Goal: Information Seeking & Learning: Learn about a topic

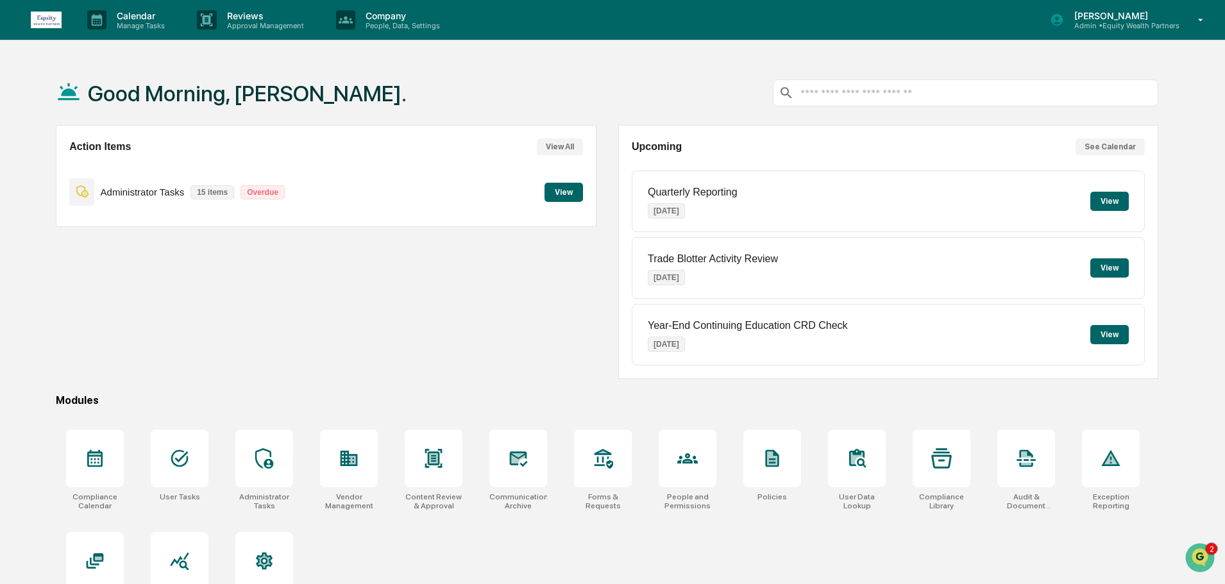
click at [570, 198] on button "View" at bounding box center [564, 192] width 38 height 19
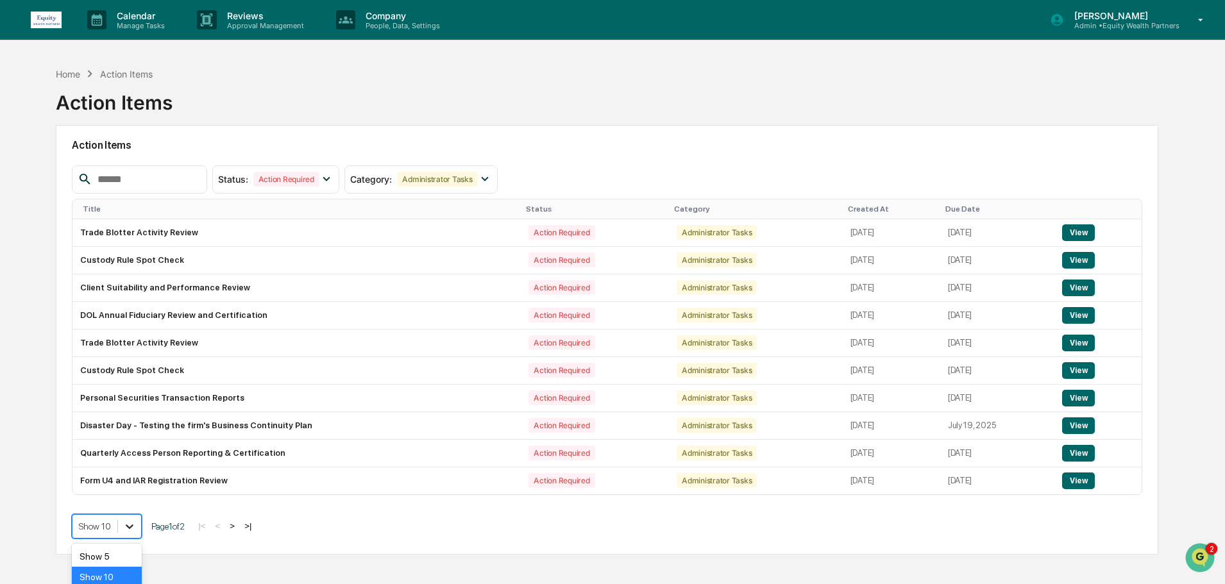
click at [129, 528] on body "Calendar Manage Tasks Reviews Approval Management Company People, Data, Setting…" at bounding box center [612, 322] width 1225 height 645
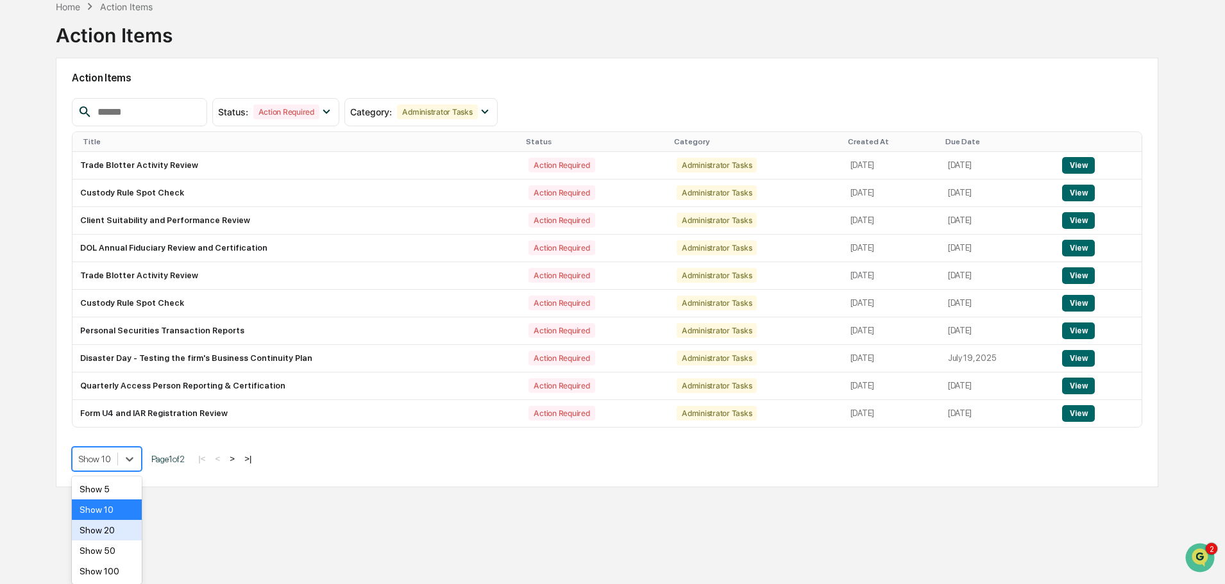
click at [110, 529] on div "Show 20" at bounding box center [107, 530] width 70 height 21
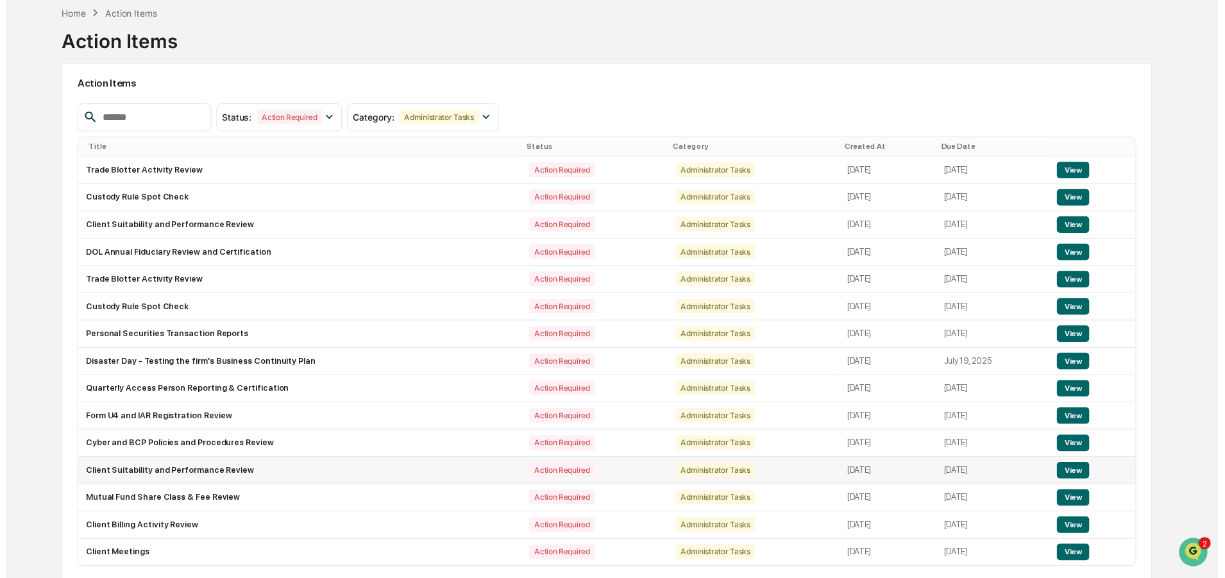
scroll to position [67, 0]
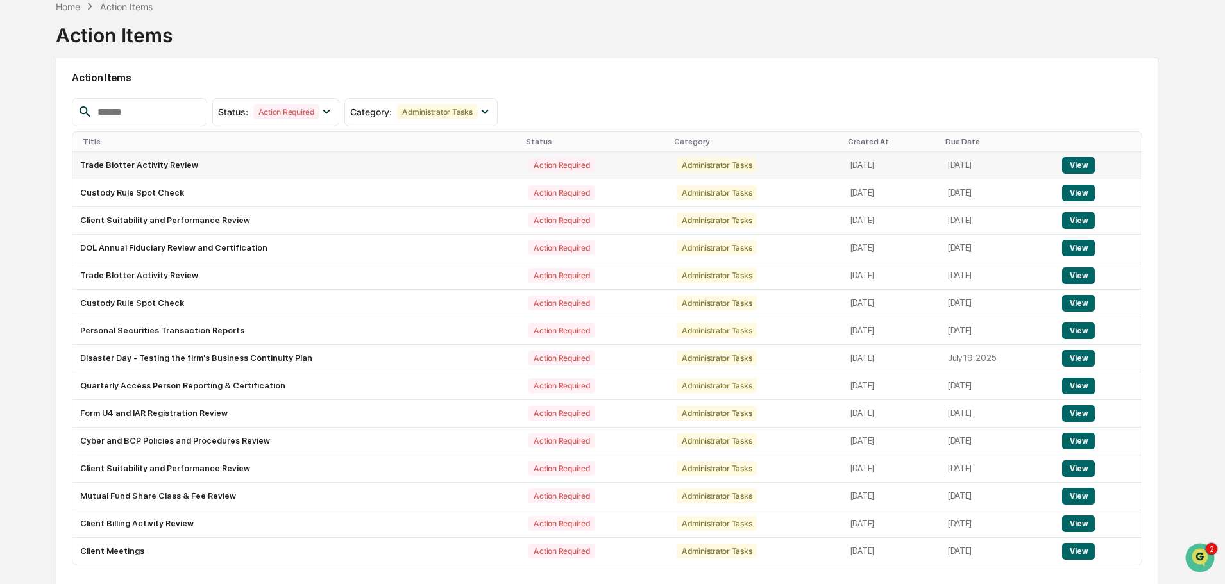
click at [1080, 158] on button "View" at bounding box center [1078, 165] width 33 height 17
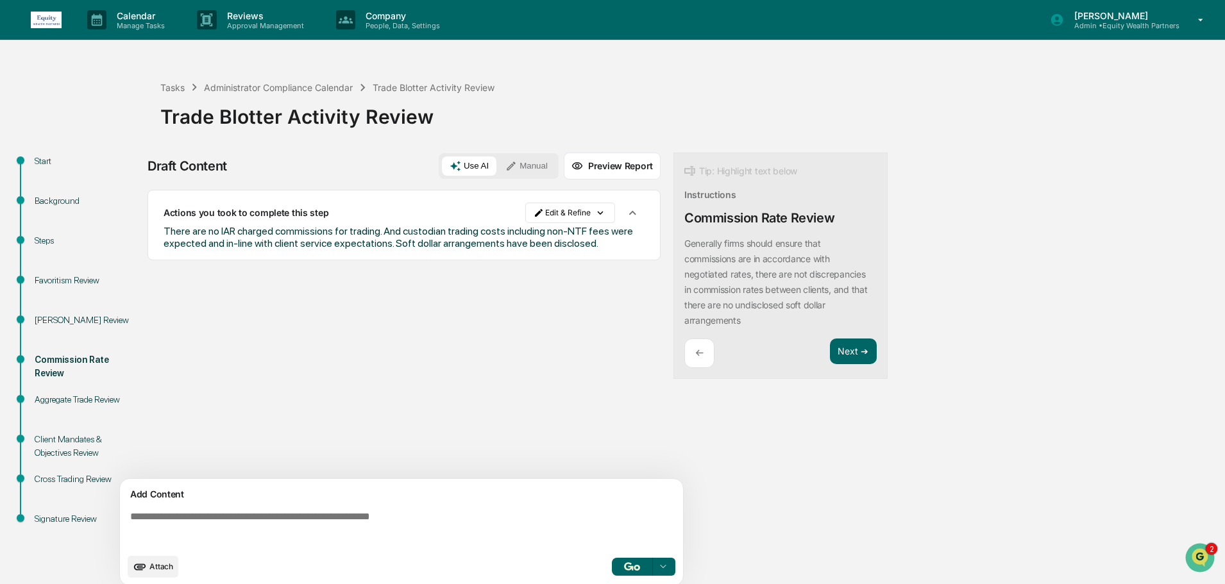
click at [44, 241] on div "Steps" at bounding box center [87, 240] width 105 height 13
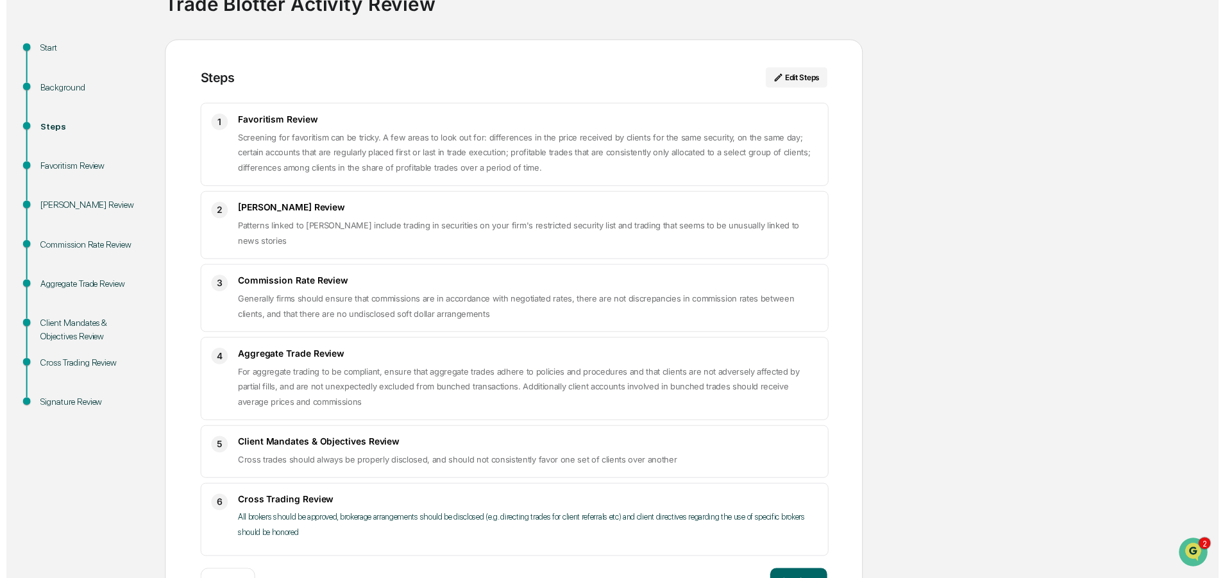
scroll to position [158, 0]
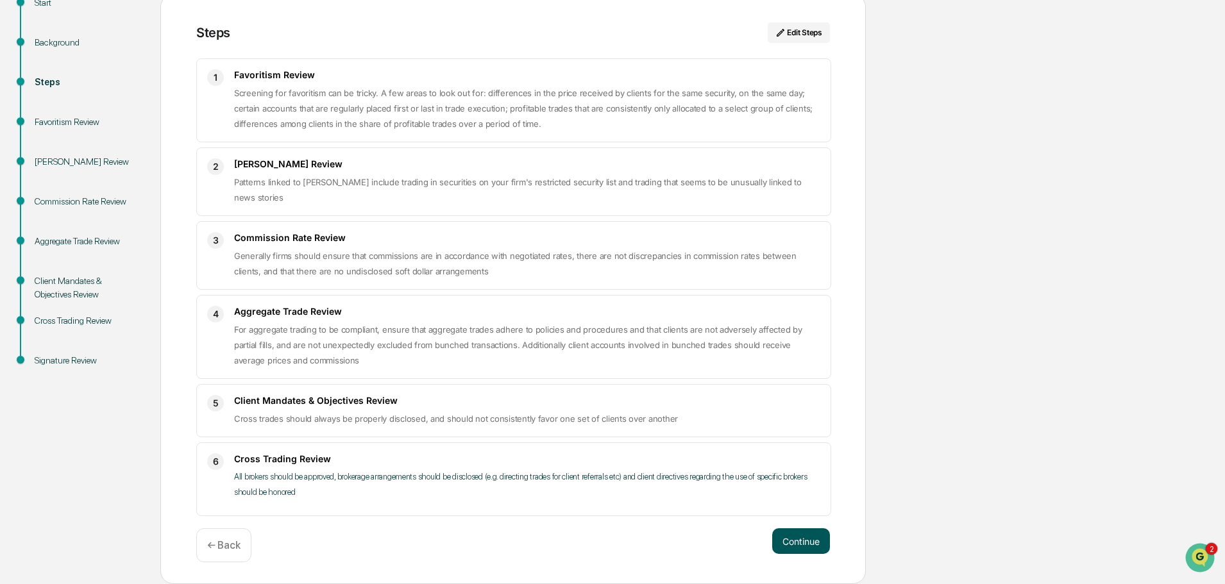
click at [811, 534] on button "Continue" at bounding box center [801, 542] width 58 height 26
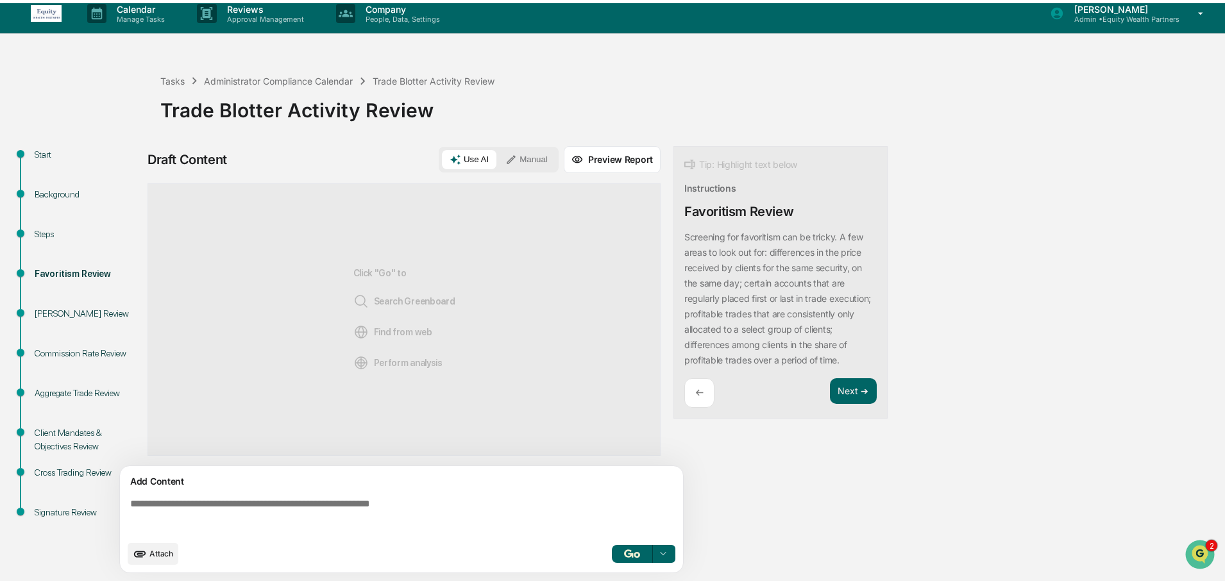
scroll to position [10, 0]
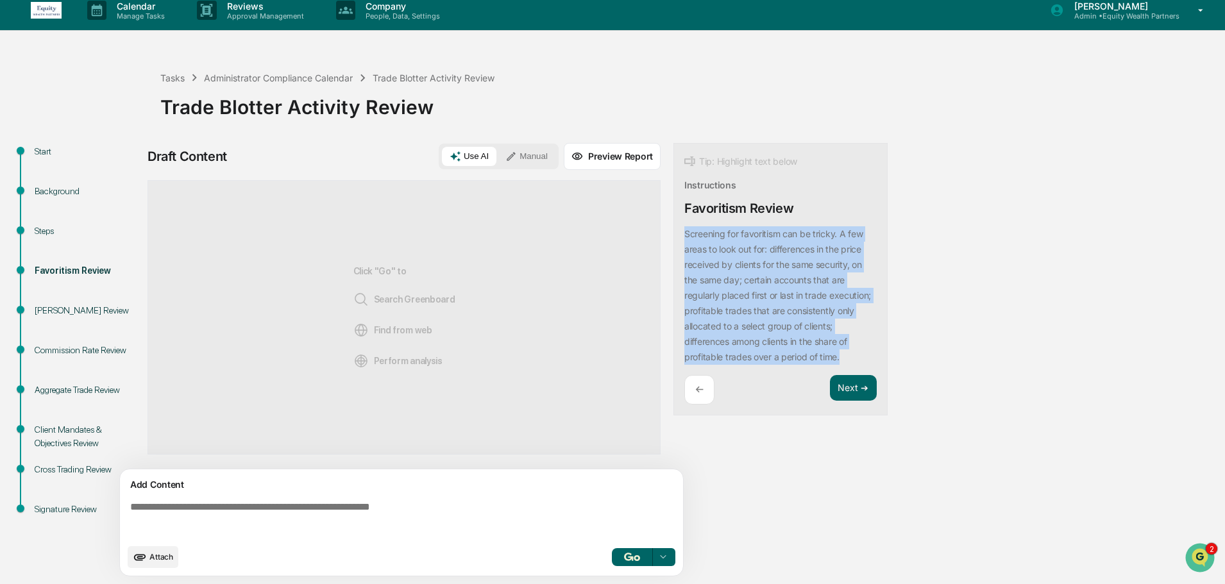
drag, startPoint x: 686, startPoint y: 232, endPoint x: 854, endPoint y: 369, distance: 217.0
click at [854, 365] on div "Screening for favoritism can be tricky. A few areas to look out for: difference…" at bounding box center [780, 295] width 192 height 139
copy p "Screening for favoritism can be tricky. A few areas to look out for: difference…"
click at [352, 518] on textarea at bounding box center [404, 520] width 558 height 46
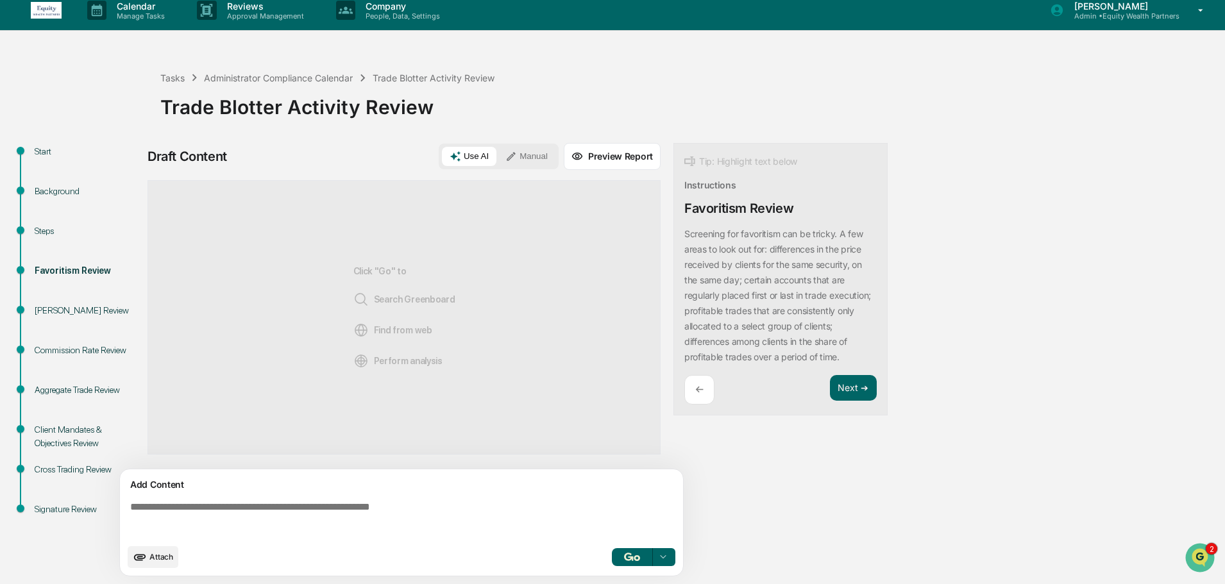
paste textarea "**********"
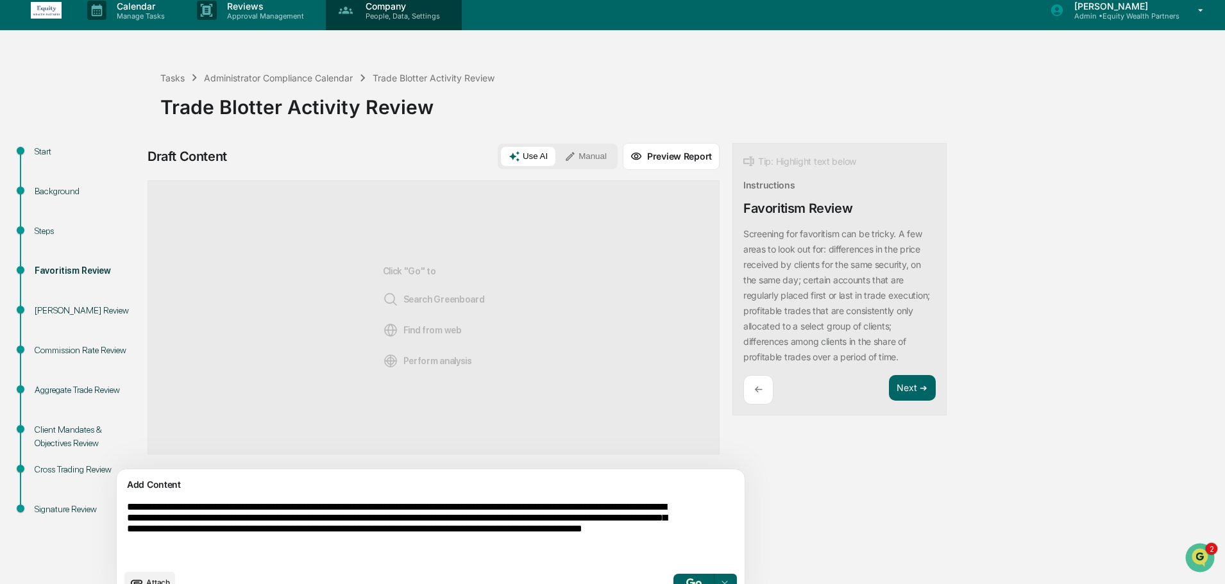
type textarea "**********"
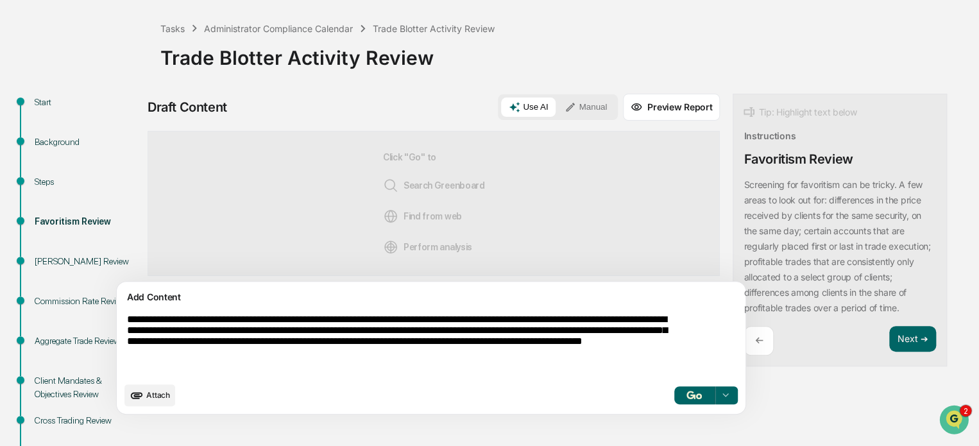
scroll to position [118, 0]
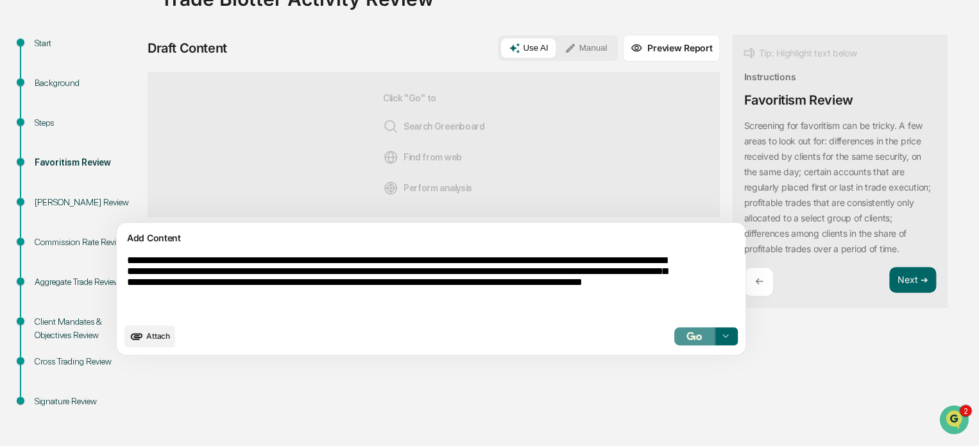
click at [686, 337] on img "button" at bounding box center [693, 336] width 15 height 8
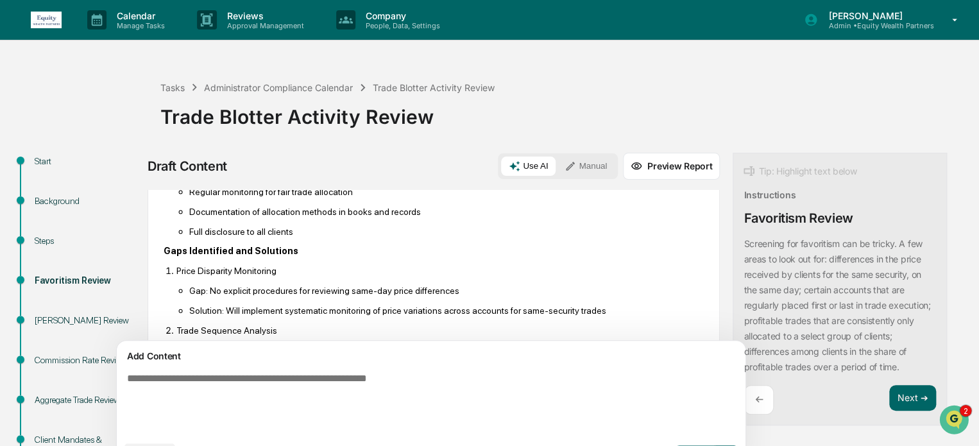
scroll to position [0, 0]
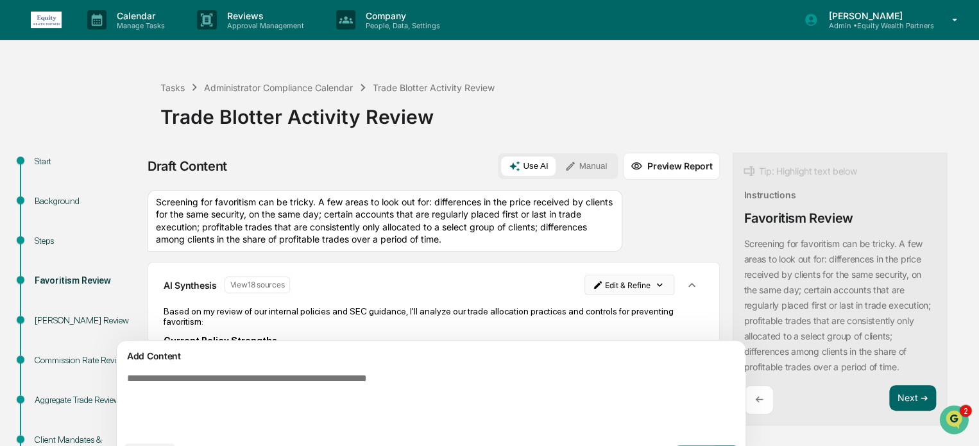
click at [575, 294] on html "Calendar Manage Tasks Reviews Approval Management Company People, Data, Setting…" at bounding box center [489, 223] width 979 height 446
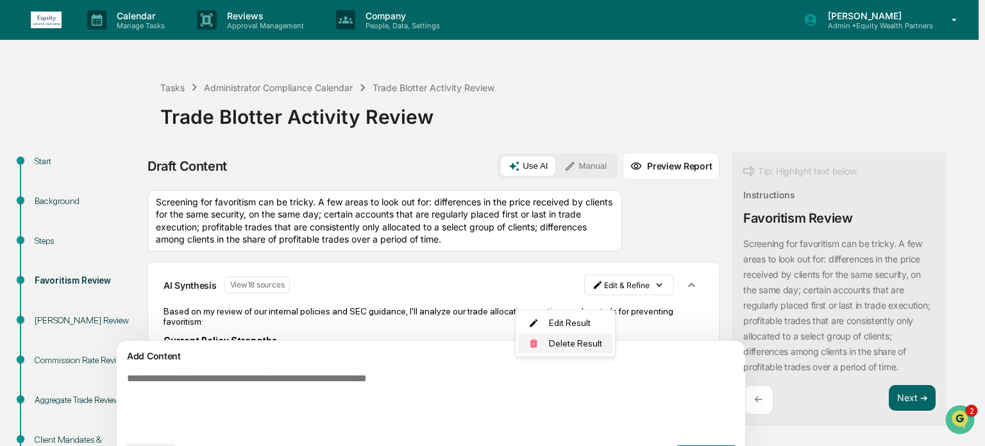
click at [581, 346] on div "Delete Result" at bounding box center [565, 343] width 94 height 21
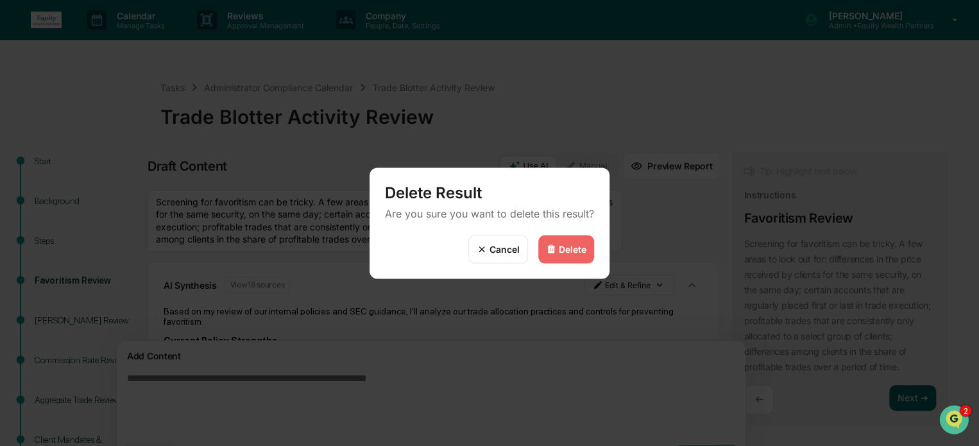
click at [570, 244] on div "Delete" at bounding box center [566, 249] width 56 height 28
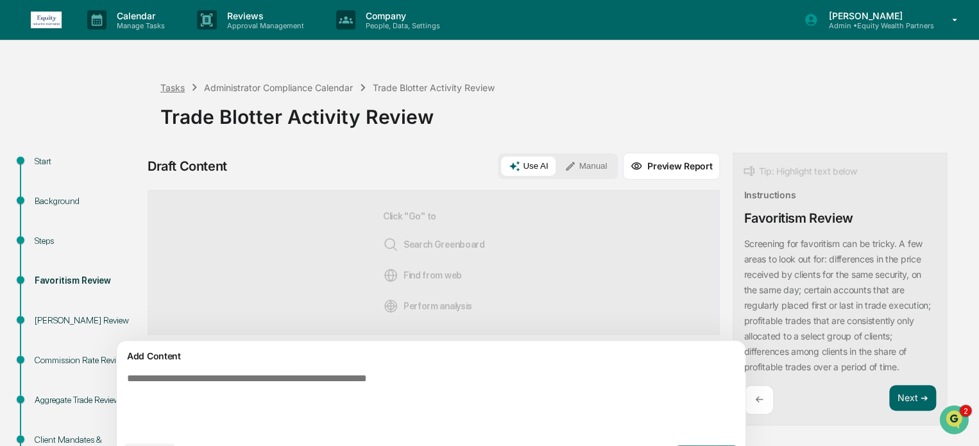
click at [180, 83] on div "Tasks" at bounding box center [172, 87] width 24 height 11
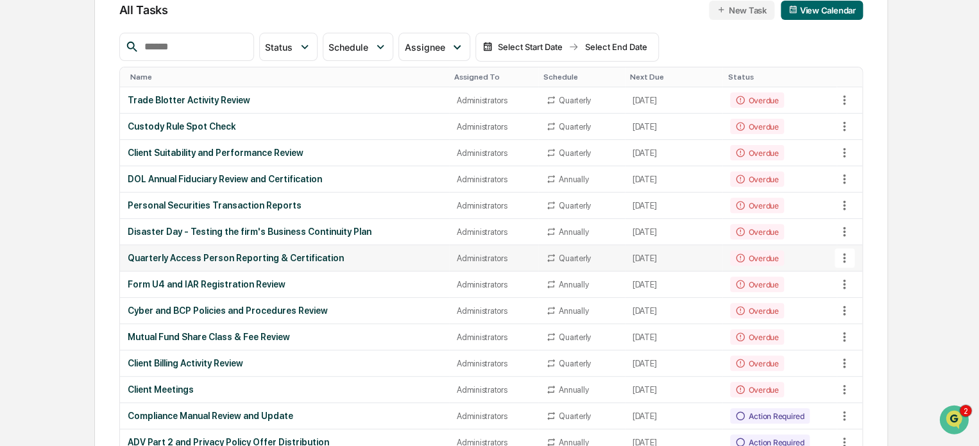
scroll to position [106, 0]
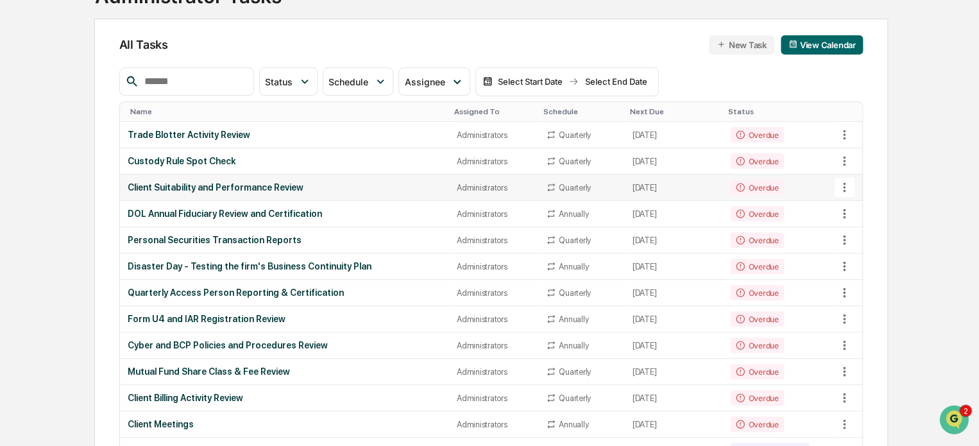
click at [210, 184] on div "Client Suitability and Performance Review" at bounding box center [285, 187] width 314 height 10
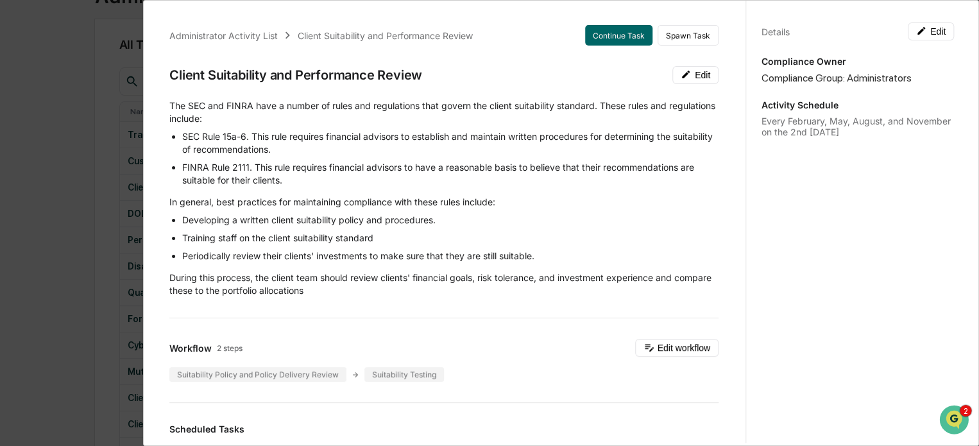
click at [80, 62] on div "Administrator Activity List Client Suitability and Performance Review Continue …" at bounding box center [489, 223] width 979 height 446
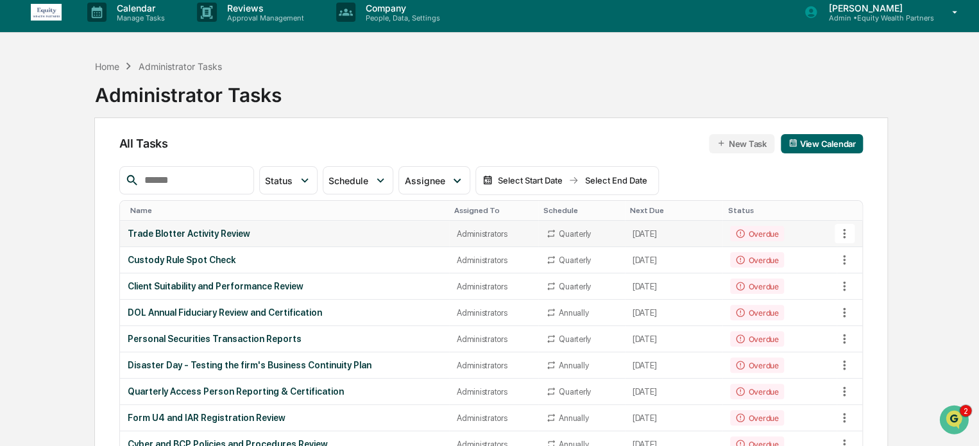
scroll to position [0, 0]
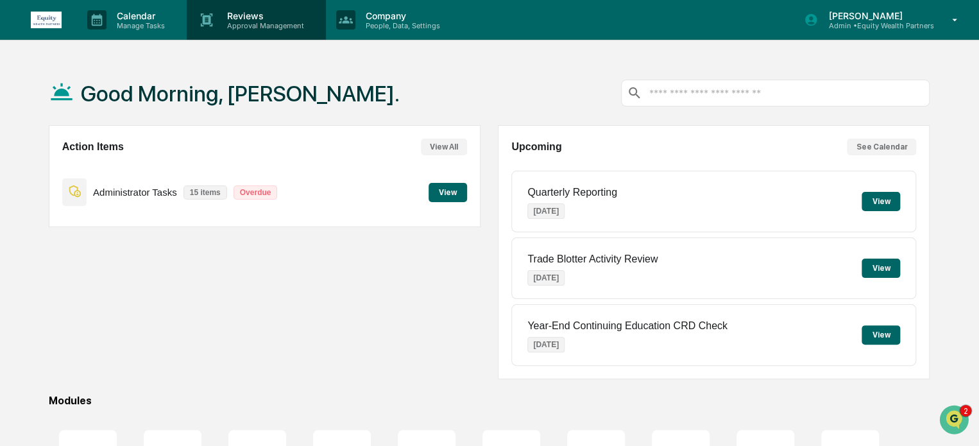
click at [234, 19] on p "Reviews" at bounding box center [264, 15] width 94 height 11
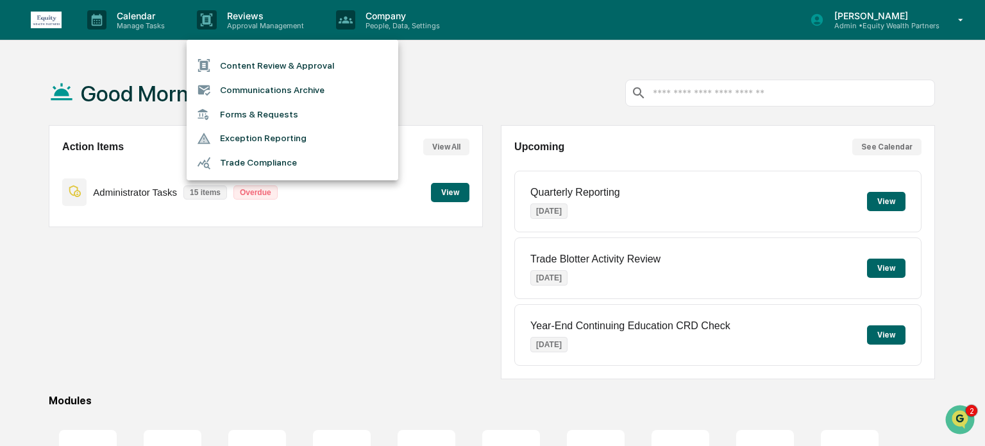
click at [272, 158] on li "Trade Compliance" at bounding box center [293, 163] width 212 height 24
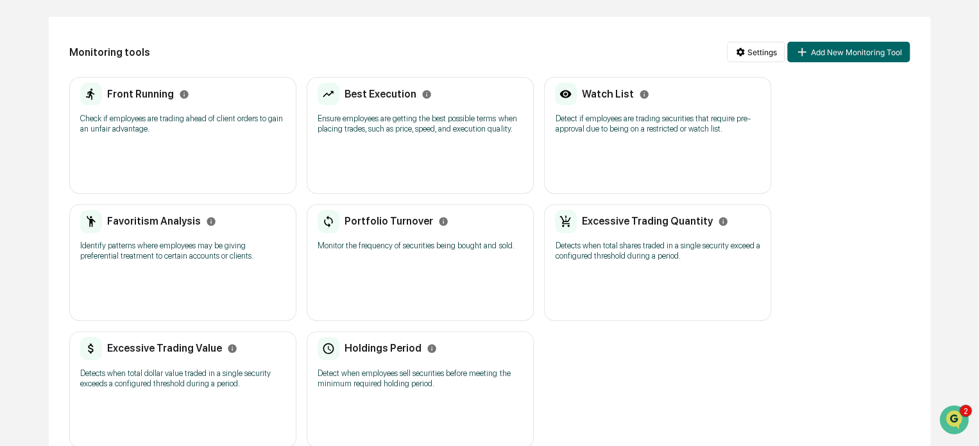
scroll to position [150, 0]
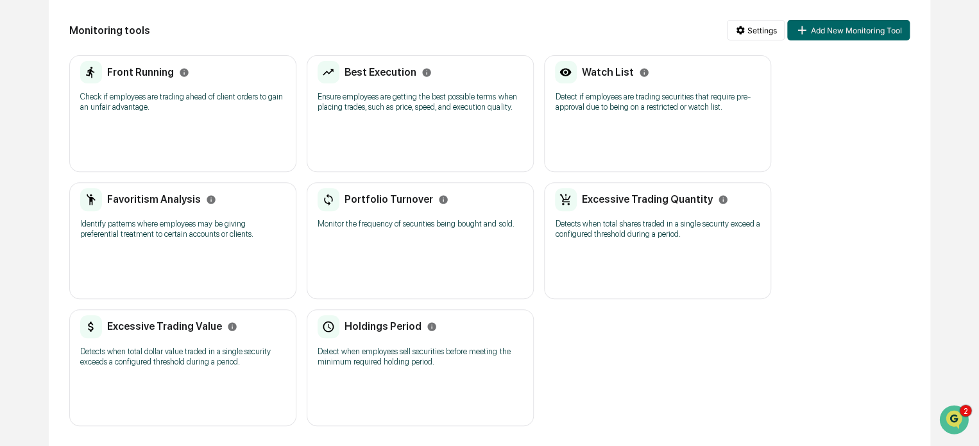
click at [180, 97] on p "Check if employees are trading ahead of client orders to gain an unfair advanta…" at bounding box center [182, 102] width 205 height 21
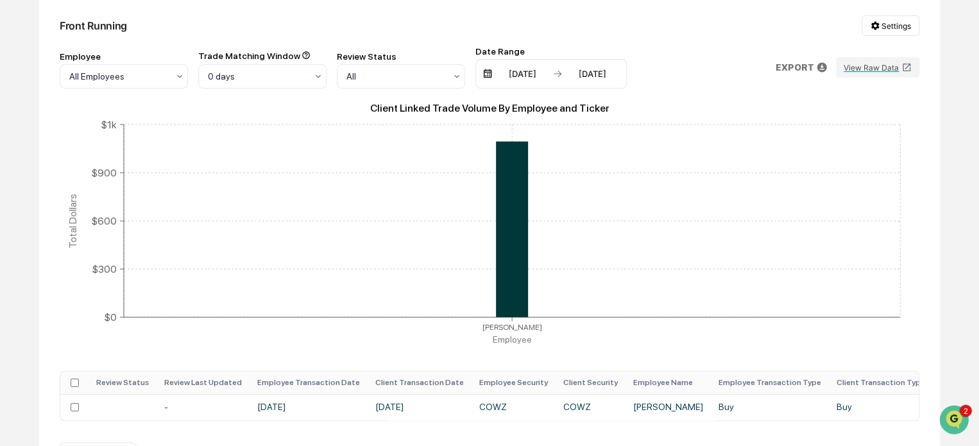
click at [532, 76] on div "[DATE]" at bounding box center [522, 74] width 55 height 10
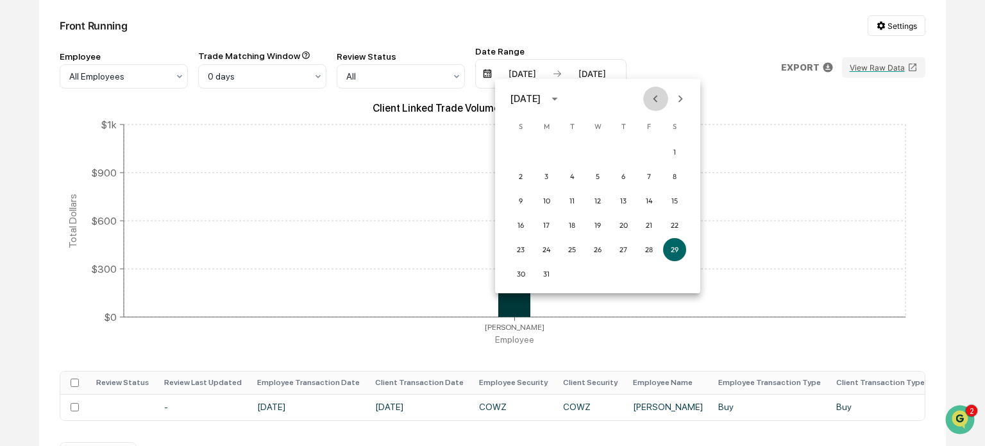
click at [656, 99] on icon "Previous month" at bounding box center [656, 98] width 4 height 7
click at [600, 153] on button "1" at bounding box center [597, 151] width 23 height 23
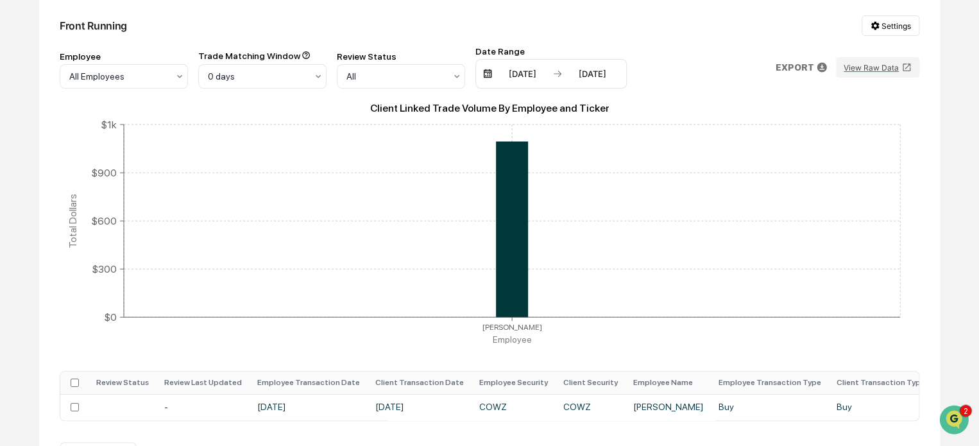
click at [608, 74] on div "[DATE]" at bounding box center [592, 74] width 55 height 10
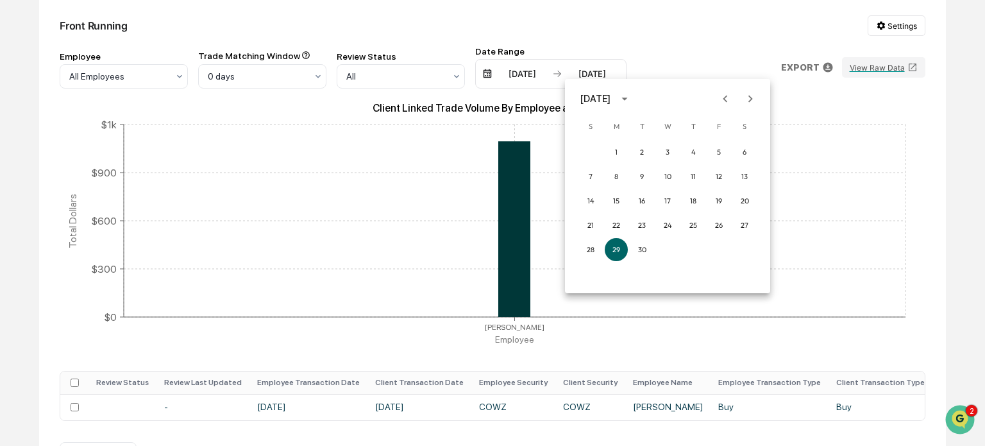
click at [722, 94] on icon "Previous month" at bounding box center [725, 99] width 14 height 14
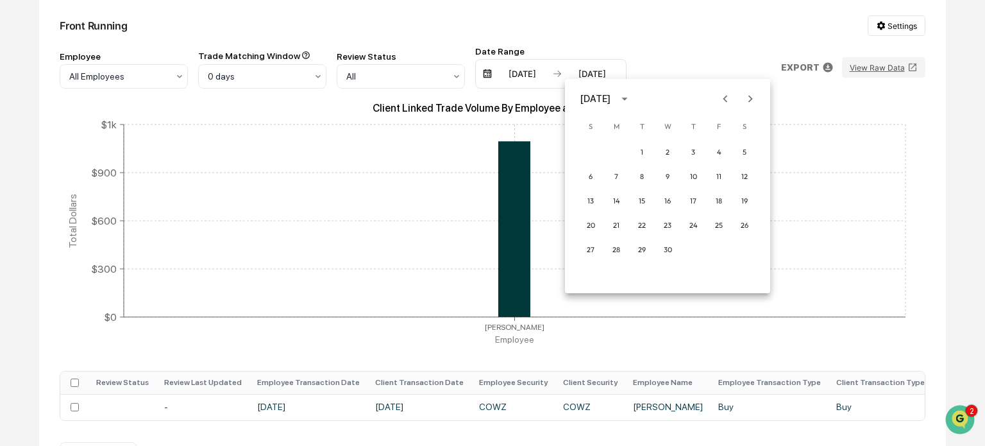
click at [722, 94] on icon "Previous month" at bounding box center [725, 99] width 14 height 14
click at [613, 274] on button "31" at bounding box center [616, 273] width 23 height 23
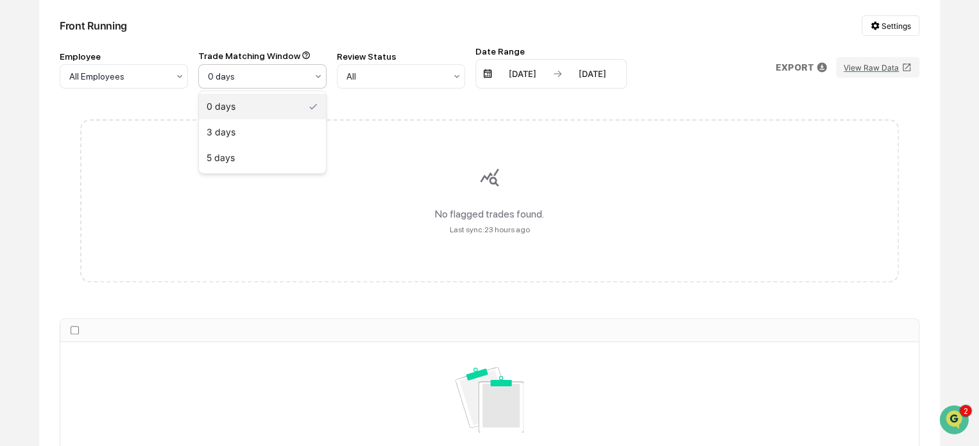
click at [316, 76] on icon at bounding box center [318, 76] width 10 height 10
click at [174, 76] on div "All Employees" at bounding box center [119, 76] width 112 height 18
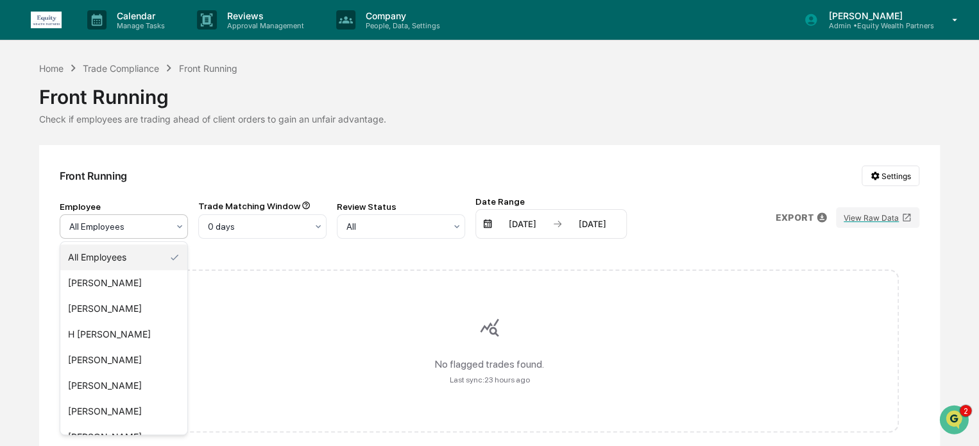
click at [470, 120] on div "Check if employees are trading ahead of client orders to gain an unfair advanta…" at bounding box center [489, 119] width 901 height 11
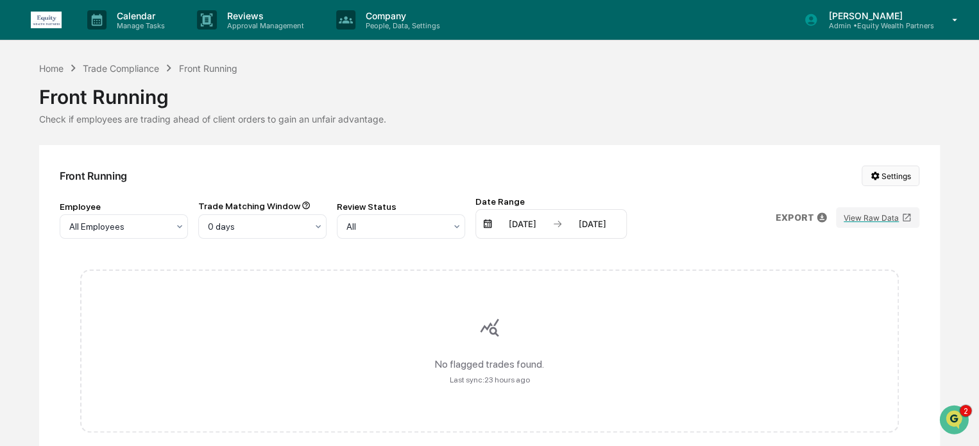
click at [892, 174] on html "Calendar Manage Tasks Reviews Approval Management Company People, Data, Setting…" at bounding box center [489, 223] width 979 height 446
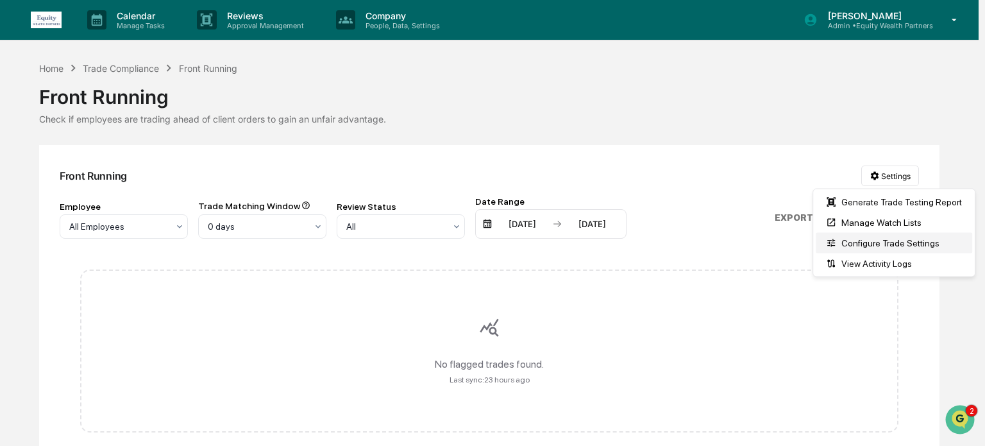
click at [891, 246] on div "Configure Trade Settings" at bounding box center [894, 243] width 157 height 21
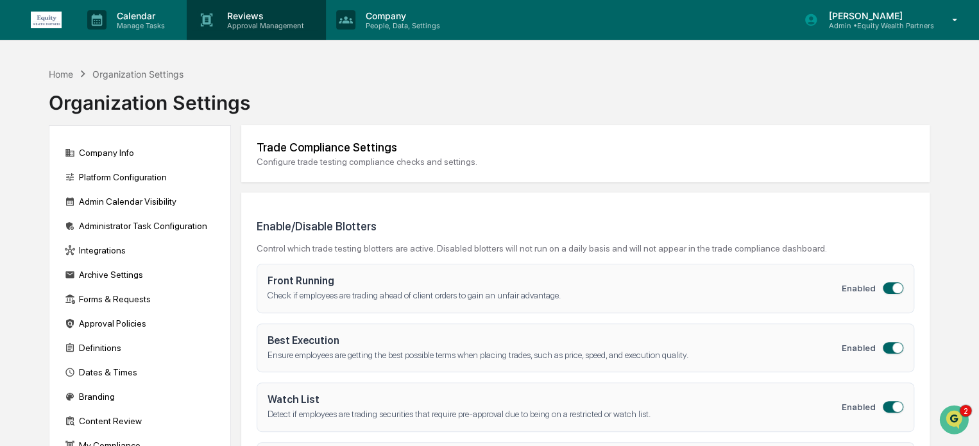
click at [259, 15] on p "Reviews" at bounding box center [264, 15] width 94 height 11
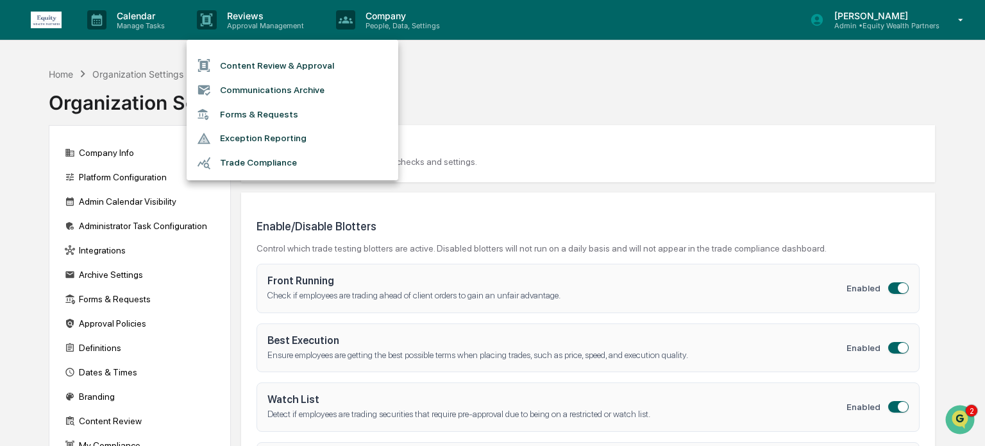
click at [239, 167] on li "Trade Compliance" at bounding box center [293, 163] width 212 height 24
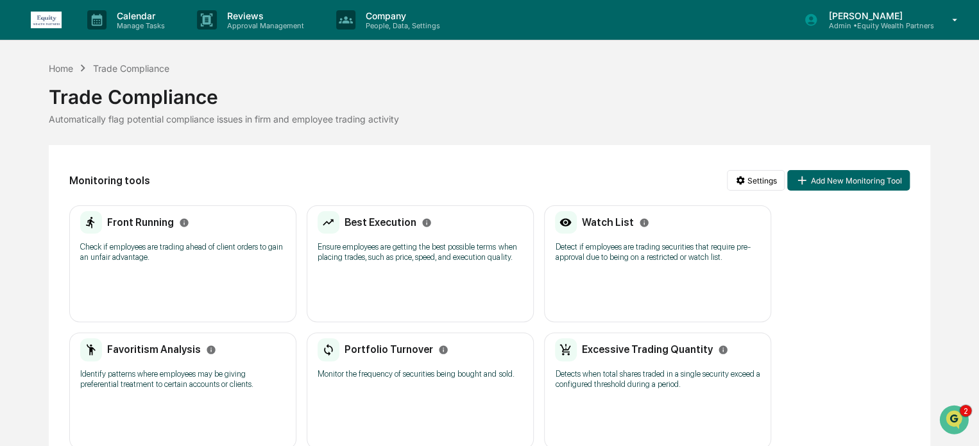
click at [197, 238] on div "Front Running Check if employees are trading ahead of client orders to gain an …" at bounding box center [182, 241] width 205 height 60
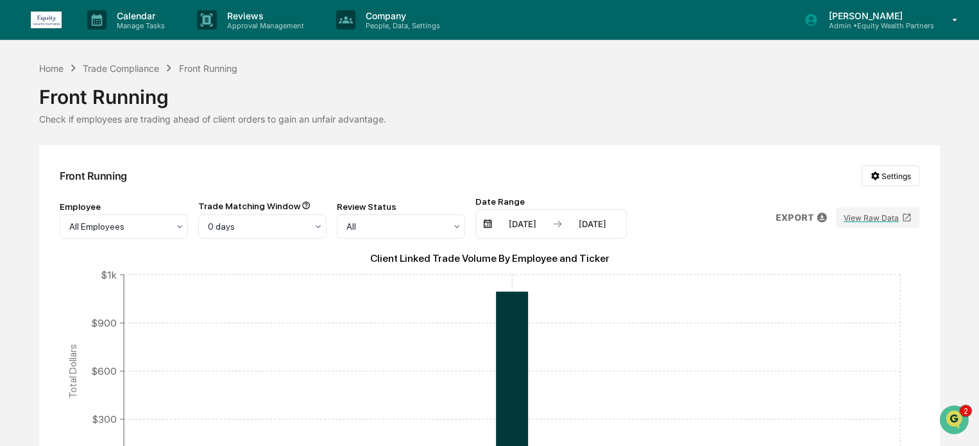
click at [513, 230] on div "03/29/2025 09/29/2025" at bounding box center [550, 224] width 151 height 30
click at [513, 224] on div "[DATE]" at bounding box center [522, 224] width 55 height 10
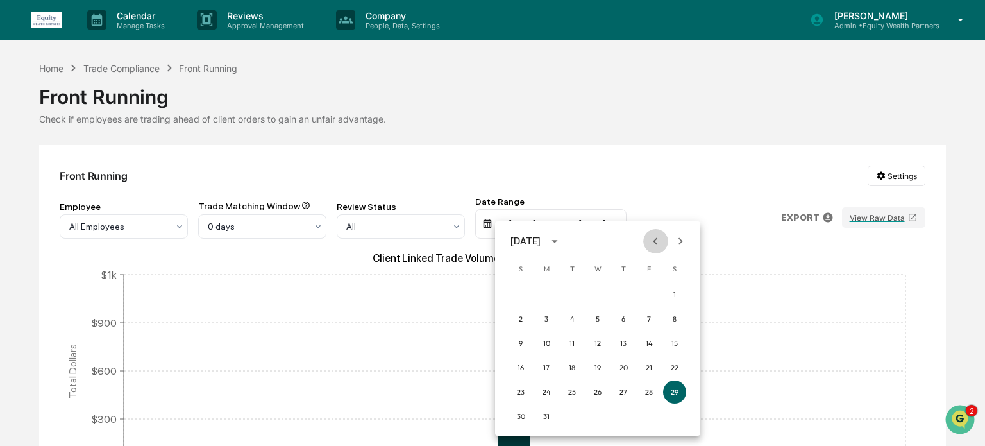
click at [654, 244] on icon "Previous month" at bounding box center [656, 241] width 14 height 14
click at [597, 289] on button "1" at bounding box center [597, 294] width 23 height 23
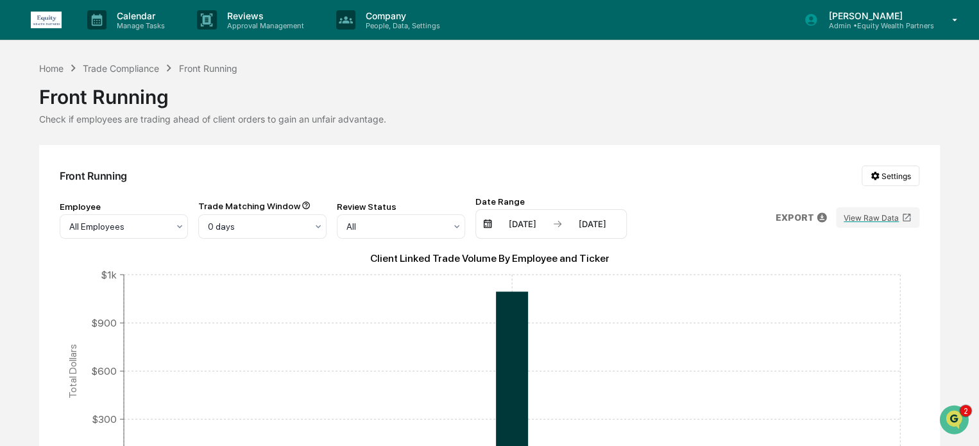
click at [594, 217] on div "01/01/2025 09/29/2025" at bounding box center [550, 224] width 151 height 30
click at [591, 225] on div "[DATE]" at bounding box center [592, 224] width 55 height 10
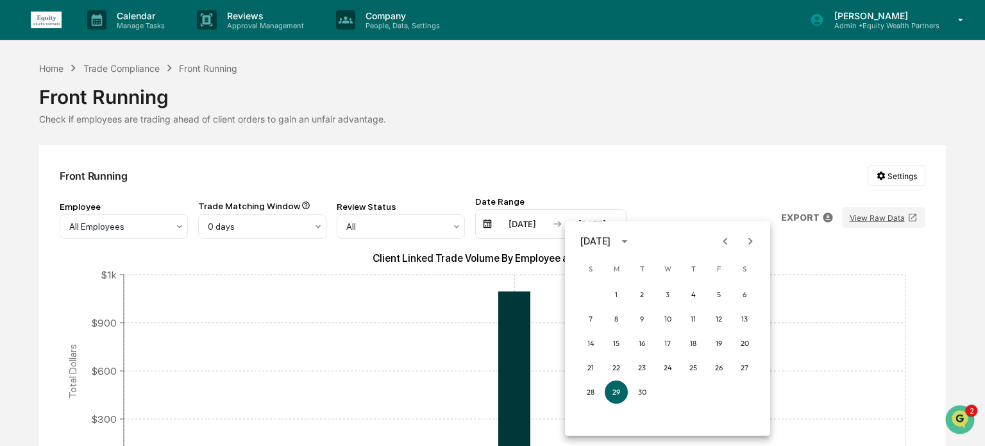
click at [726, 246] on icon "Previous month" at bounding box center [725, 241] width 14 height 14
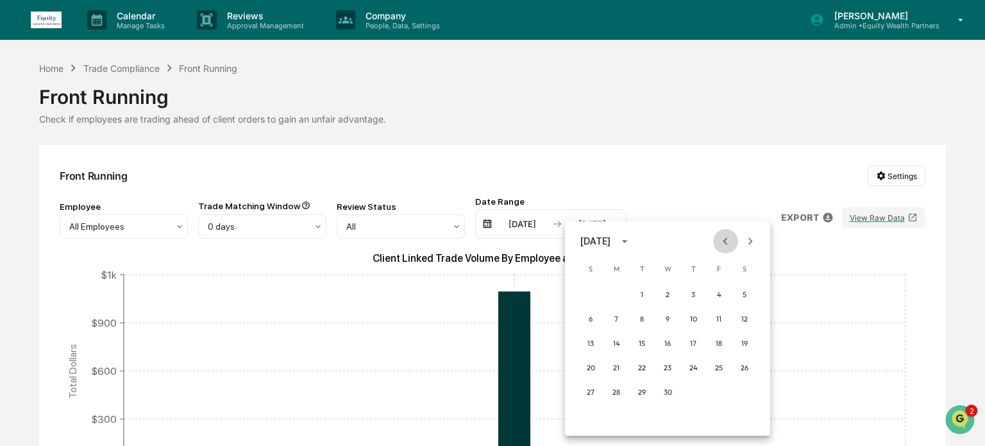
click at [726, 246] on icon "Previous month" at bounding box center [725, 241] width 14 height 14
click at [617, 413] on button "31" at bounding box center [616, 416] width 23 height 23
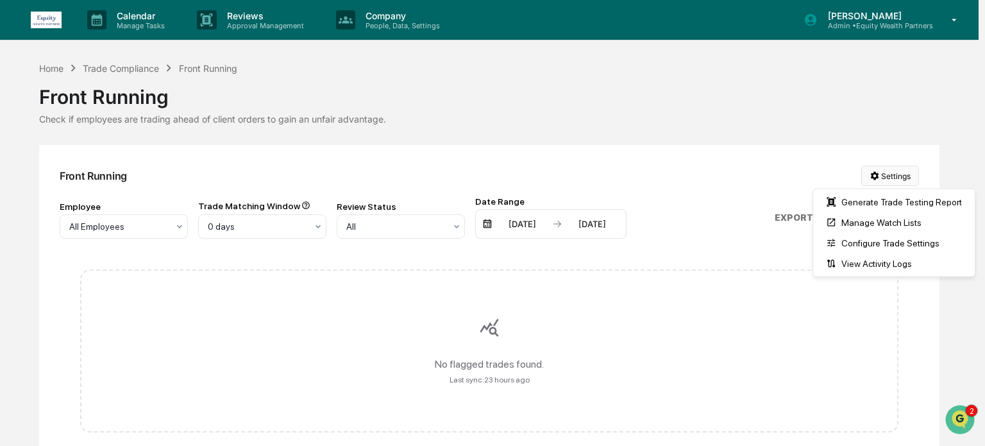
click at [890, 176] on html "Calendar Manage Tasks Reviews Approval Management Company People, Data, Setting…" at bounding box center [492, 223] width 985 height 446
click at [881, 199] on div "Generate Trade Testing Report" at bounding box center [894, 202] width 157 height 21
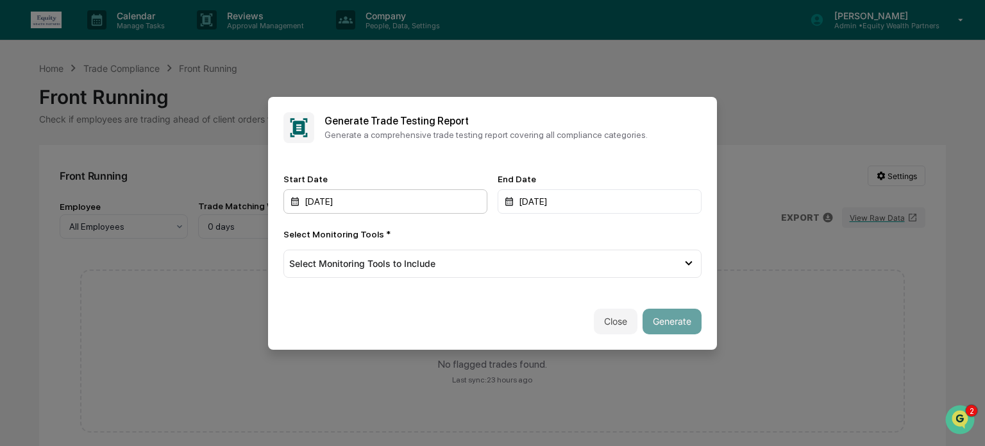
click at [335, 196] on div "09/29/2024" at bounding box center [386, 201] width 204 height 24
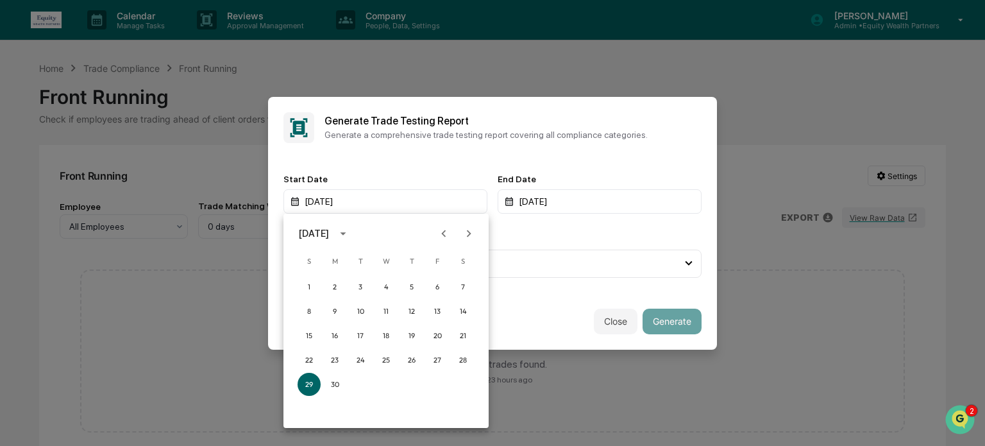
click at [469, 230] on icon "Next month" at bounding box center [469, 233] width 14 height 14
click at [384, 285] on button "1" at bounding box center [386, 286] width 23 height 23
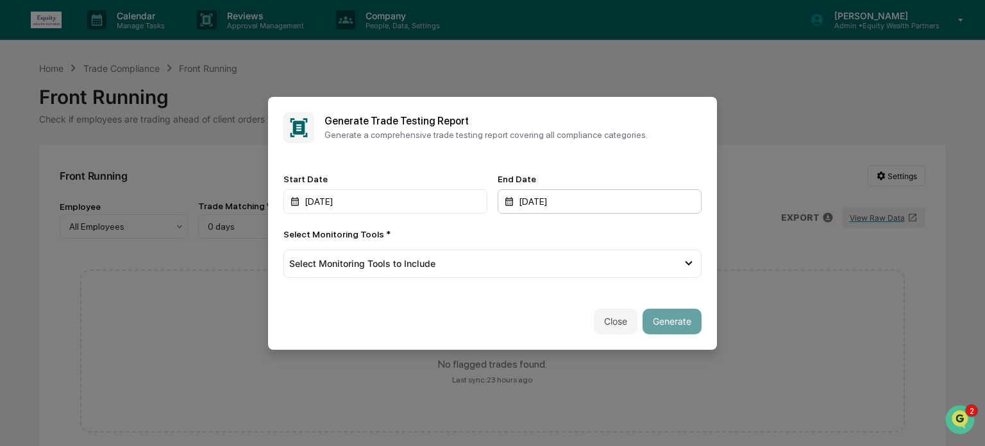
click at [572, 200] on div "[DATE]" at bounding box center [600, 201] width 204 height 24
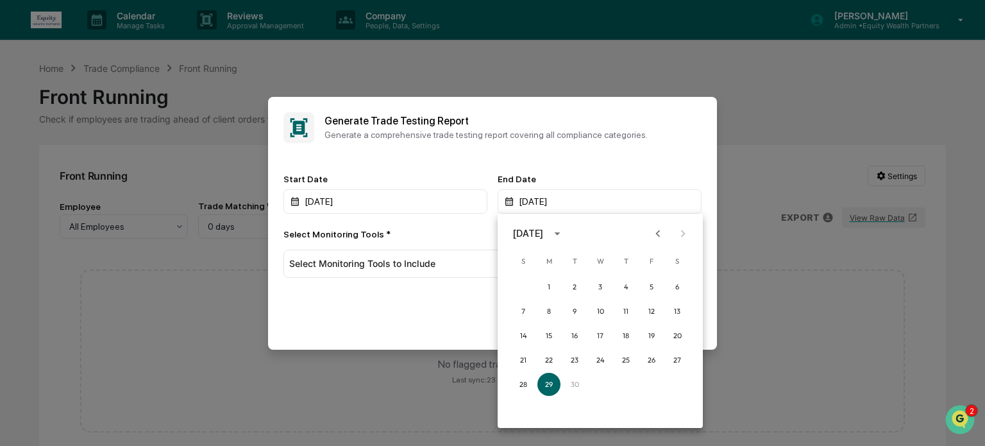
click at [657, 230] on icon "Previous month" at bounding box center [658, 233] width 14 height 14
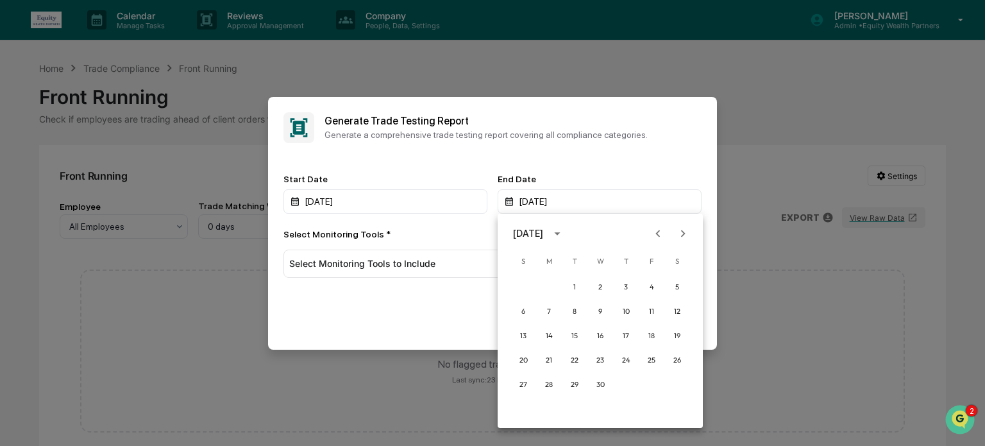
click at [657, 230] on icon "Previous month" at bounding box center [658, 233] width 14 height 14
click at [551, 407] on button "31" at bounding box center [549, 408] width 23 height 23
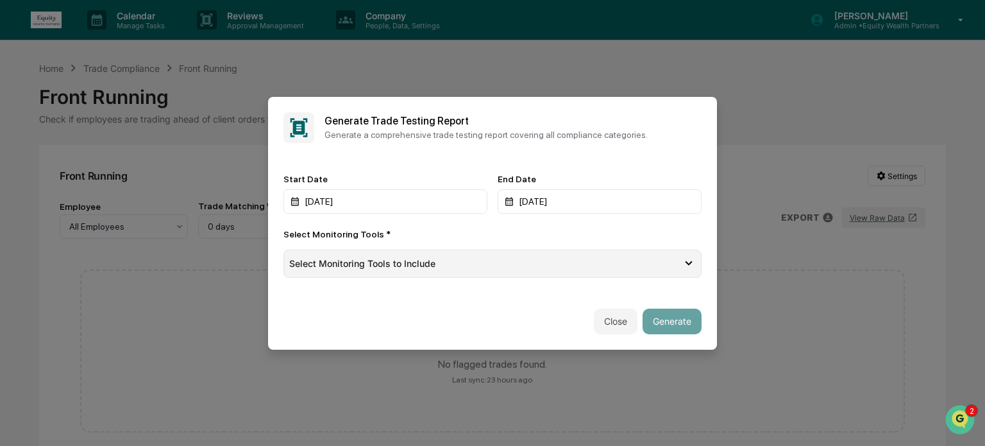
click at [458, 269] on div "Select Monitoring Tools to Include" at bounding box center [485, 263] width 393 height 11
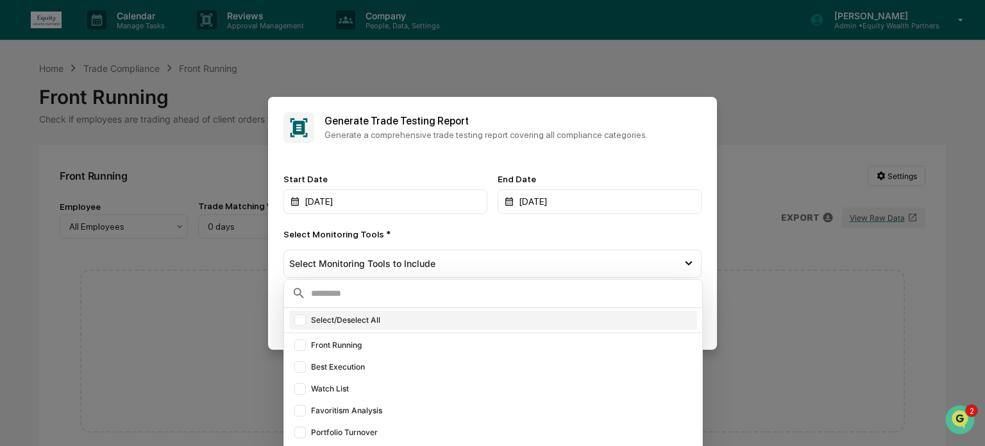
click at [295, 320] on div at bounding box center [300, 320] width 12 height 12
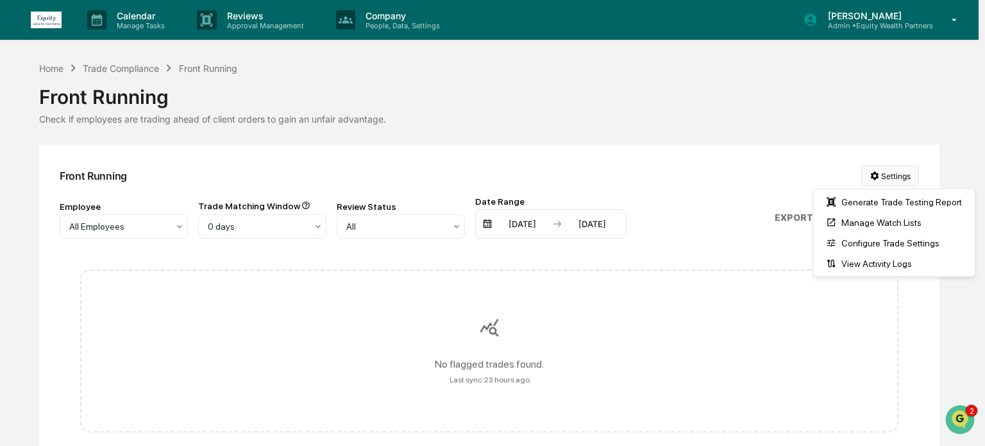
click at [890, 171] on html "Calendar Manage Tasks Reviews Approval Management Company People, Data, Setting…" at bounding box center [492, 223] width 985 height 446
click at [879, 202] on div "Generate Trade Testing Report" at bounding box center [894, 202] width 157 height 21
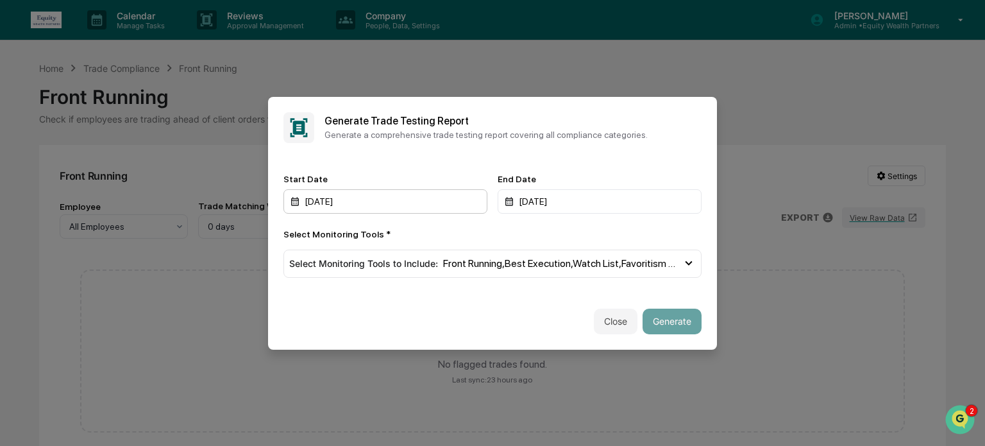
click at [368, 202] on div "[DATE]" at bounding box center [386, 201] width 204 height 24
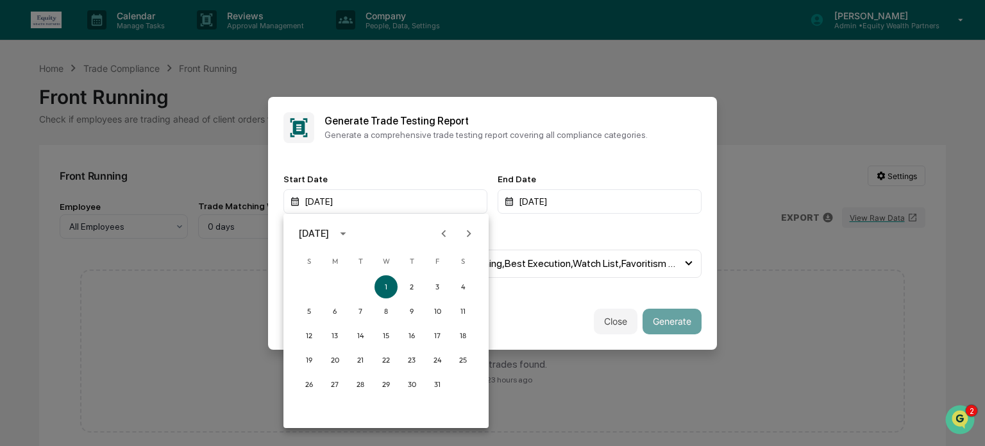
click at [568, 154] on div at bounding box center [492, 223] width 985 height 446
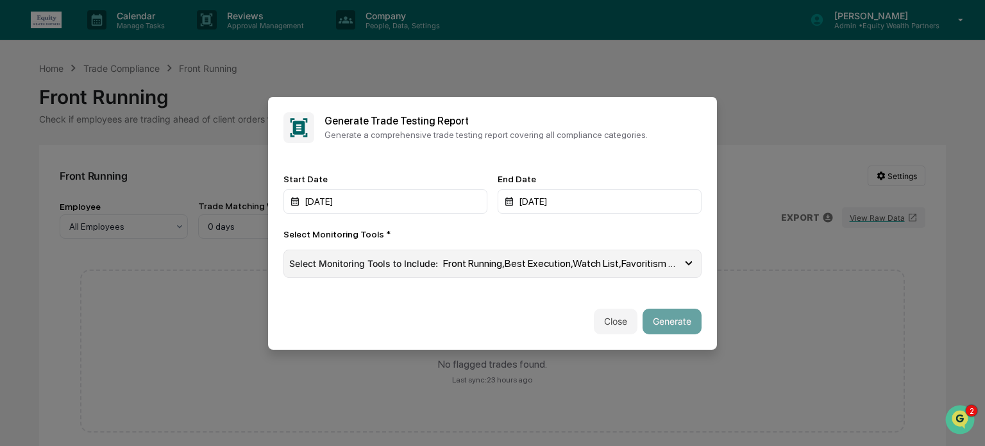
click at [661, 274] on div "Select Monitoring Tools to Include : Front Running , Best Execution , Watch Lis…" at bounding box center [493, 264] width 418 height 28
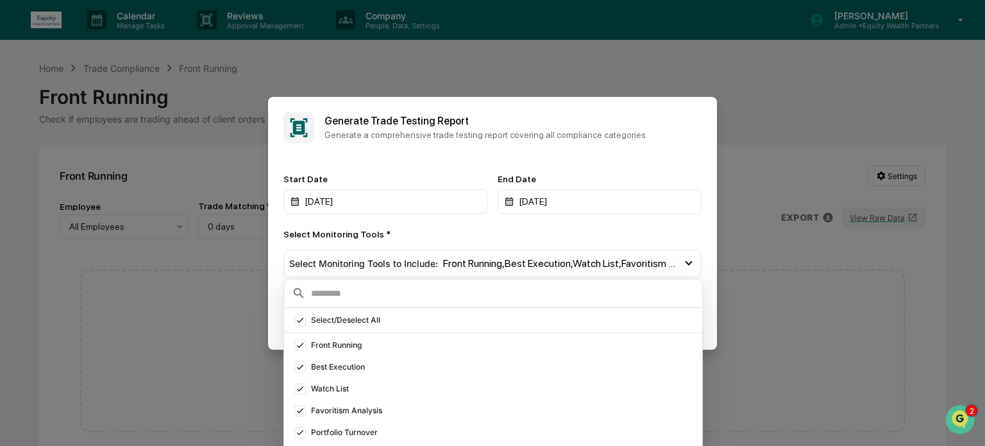
click at [702, 224] on div "Start Date 01/01/2025 End Date 03/31/2025 Select Monitoring Tools * Select Moni…" at bounding box center [492, 225] width 449 height 135
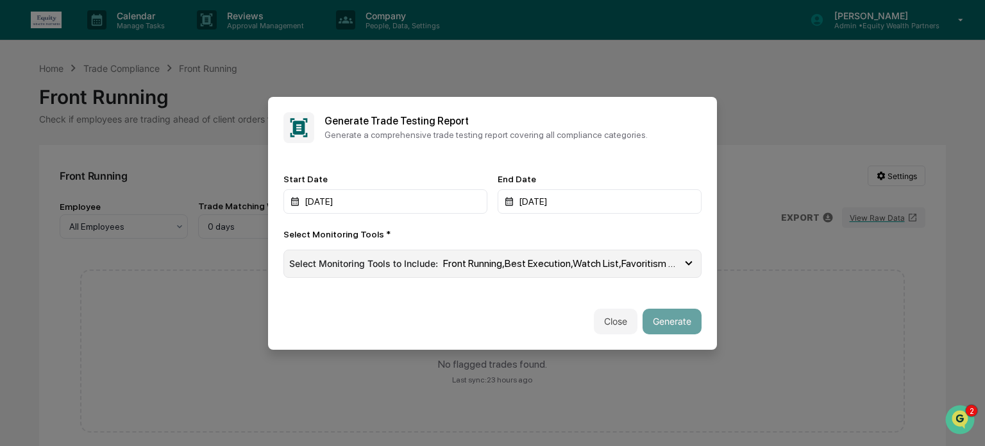
click at [637, 264] on span "Front Running , Best Execution , Watch List , Favoritism Analysis , Portfolio T…" at bounding box center [562, 263] width 239 height 12
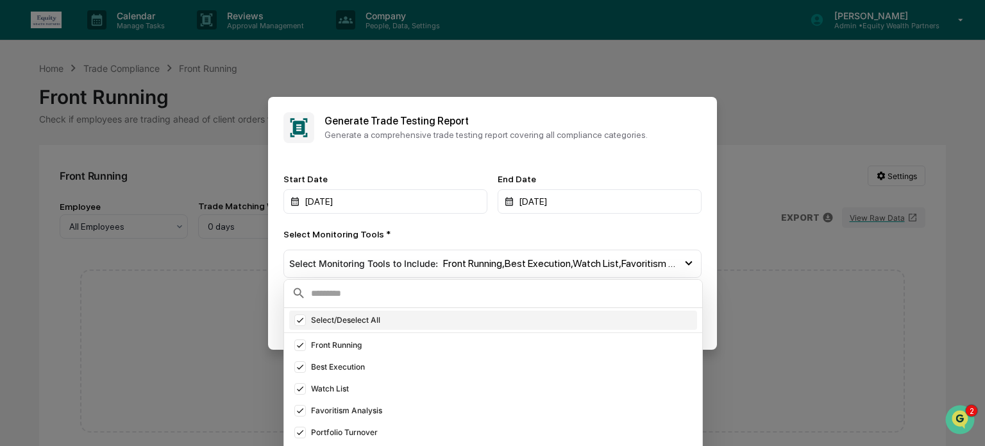
click at [301, 318] on icon at bounding box center [300, 320] width 14 height 9
click at [426, 238] on div "Select Monitoring Tools *" at bounding box center [493, 234] width 418 height 10
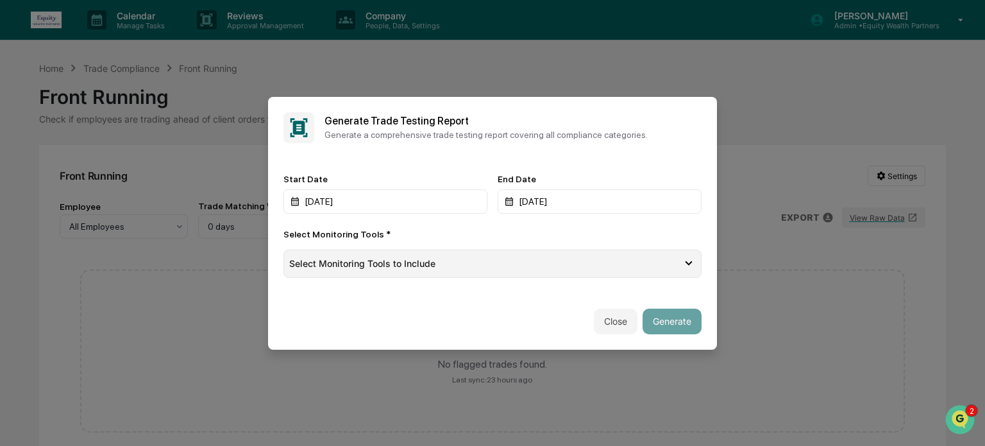
click at [425, 269] on span "Select Monitoring Tools to Include" at bounding box center [362, 263] width 146 height 11
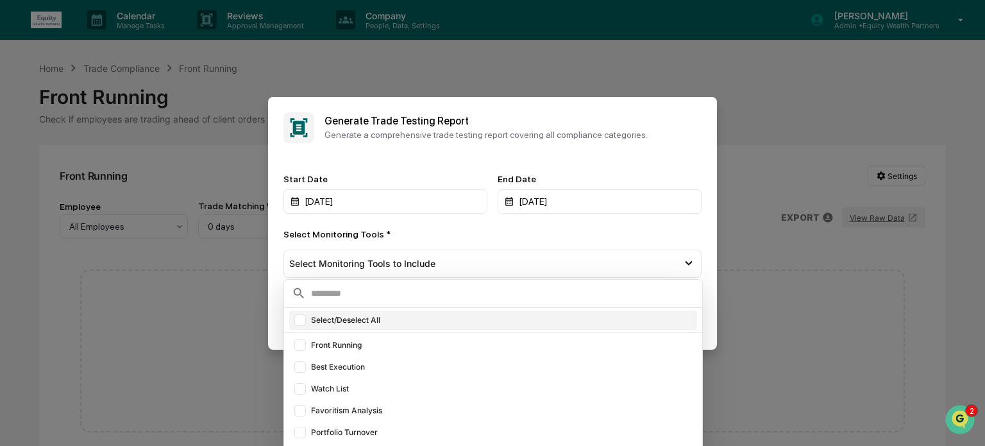
click at [300, 325] on div at bounding box center [300, 320] width 12 height 12
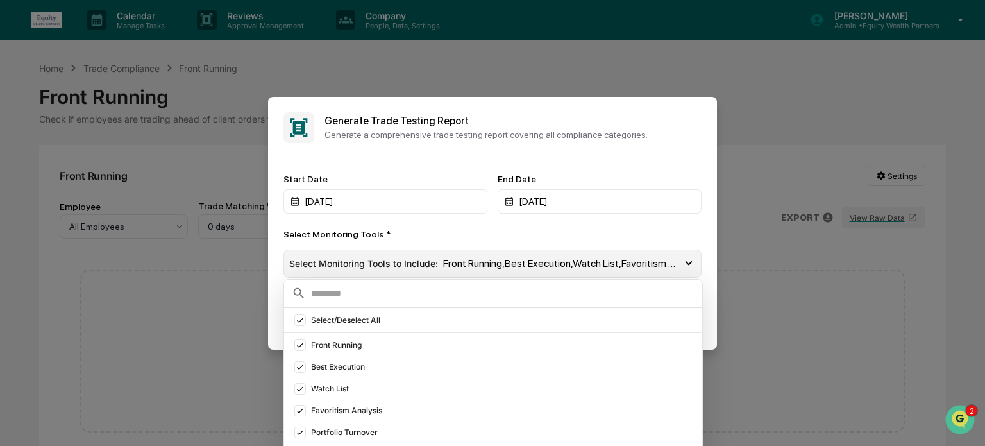
click at [685, 263] on icon at bounding box center [689, 263] width 14 height 14
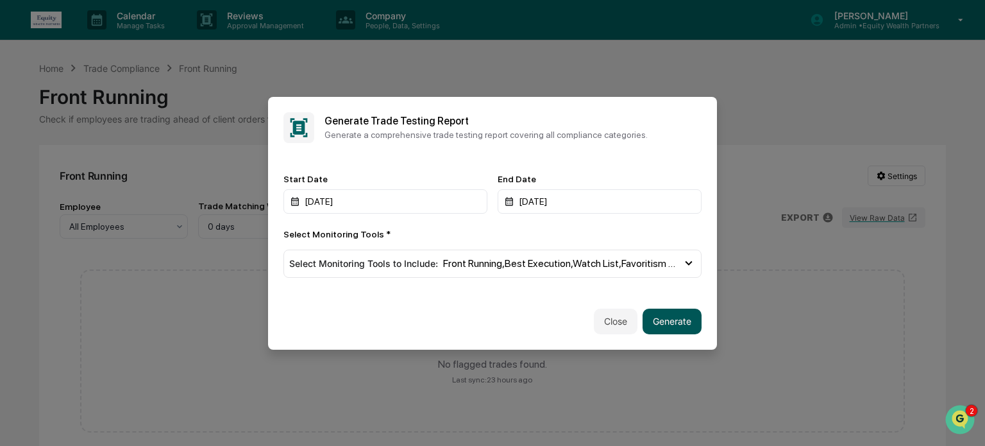
click at [670, 319] on button "Generate" at bounding box center [672, 322] width 59 height 26
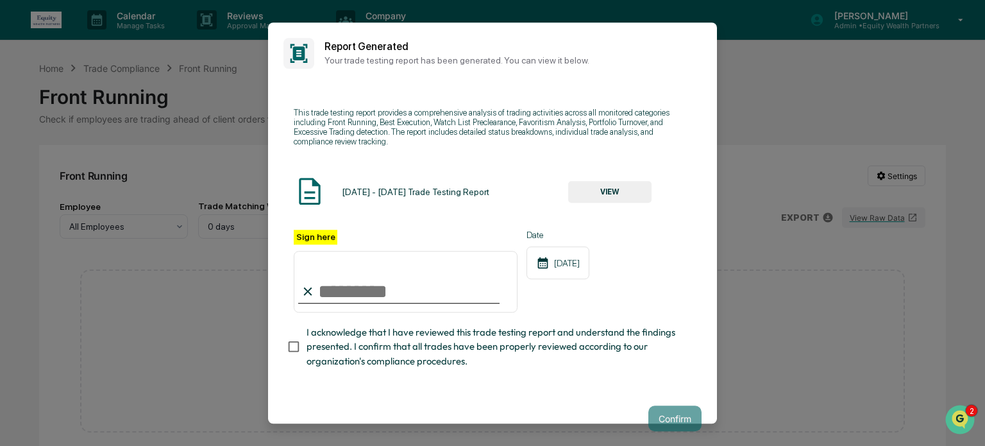
click at [607, 187] on button "VIEW" at bounding box center [609, 192] width 83 height 22
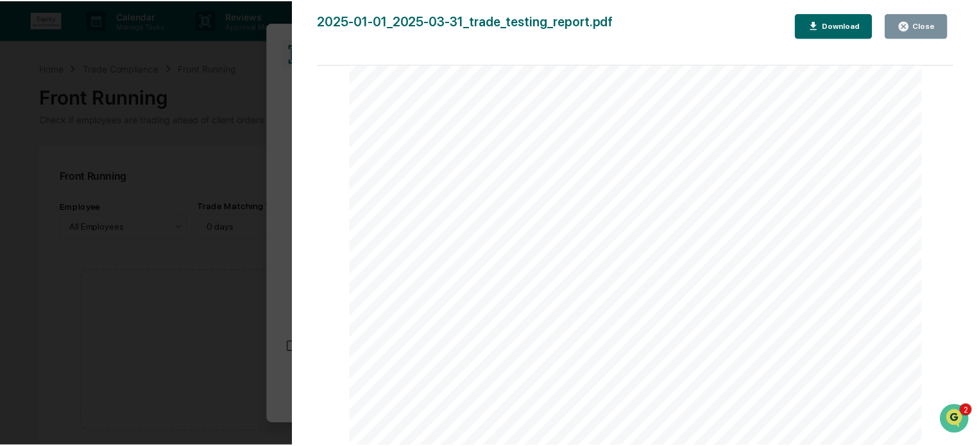
scroll to position [1321, 0]
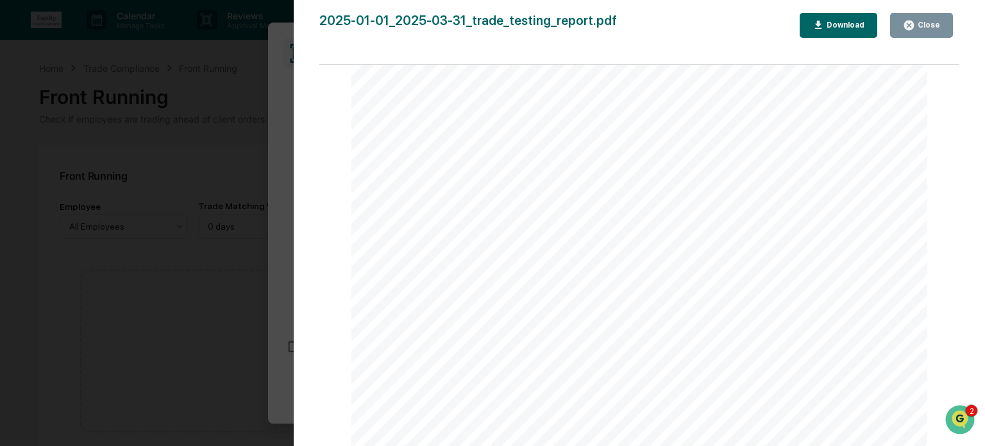
click at [938, 22] on div "Close" at bounding box center [927, 25] width 25 height 9
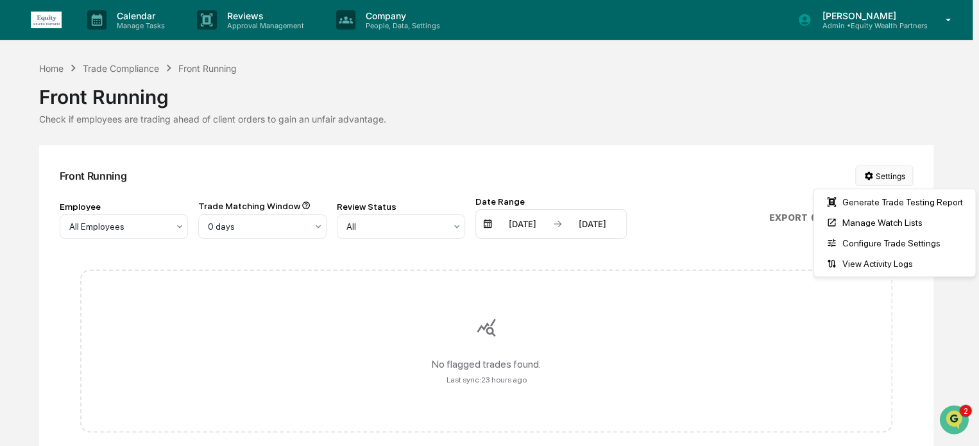
click at [895, 178] on html "Calendar Manage Tasks Reviews Approval Management Company People, Data, Setting…" at bounding box center [489, 223] width 979 height 446
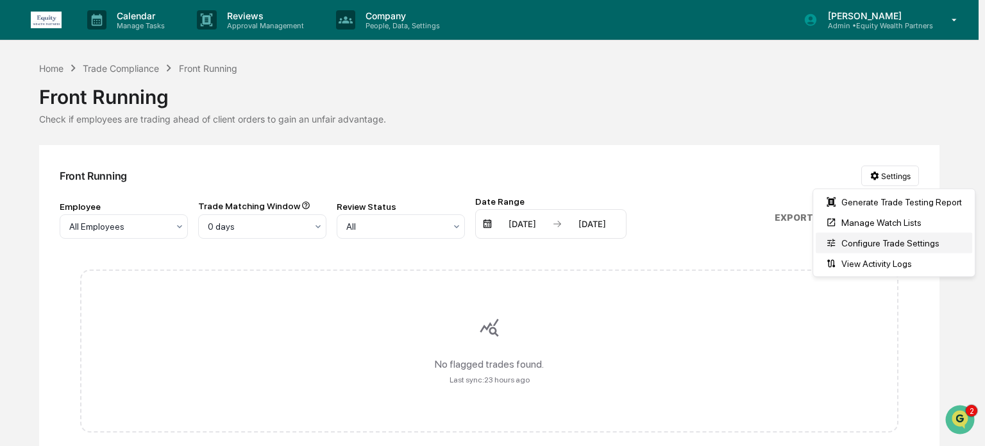
click at [897, 246] on div "Configure Trade Settings" at bounding box center [894, 243] width 157 height 21
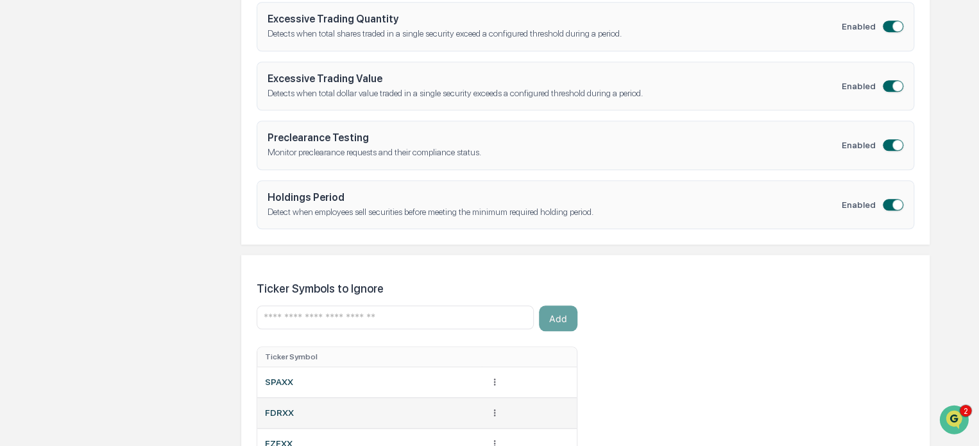
scroll to position [534, 0]
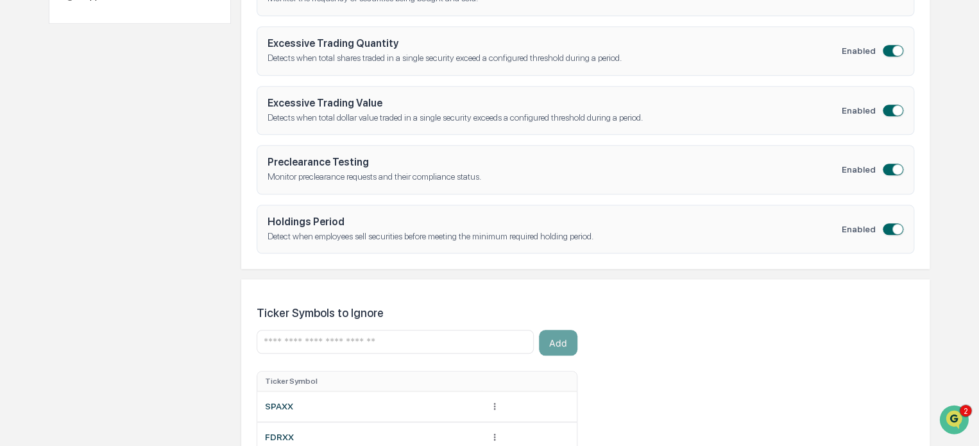
click at [890, 225] on button "button" at bounding box center [893, 229] width 21 height 12
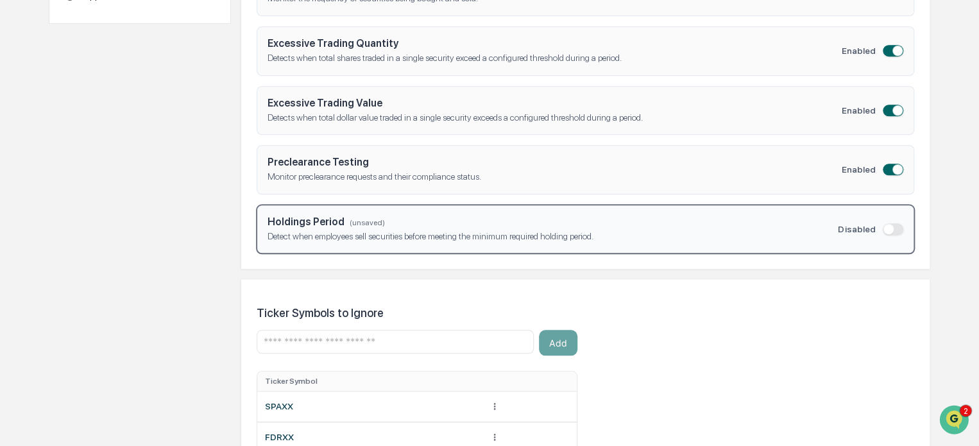
click at [892, 164] on button "button" at bounding box center [893, 170] width 21 height 12
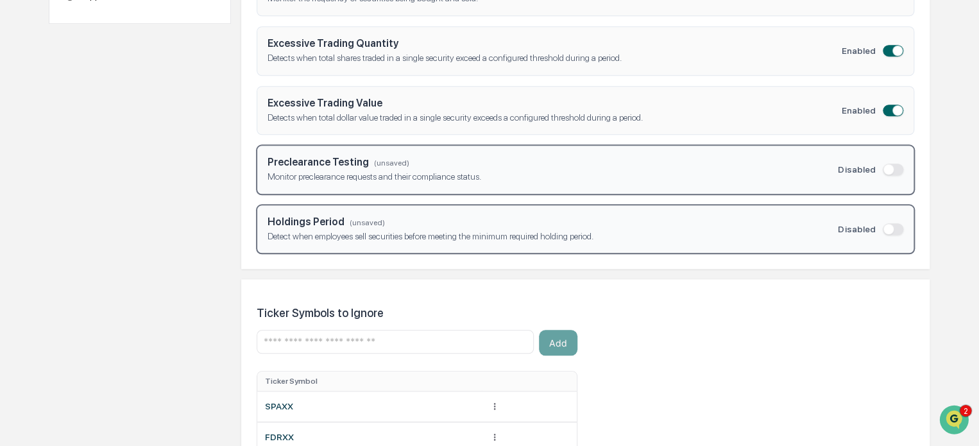
scroll to position [321, 0]
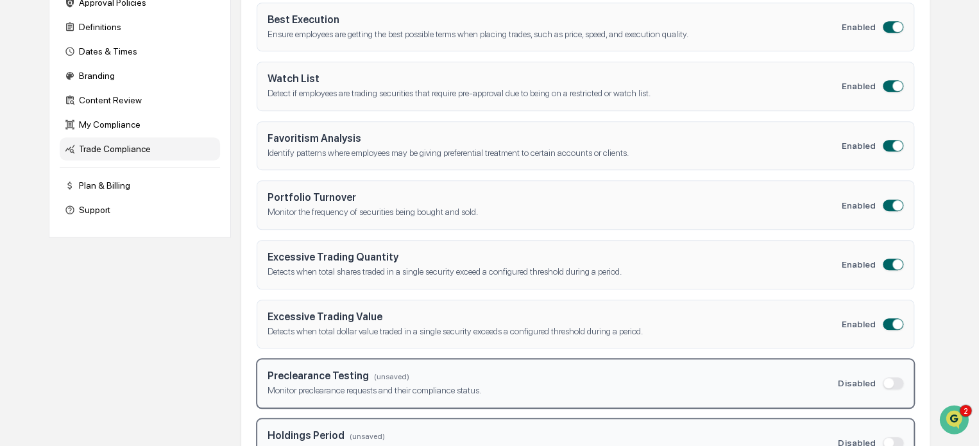
click at [891, 322] on button "button" at bounding box center [893, 324] width 21 height 12
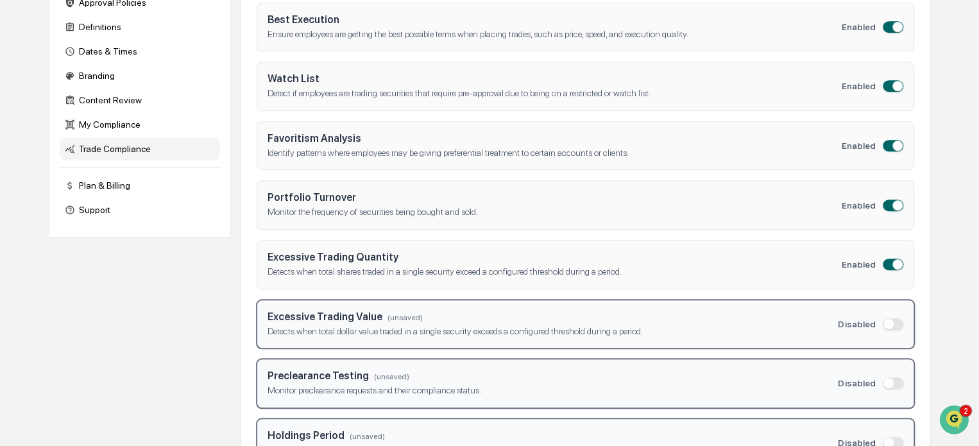
click at [892, 264] on span "button" at bounding box center [897, 264] width 10 height 10
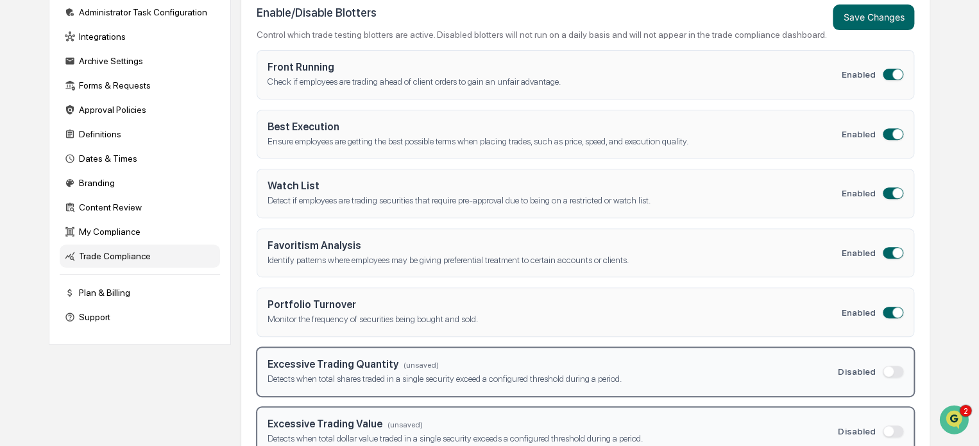
scroll to position [106, 0]
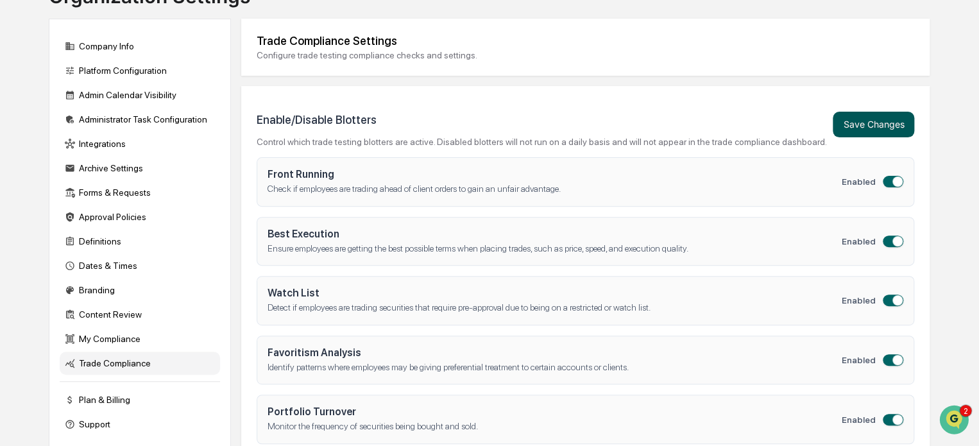
click at [871, 123] on button "Save Changes" at bounding box center [873, 125] width 81 height 26
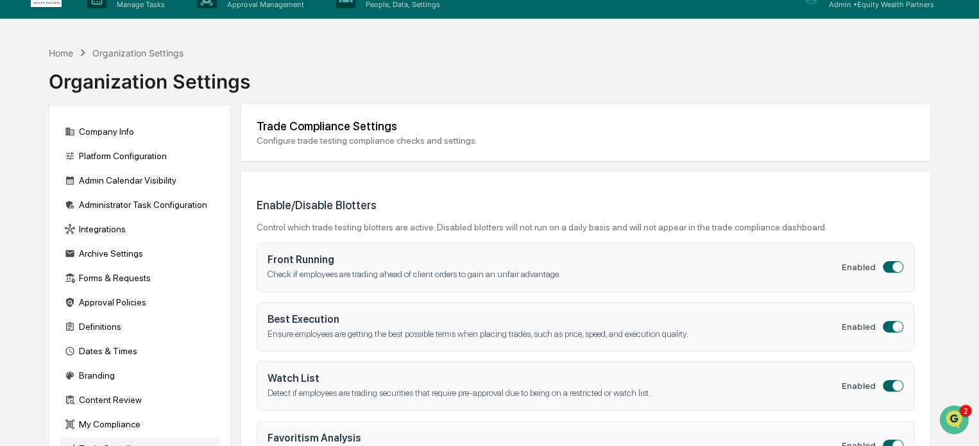
scroll to position [0, 0]
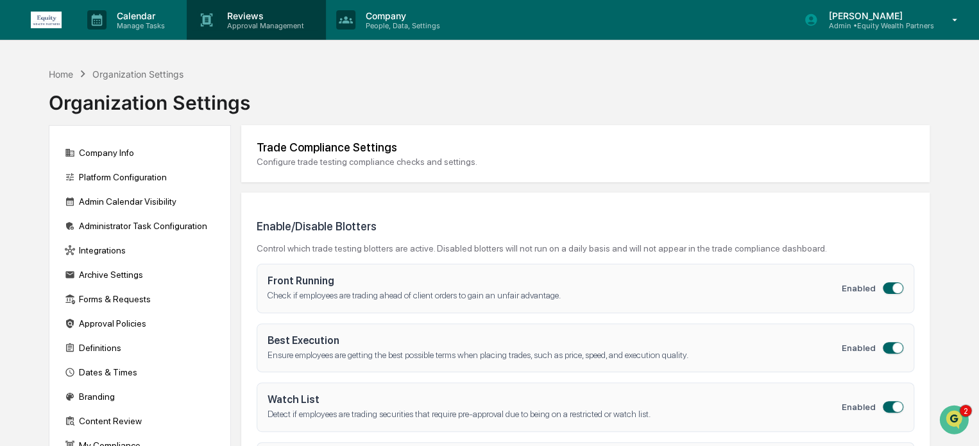
click at [276, 22] on p "Approval Management" at bounding box center [264, 25] width 94 height 9
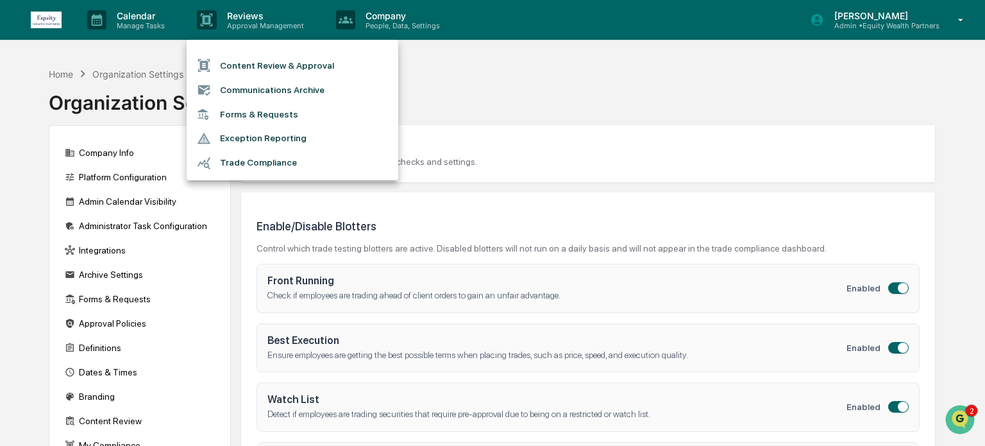
click at [269, 162] on li "Trade Compliance" at bounding box center [293, 163] width 212 height 24
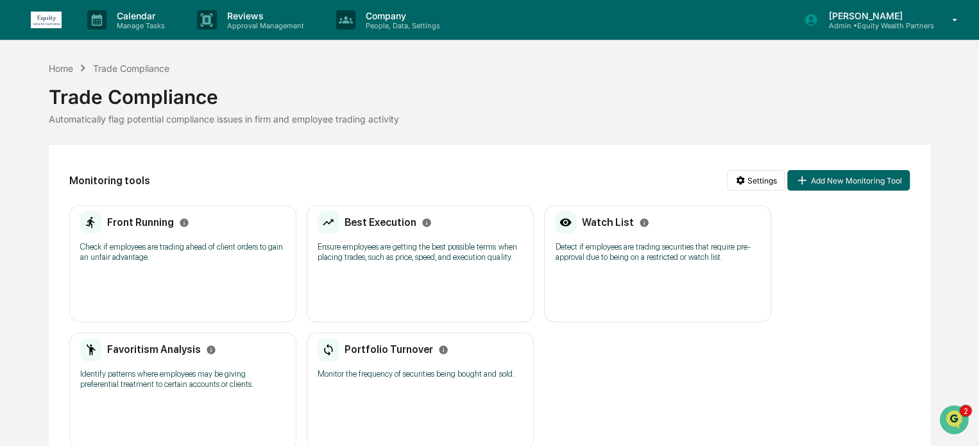
click at [198, 274] on div "Front Running Check if employees are trading ahead of client orders to gain an …" at bounding box center [182, 263] width 227 height 117
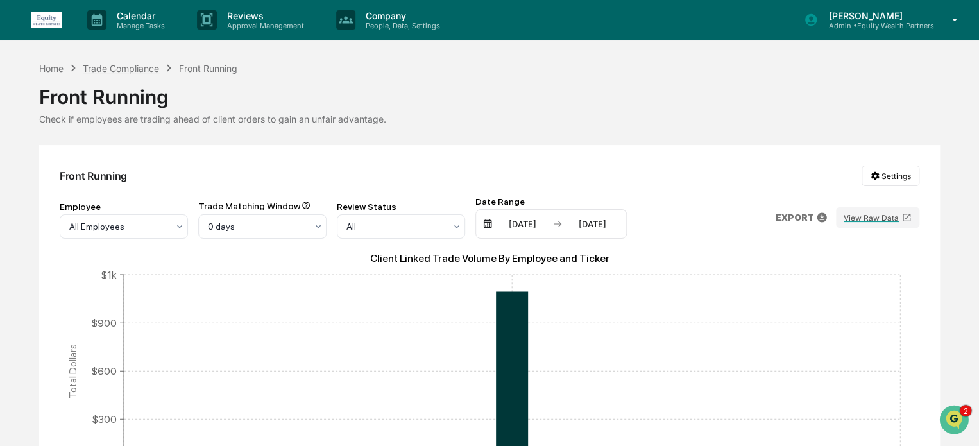
click at [126, 66] on div "Trade Compliance" at bounding box center [121, 68] width 76 height 11
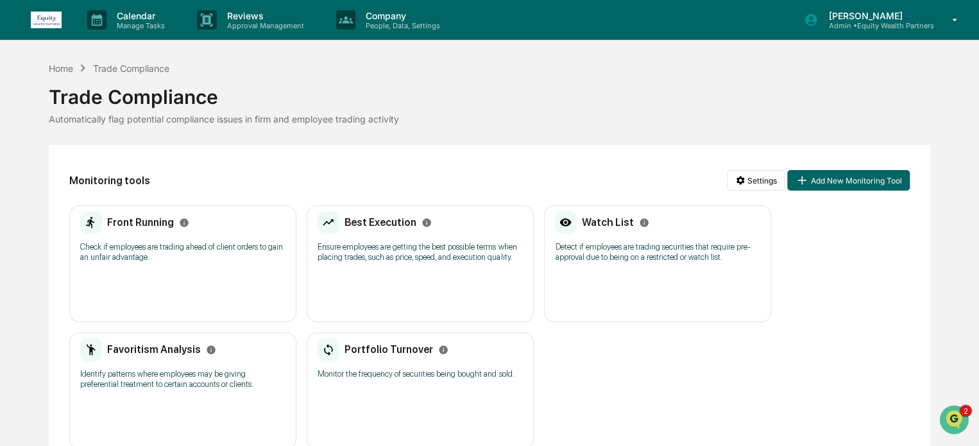
click at [373, 246] on p "Ensure employees are getting the best possible terms when placing trades, such …" at bounding box center [420, 252] width 205 height 21
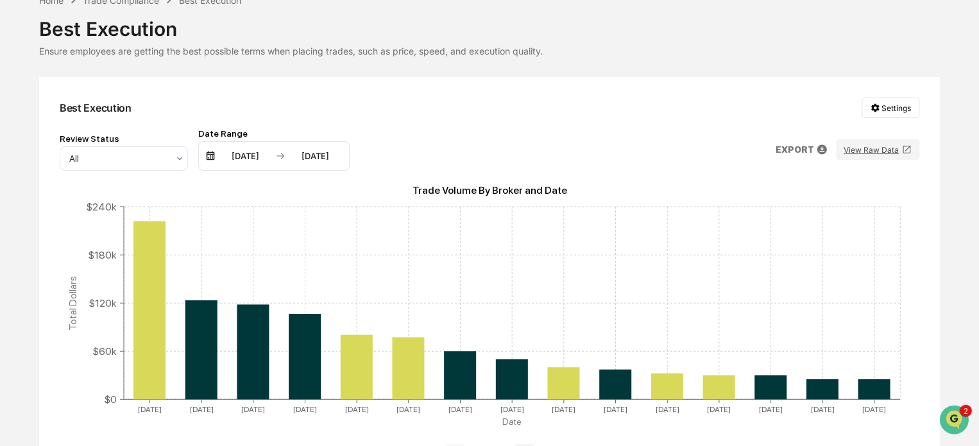
scroll to position [106, 0]
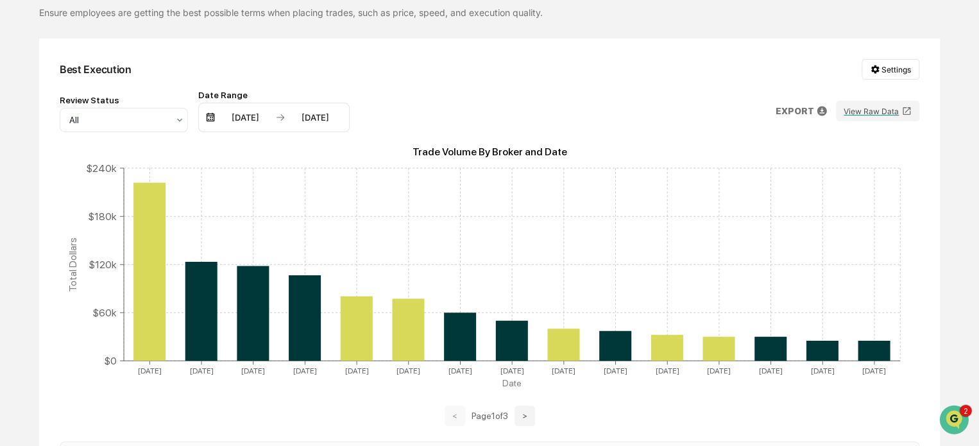
click at [265, 118] on div "[DATE]" at bounding box center [245, 117] width 55 height 10
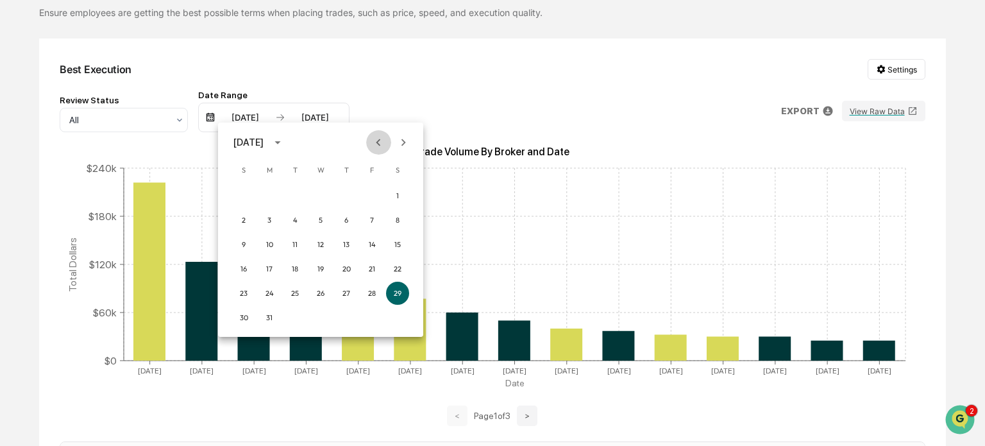
click at [378, 142] on icon "Previous month" at bounding box center [378, 142] width 14 height 14
click at [318, 192] on button "1" at bounding box center [320, 195] width 23 height 23
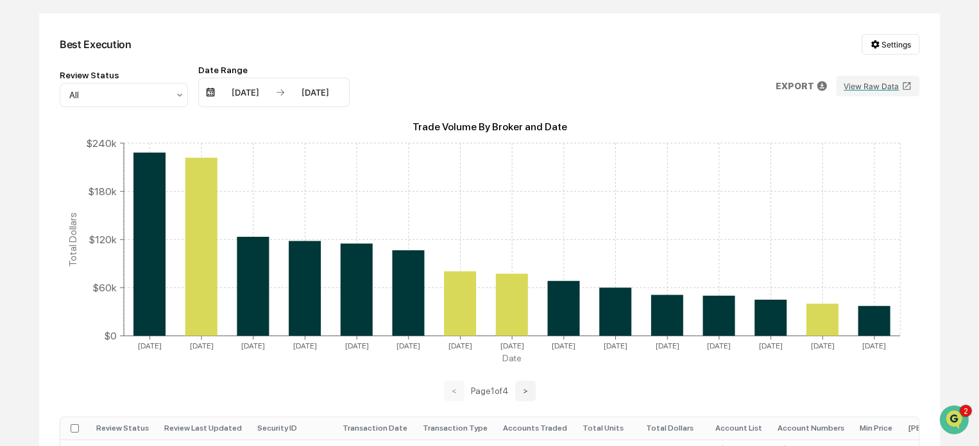
scroll to position [106, 0]
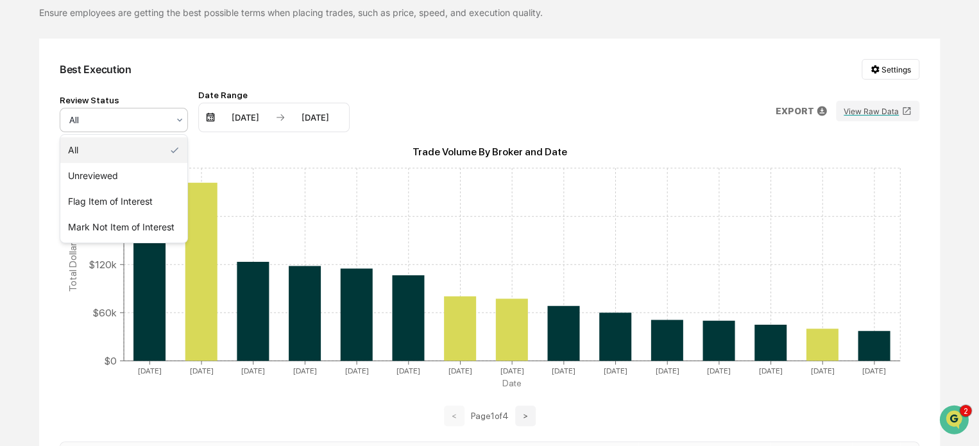
click at [157, 126] on div "All" at bounding box center [119, 120] width 112 height 18
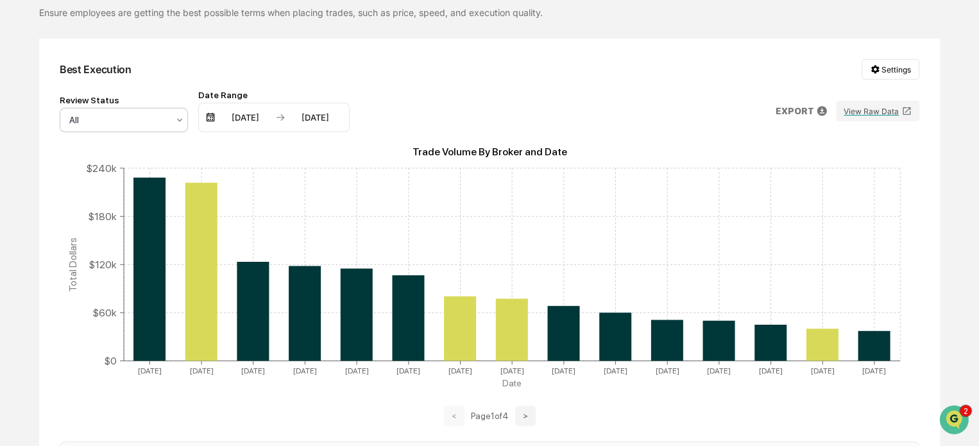
click at [158, 124] on div at bounding box center [118, 120] width 99 height 13
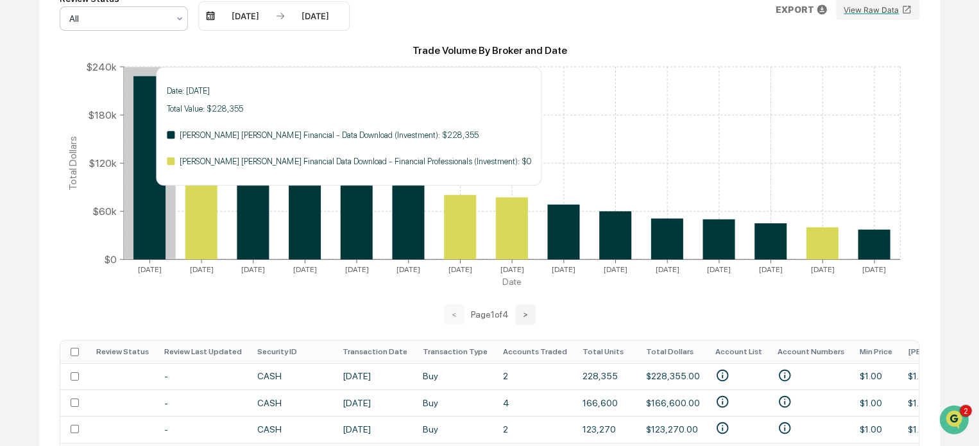
scroll to position [214, 0]
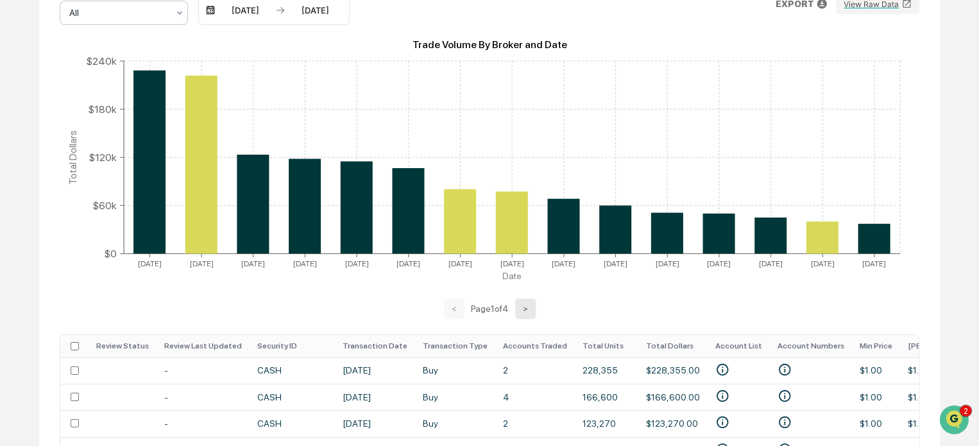
click at [521, 311] on button ">" at bounding box center [525, 308] width 21 height 21
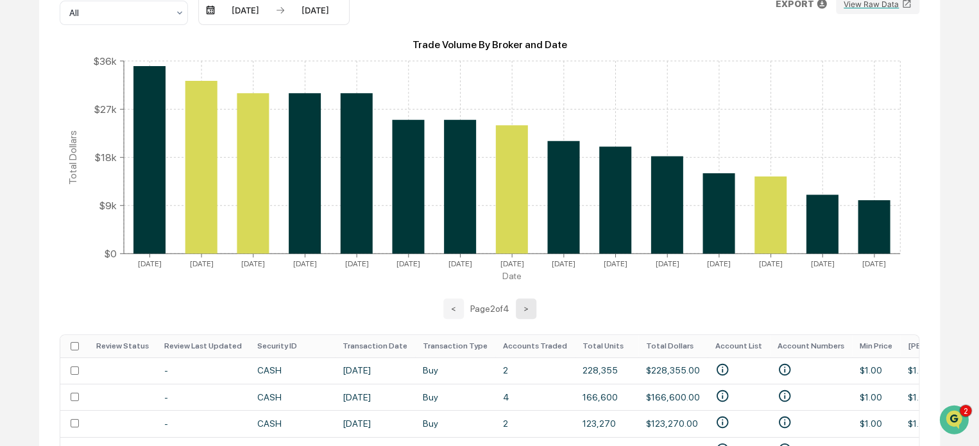
click at [524, 310] on button ">" at bounding box center [526, 308] width 21 height 21
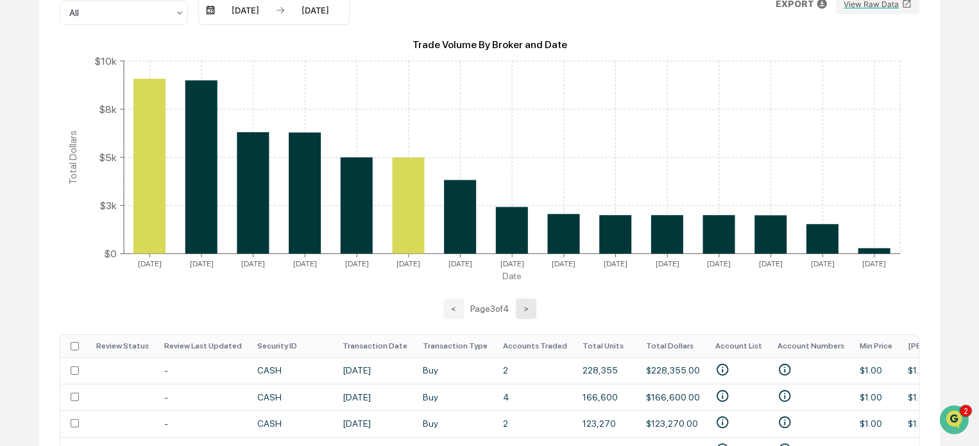
click at [524, 310] on button ">" at bounding box center [526, 308] width 21 height 21
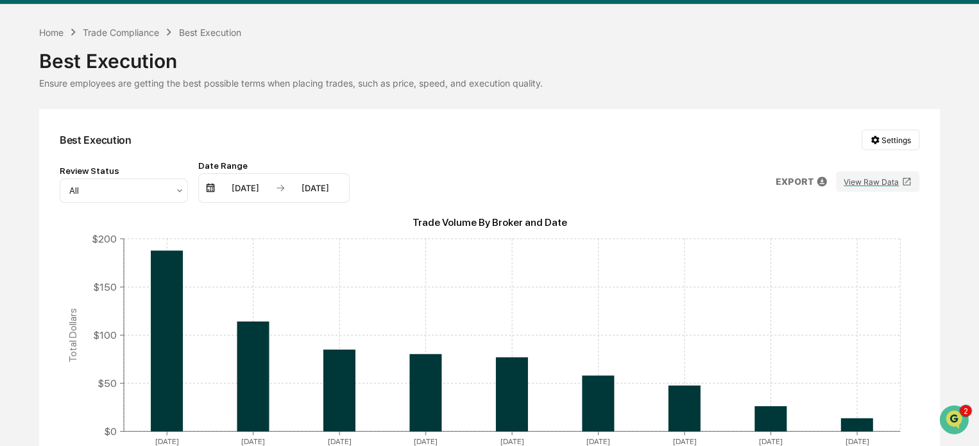
scroll to position [0, 0]
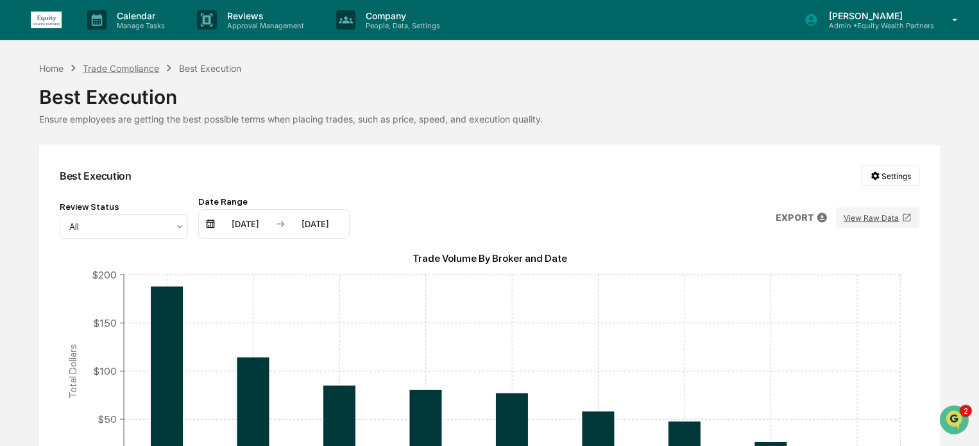
click at [130, 69] on div "Trade Compliance" at bounding box center [121, 68] width 76 height 11
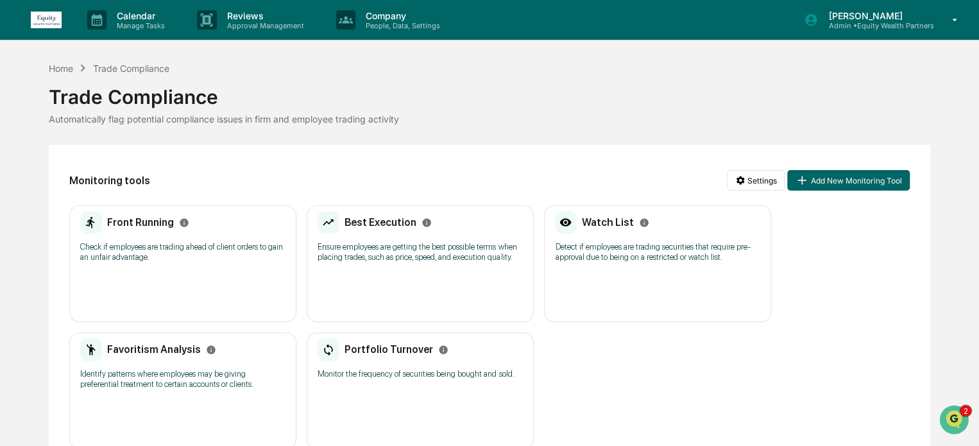
click at [159, 226] on h2 "Front Running" at bounding box center [140, 222] width 67 height 12
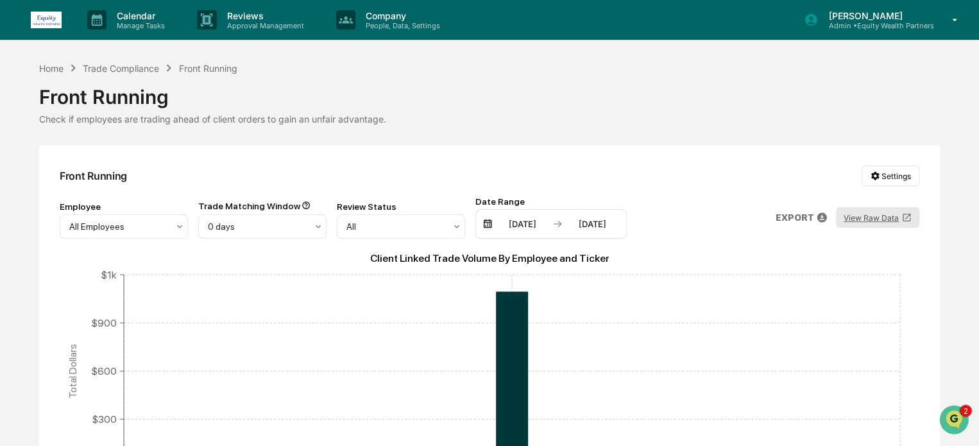
click at [876, 217] on button "View Raw Data" at bounding box center [877, 217] width 83 height 21
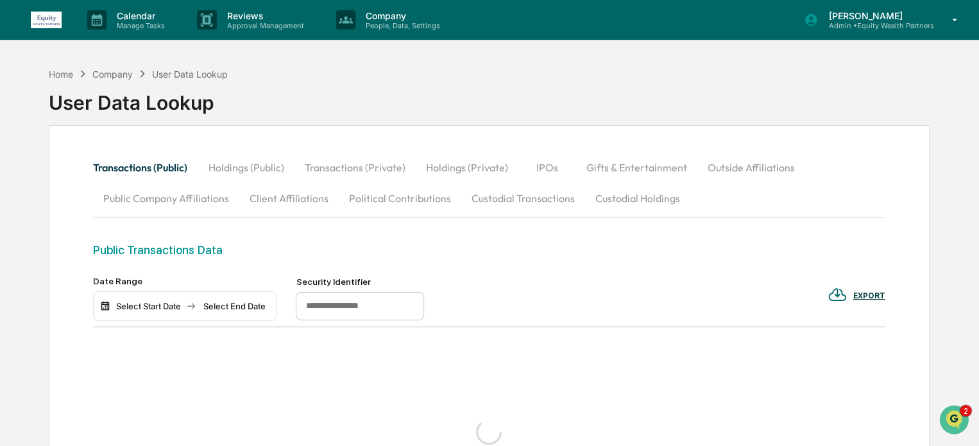
click at [140, 308] on div "Select Start Date" at bounding box center [148, 306] width 71 height 10
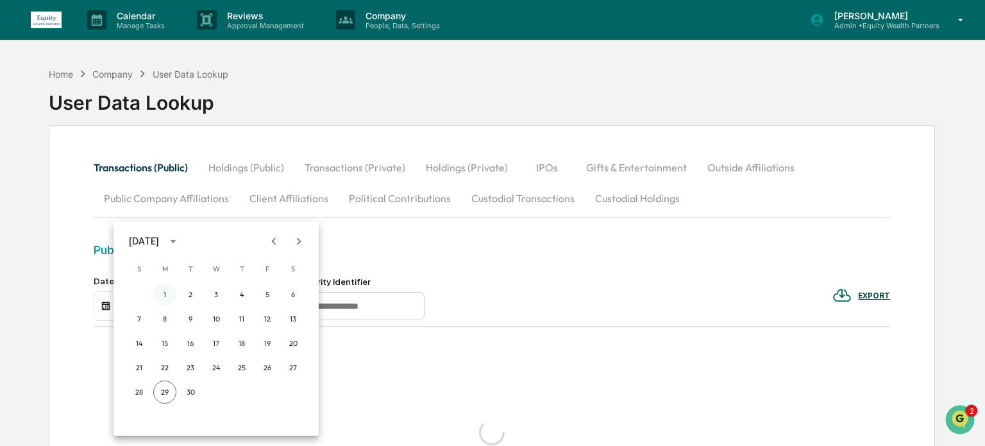
click at [167, 293] on button "1" at bounding box center [164, 294] width 23 height 23
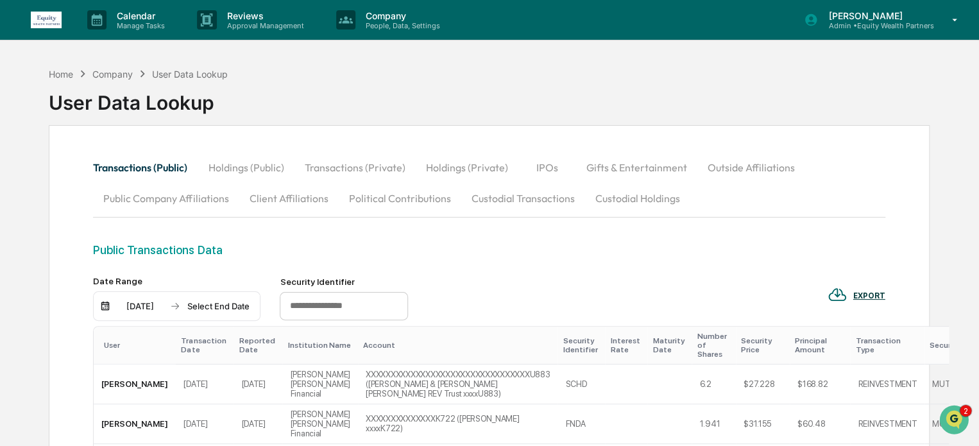
click at [143, 307] on div "[DATE]" at bounding box center [140, 306] width 55 height 10
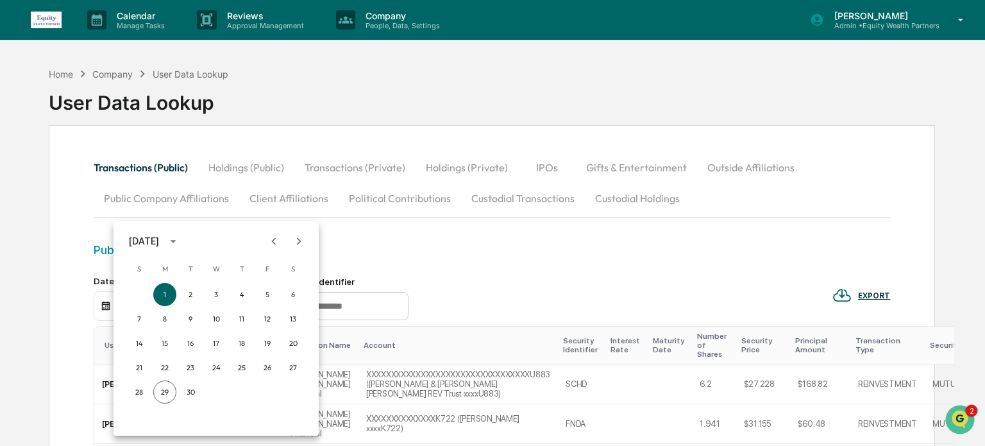
click at [276, 241] on icon "Previous month" at bounding box center [274, 241] width 14 height 14
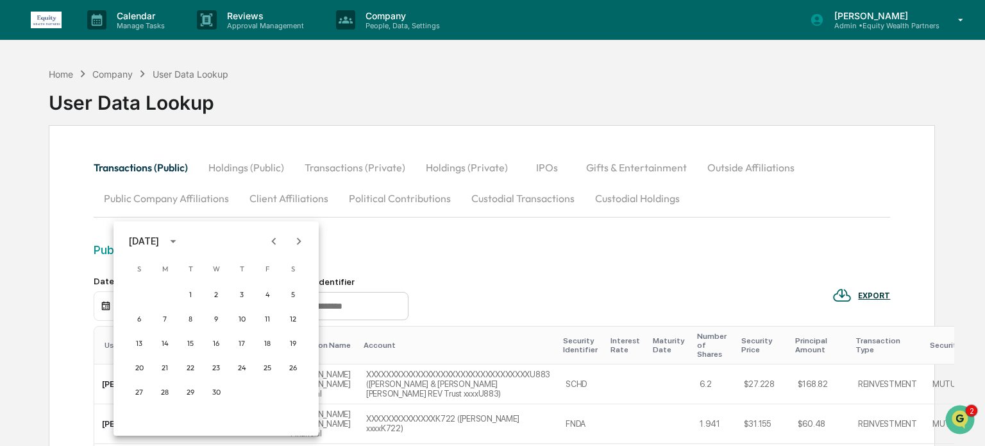
click at [276, 241] on icon "Previous month" at bounding box center [274, 241] width 14 height 14
click at [275, 241] on icon "Previous month" at bounding box center [274, 241] width 14 height 14
click at [214, 291] on button "1" at bounding box center [216, 294] width 23 height 23
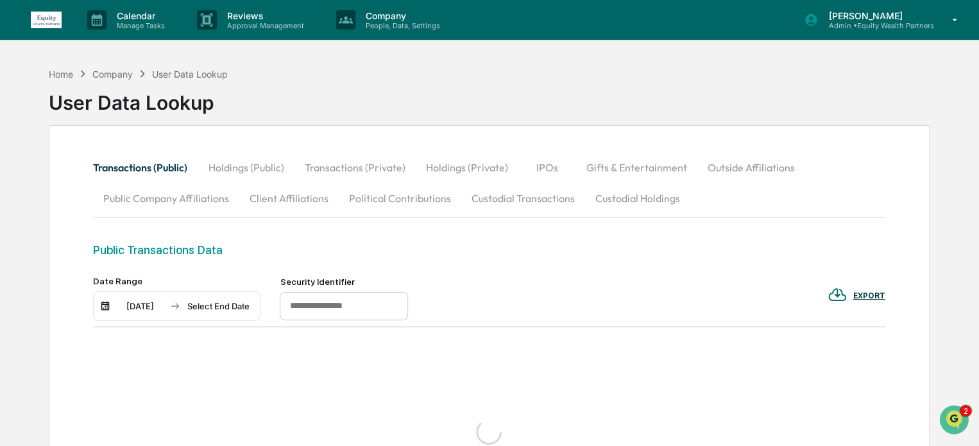
click at [225, 303] on div "Select End Date" at bounding box center [218, 306] width 71 height 10
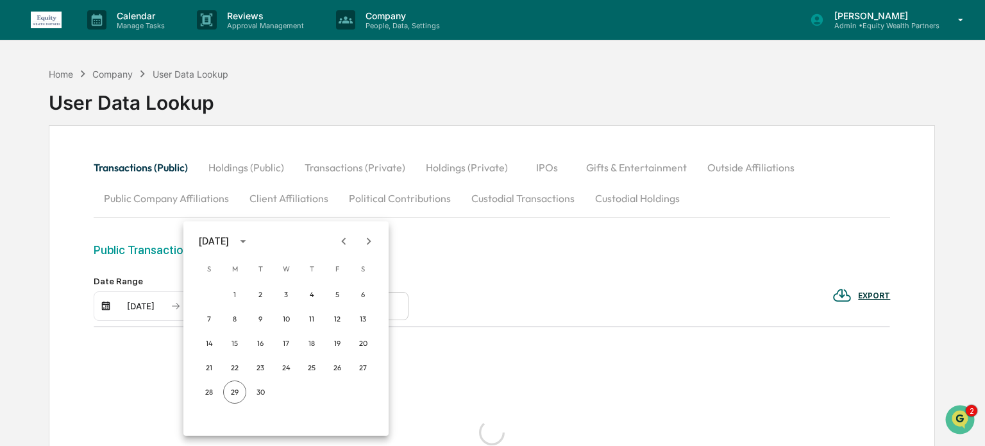
click at [341, 239] on icon "Previous month" at bounding box center [344, 241] width 14 height 14
click at [342, 239] on icon "Previous month" at bounding box center [344, 241] width 14 height 14
click at [342, 241] on icon "Previous month" at bounding box center [344, 241] width 14 height 14
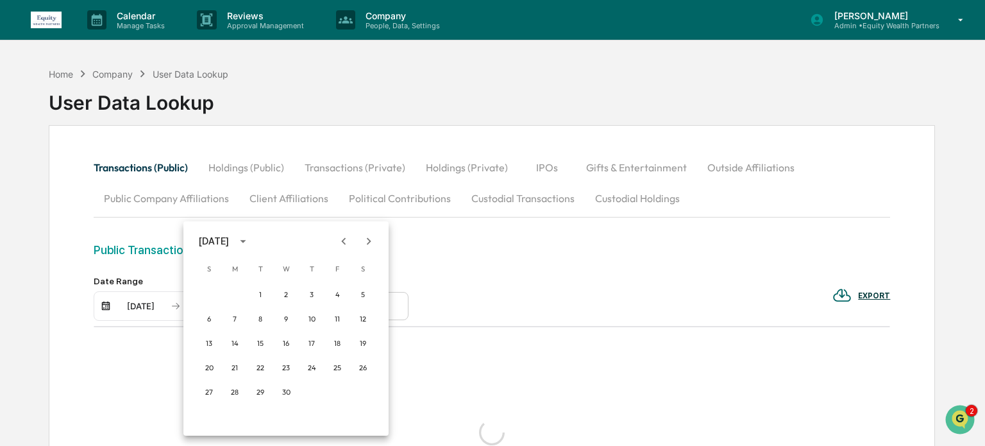
drag, startPoint x: 342, startPoint y: 241, endPoint x: 340, endPoint y: 252, distance: 11.7
click at [342, 241] on icon "Previous month" at bounding box center [344, 241] width 14 height 14
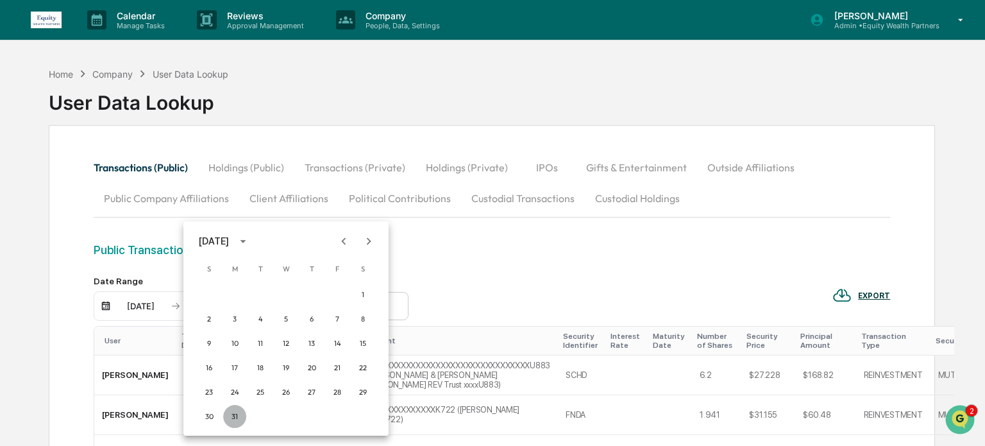
click at [236, 416] on button "31" at bounding box center [234, 416] width 23 height 23
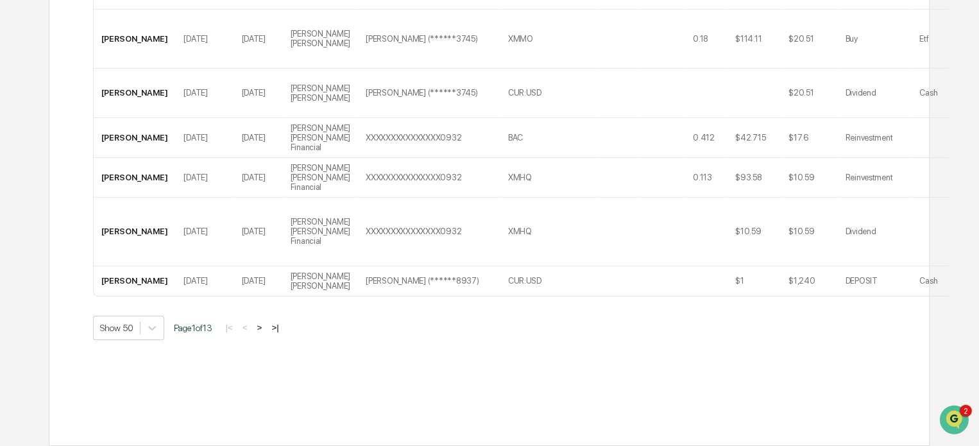
scroll to position [2417, 0]
click at [265, 322] on button ">" at bounding box center [259, 327] width 13 height 11
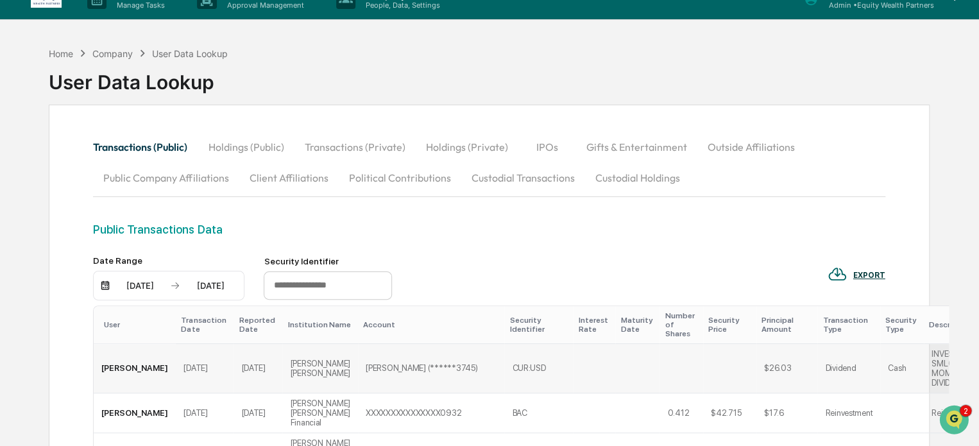
scroll to position [0, 0]
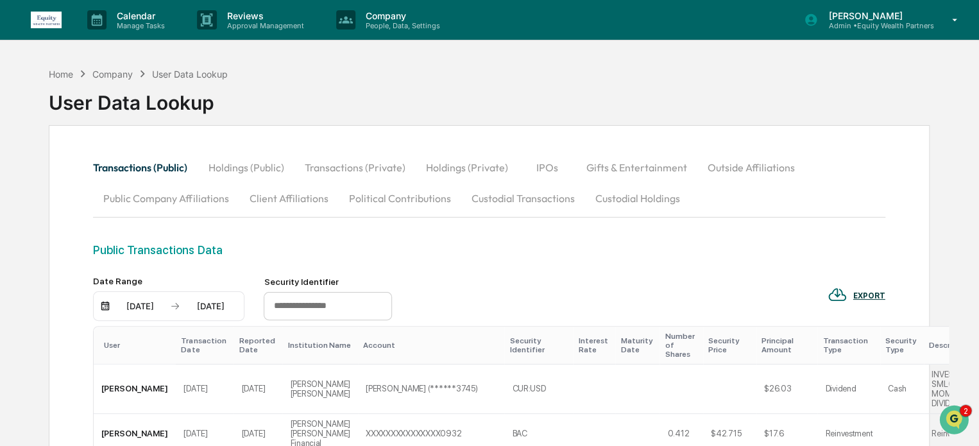
click at [512, 198] on button "Custodial Transactions" at bounding box center [523, 198] width 124 height 31
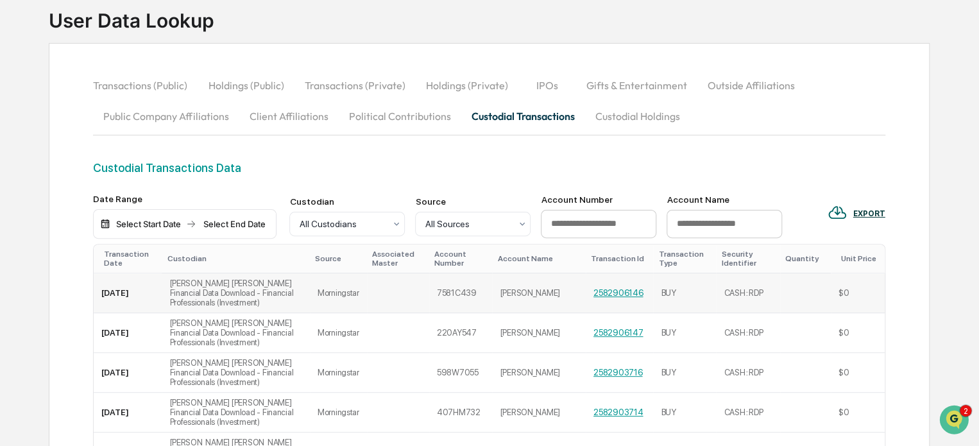
scroll to position [106, 0]
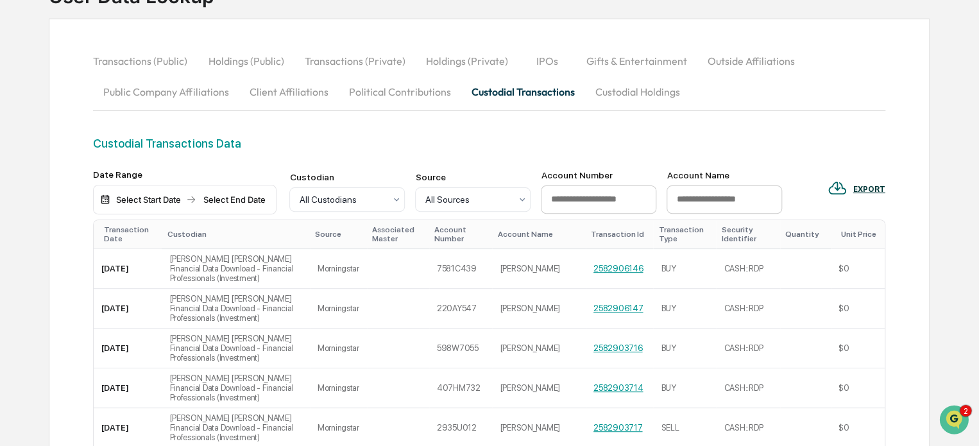
click at [153, 199] on div "Select Start Date" at bounding box center [148, 199] width 71 height 10
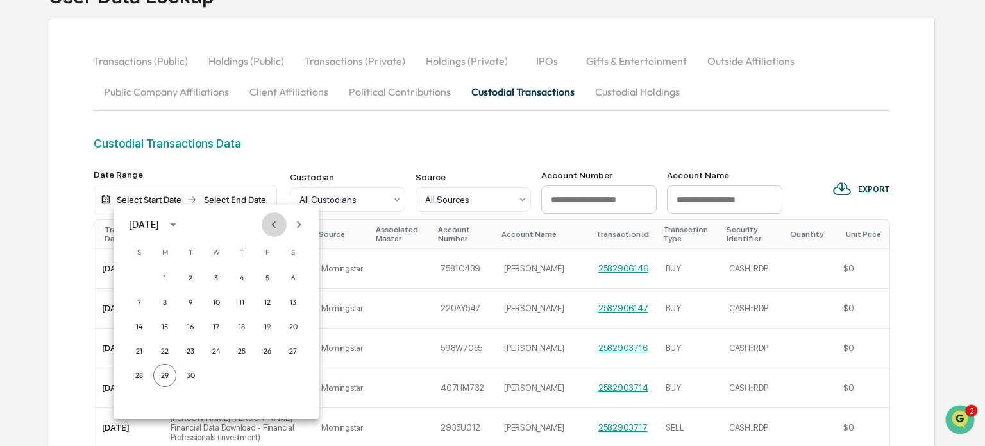
click at [273, 223] on icon "Previous month" at bounding box center [274, 224] width 4 height 7
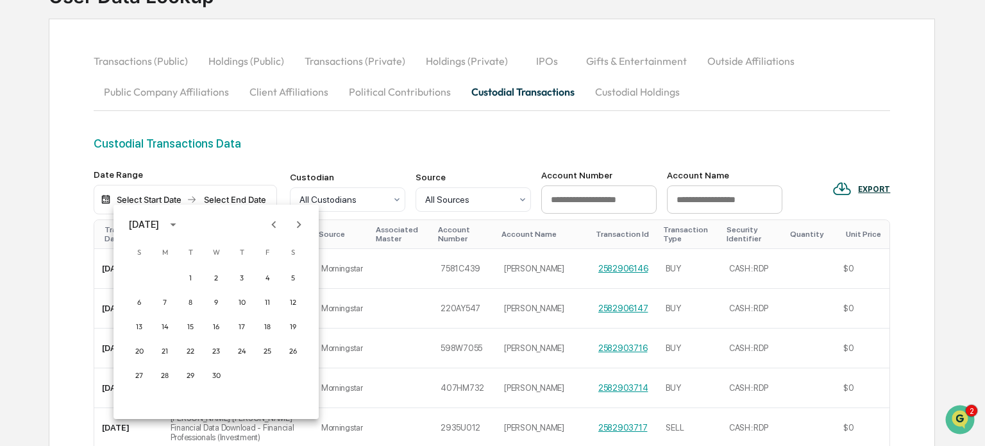
click at [273, 223] on icon "Previous month" at bounding box center [274, 224] width 4 height 7
click at [303, 223] on icon "Next month" at bounding box center [299, 224] width 14 height 14
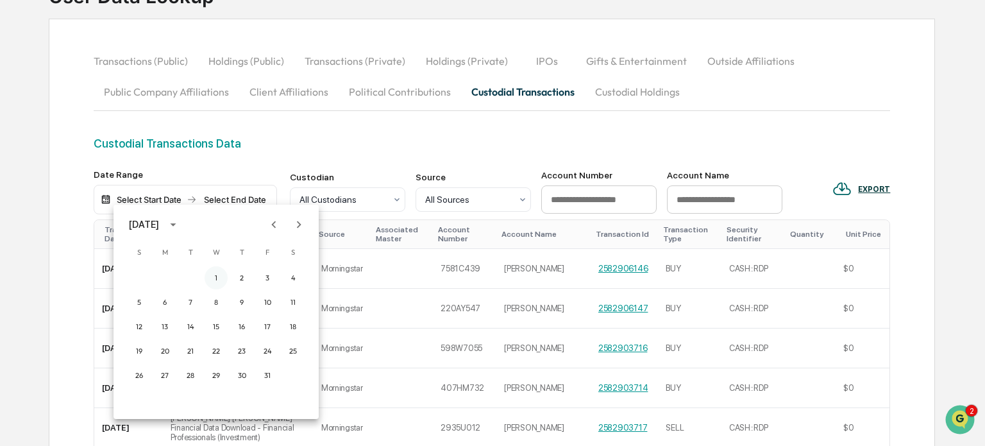
click at [217, 275] on button "1" at bounding box center [216, 277] width 23 height 23
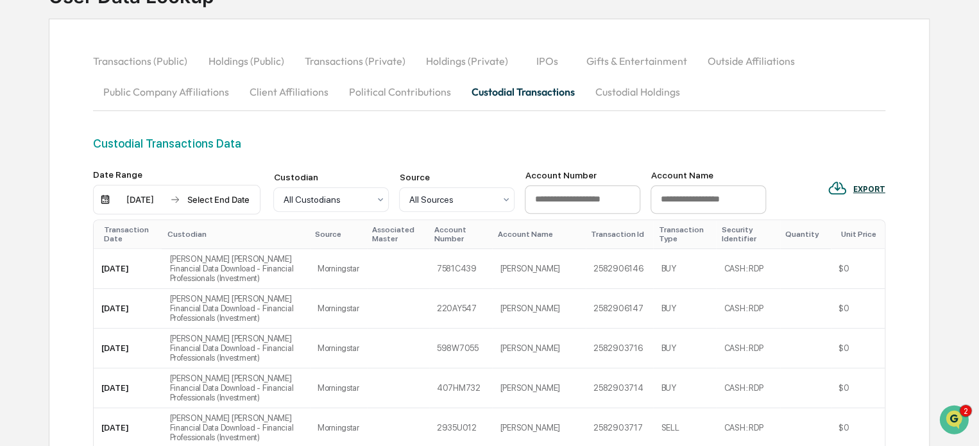
click at [226, 202] on div "Select End Date" at bounding box center [218, 199] width 71 height 10
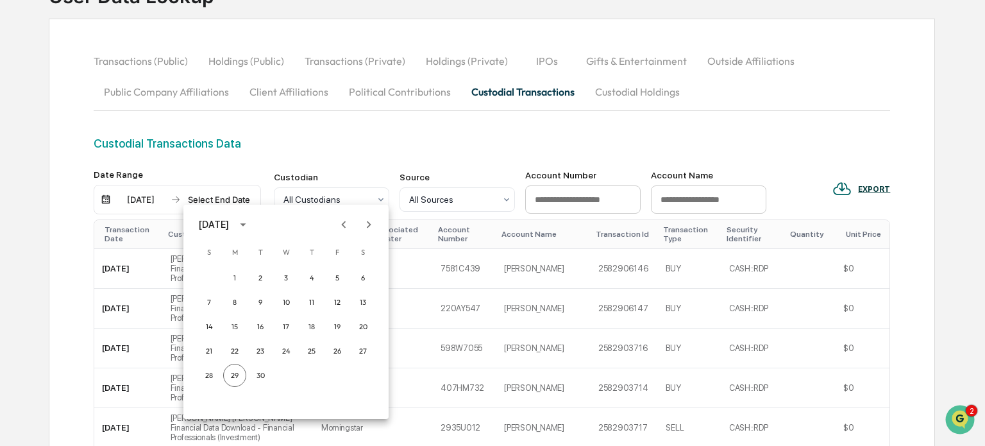
click at [347, 229] on icon "Previous month" at bounding box center [344, 224] width 14 height 14
click at [348, 229] on icon "Previous month" at bounding box center [344, 224] width 14 height 14
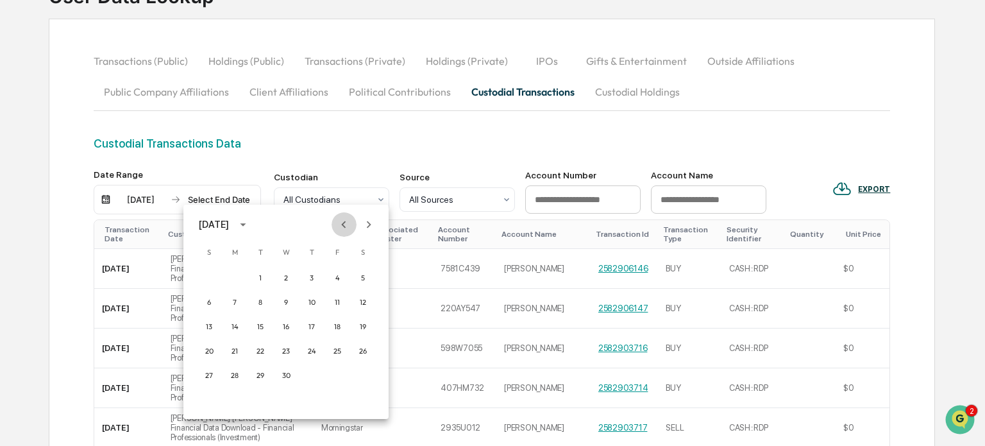
click at [348, 229] on icon "Previous month" at bounding box center [344, 224] width 14 height 14
click at [233, 399] on button "31" at bounding box center [234, 399] width 23 height 23
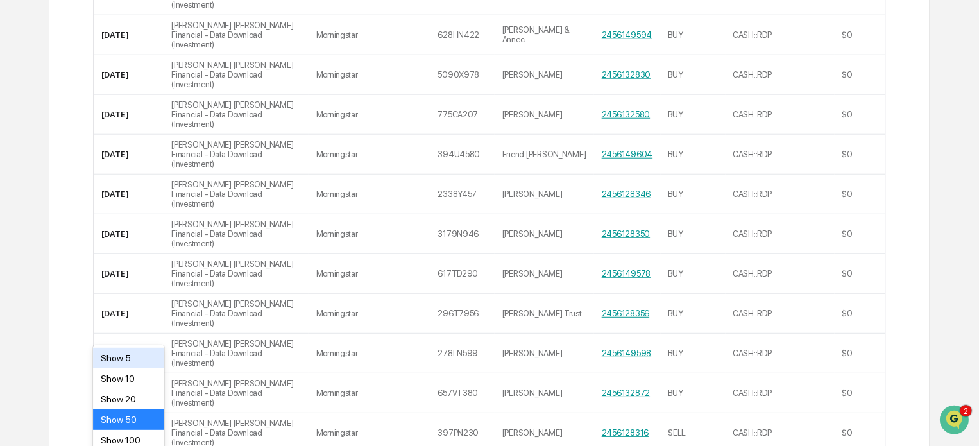
scroll to position [1582, 0]
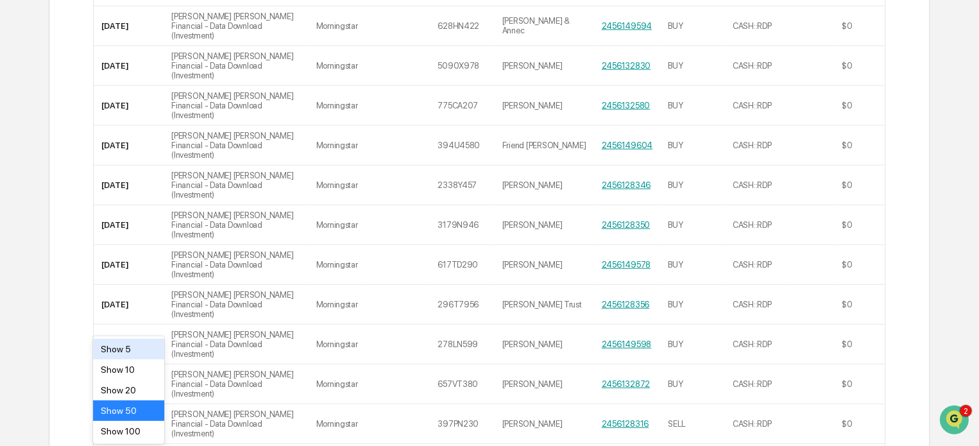
click at [136, 432] on div "Show 100" at bounding box center [128, 431] width 71 height 21
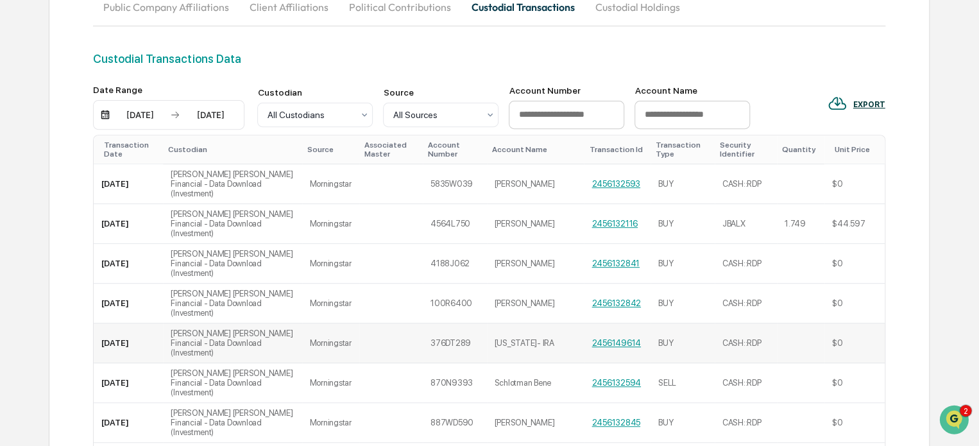
scroll to position [0, 0]
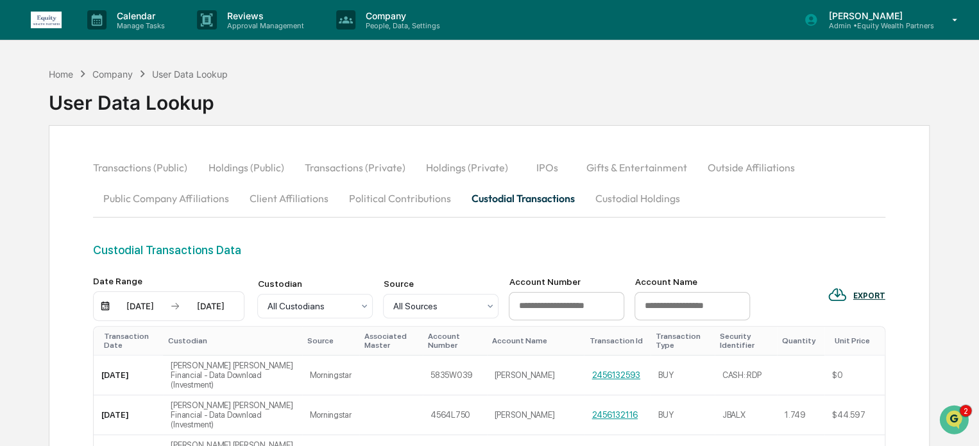
click at [151, 169] on button "Transactions (Public)" at bounding box center [145, 167] width 105 height 31
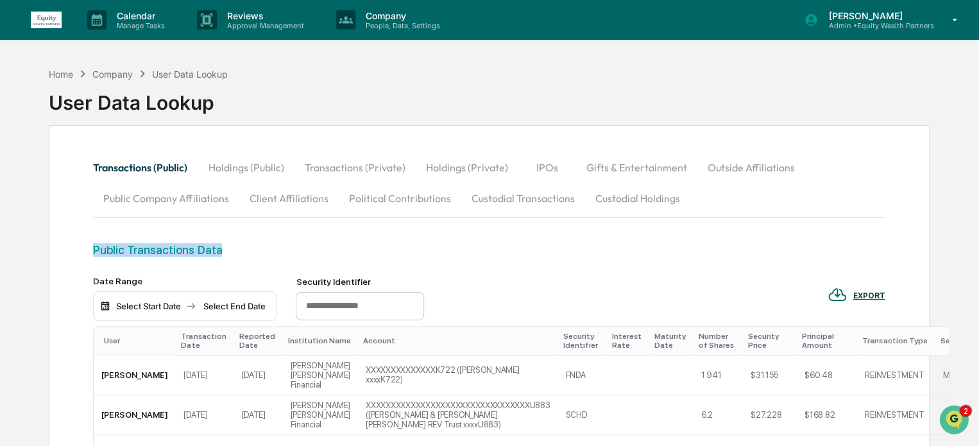
drag, startPoint x: 217, startPoint y: 250, endPoint x: 96, endPoint y: 249, distance: 120.6
click at [96, 249] on div "Public Transactions Data" at bounding box center [489, 249] width 792 height 13
click at [264, 10] on p "Reviews" at bounding box center [264, 15] width 94 height 11
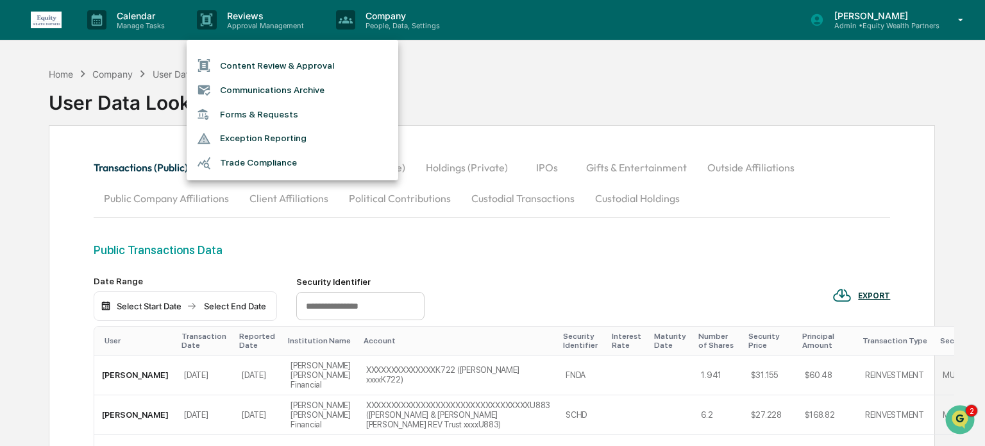
click at [258, 160] on li "Trade Compliance" at bounding box center [293, 163] width 212 height 24
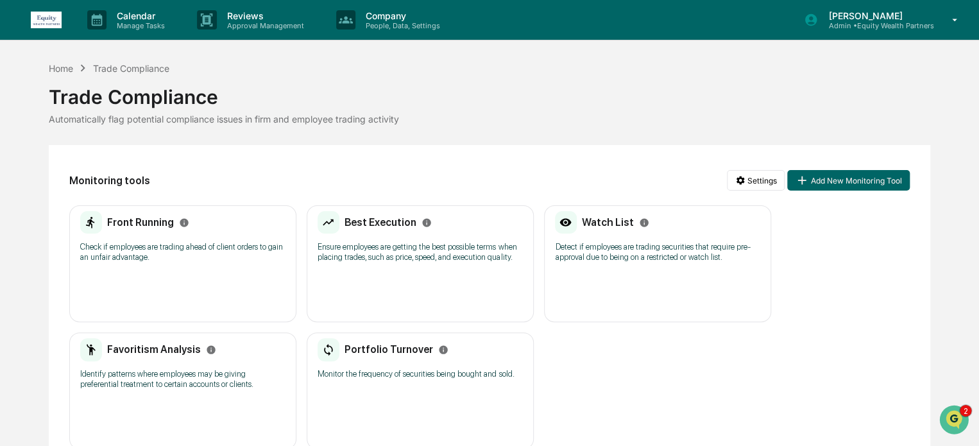
click at [170, 243] on p "Check if employees are trading ahead of client orders to gain an unfair advanta…" at bounding box center [182, 252] width 205 height 21
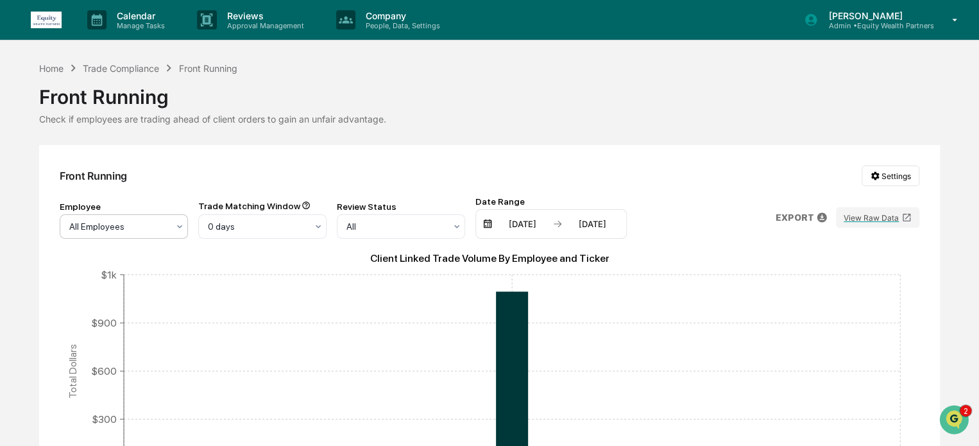
click at [169, 223] on div "All Employees" at bounding box center [119, 226] width 112 height 18
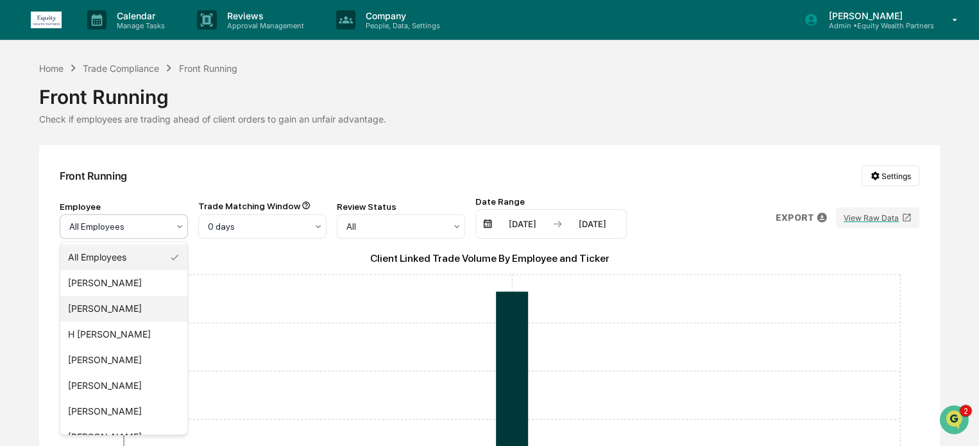
click at [131, 310] on div "[PERSON_NAME]" at bounding box center [123, 309] width 127 height 26
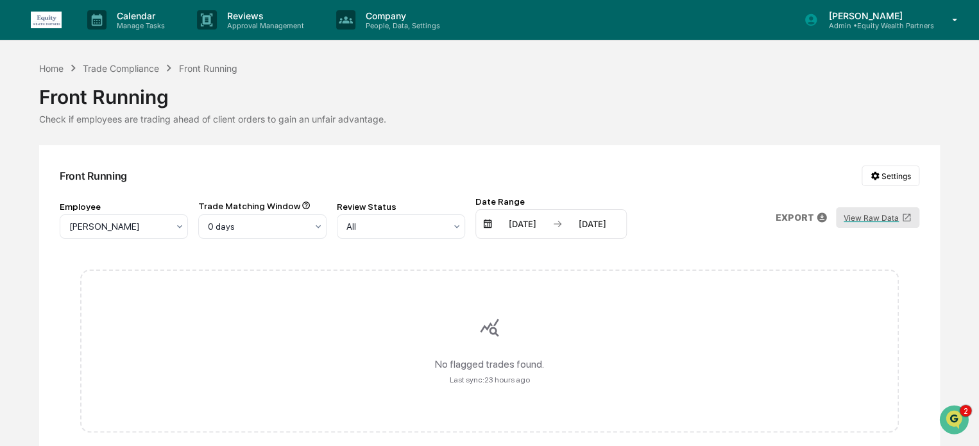
click at [856, 216] on button "View Raw Data" at bounding box center [877, 217] width 83 height 21
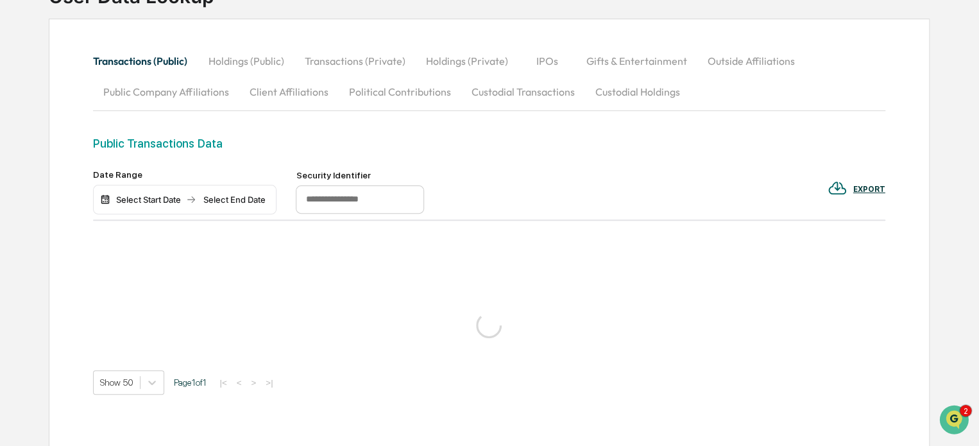
click at [146, 207] on div "Select Start Date Select End Date" at bounding box center [184, 200] width 183 height 30
click at [157, 198] on div "Select Start Date" at bounding box center [148, 199] width 71 height 10
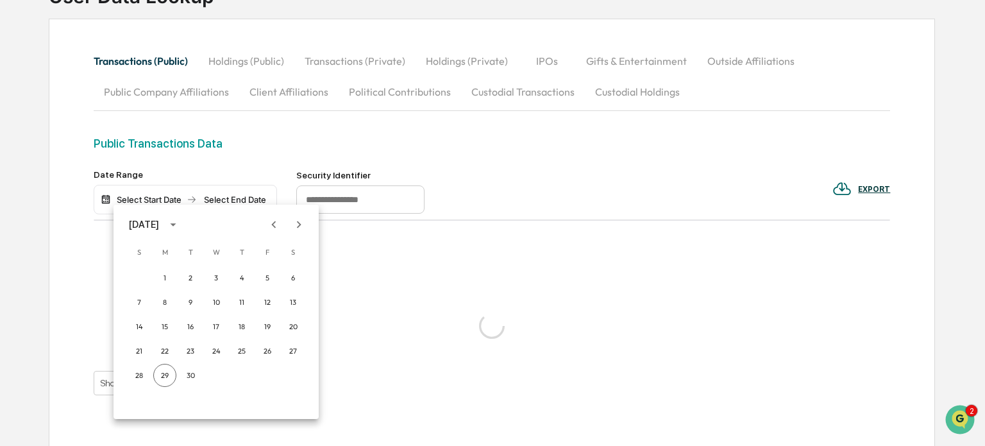
click at [273, 220] on icon "Previous month" at bounding box center [274, 224] width 14 height 14
click at [272, 220] on icon "Previous month" at bounding box center [274, 224] width 14 height 14
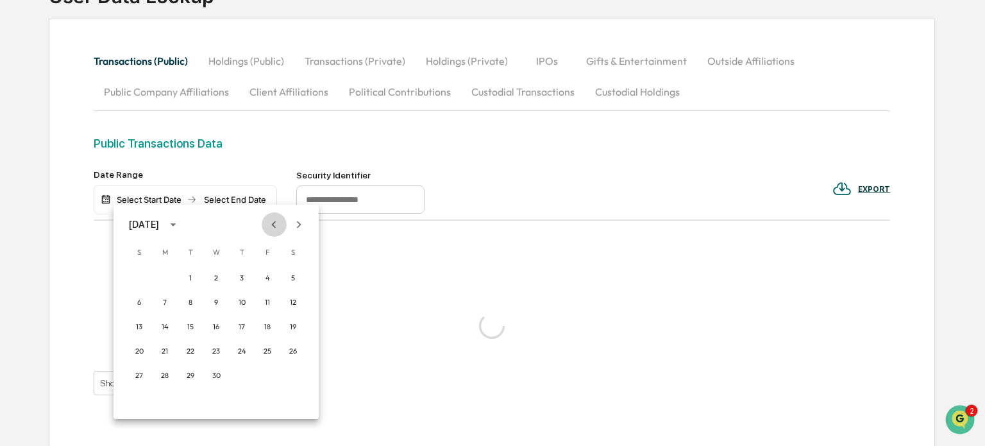
click at [272, 220] on icon "Previous month" at bounding box center [274, 224] width 14 height 14
click at [298, 226] on icon "Next month" at bounding box center [299, 224] width 4 height 7
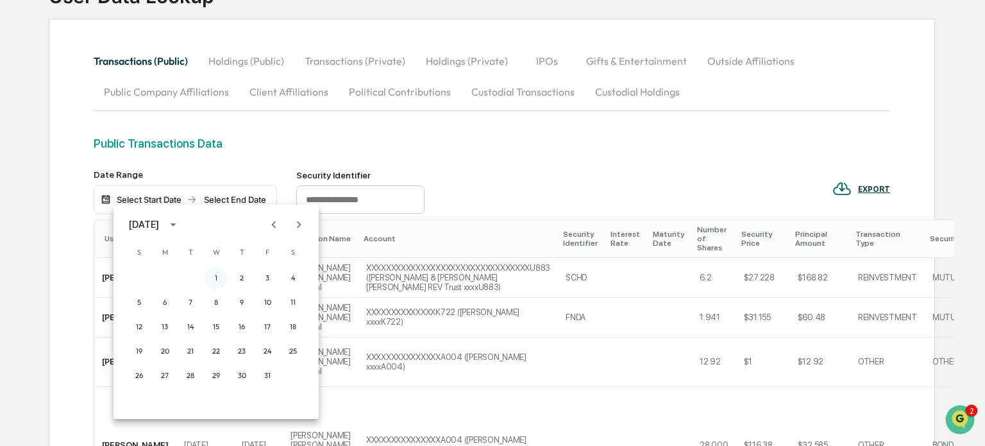
click at [212, 278] on button "1" at bounding box center [216, 277] width 23 height 23
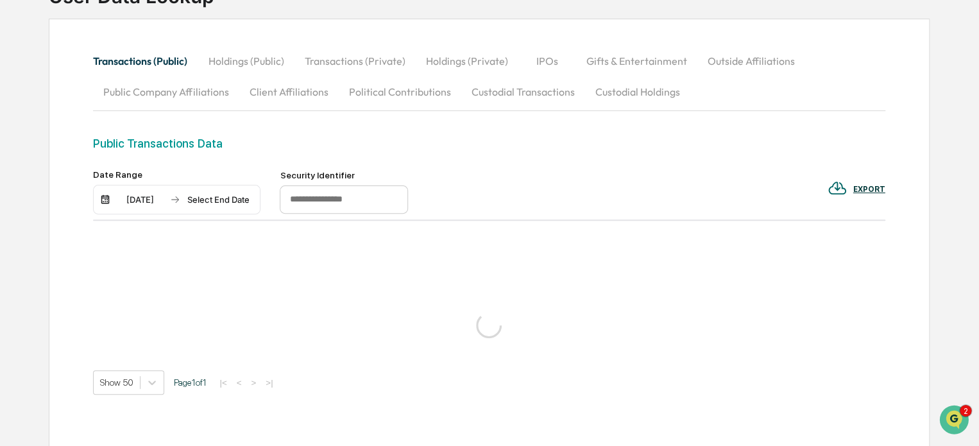
click at [210, 200] on div "Select End Date" at bounding box center [218, 199] width 71 height 10
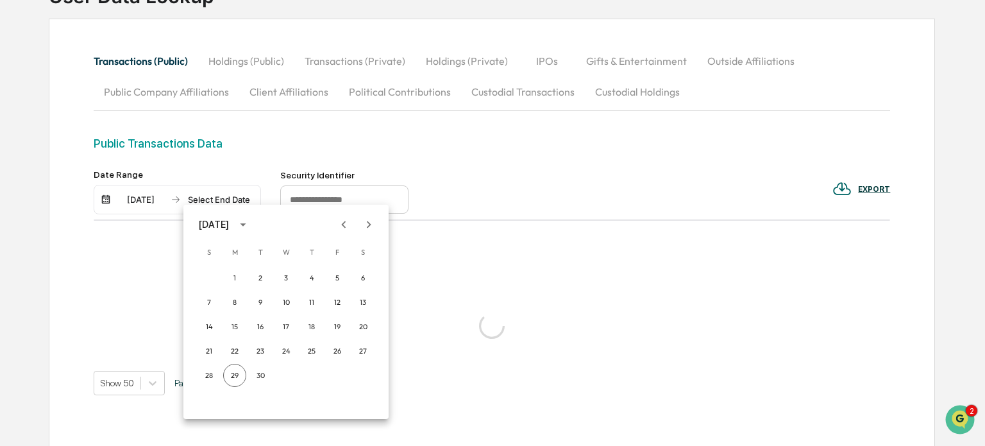
click at [344, 223] on icon "Previous month" at bounding box center [344, 224] width 4 height 7
click at [343, 224] on icon "Previous month" at bounding box center [344, 224] width 4 height 7
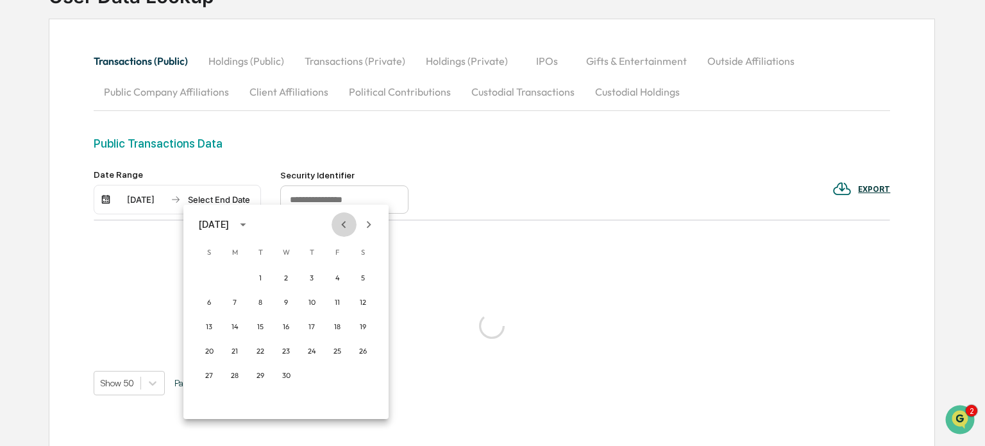
click at [343, 224] on icon "Previous month" at bounding box center [344, 224] width 4 height 7
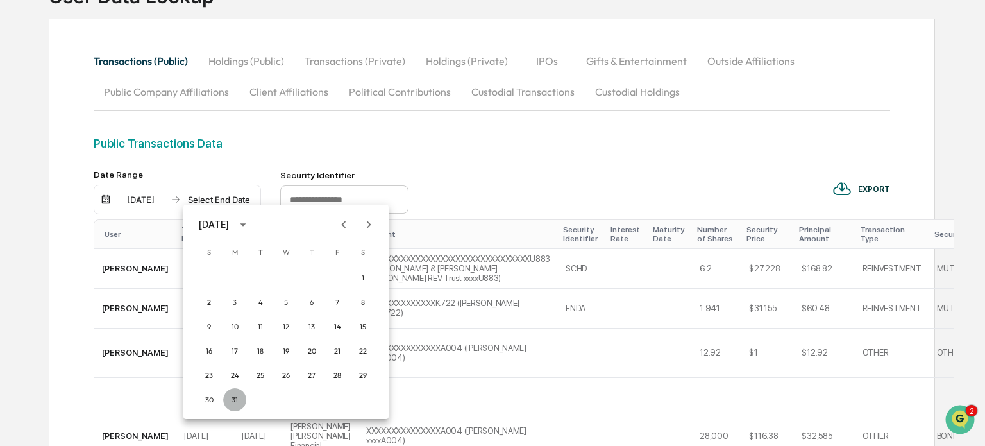
click at [234, 395] on button "31" at bounding box center [234, 399] width 23 height 23
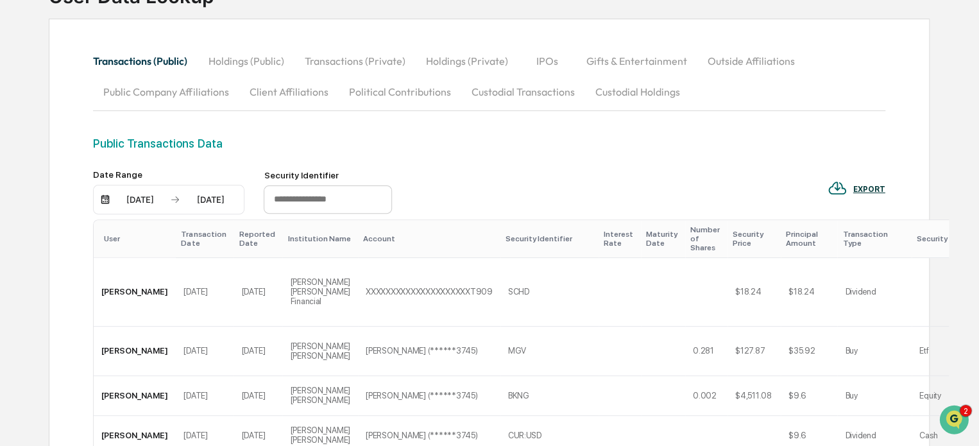
click at [114, 238] on div "User" at bounding box center [137, 238] width 67 height 9
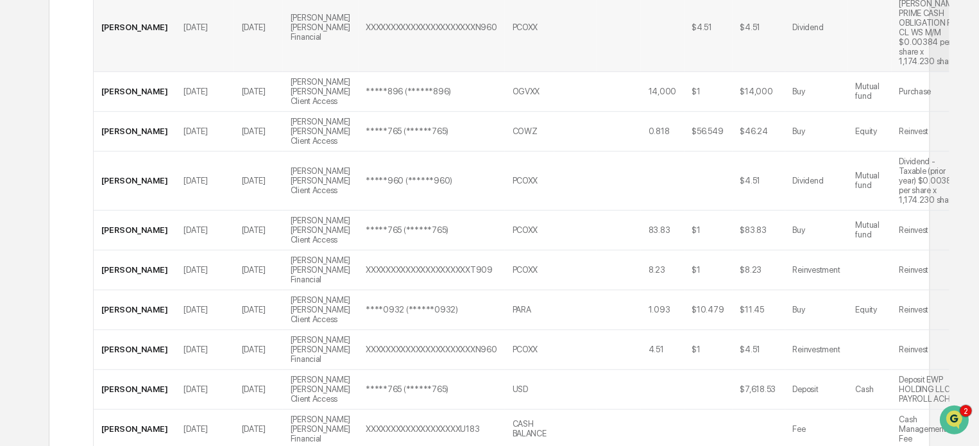
scroll to position [214, 0]
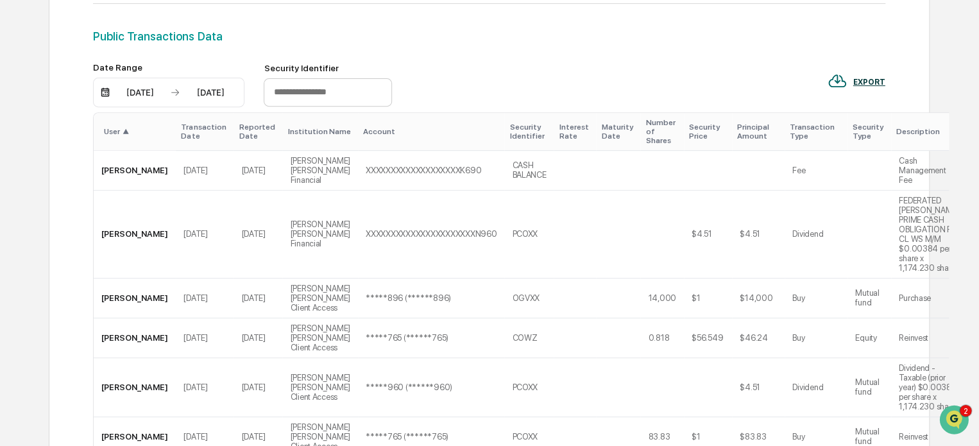
click at [867, 78] on div "EXPORT" at bounding box center [869, 82] width 32 height 9
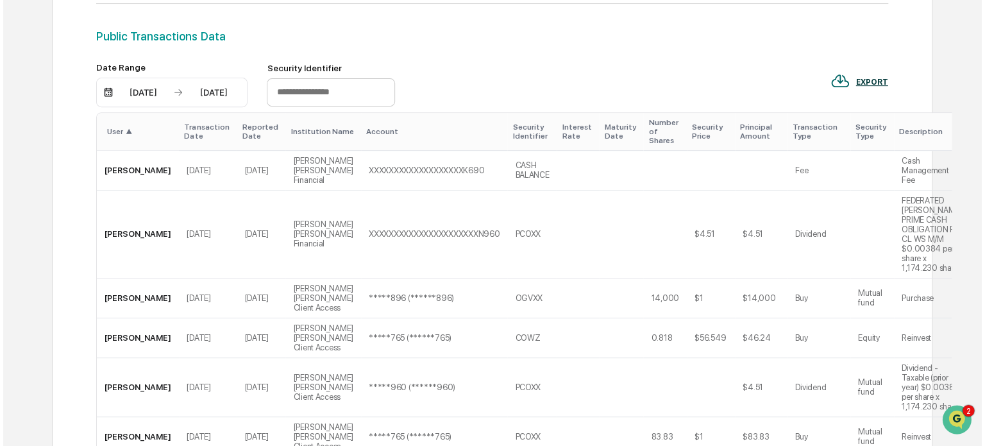
scroll to position [214, 0]
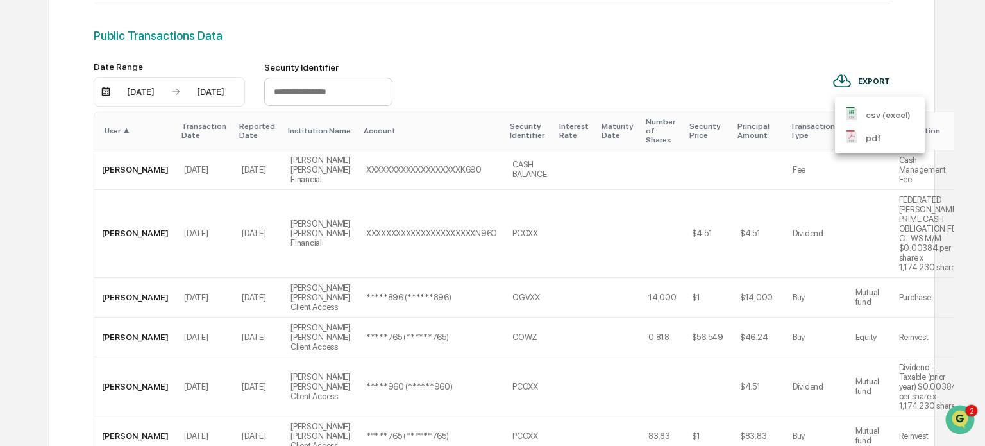
click at [877, 115] on p "csv (excel)" at bounding box center [888, 114] width 45 height 13
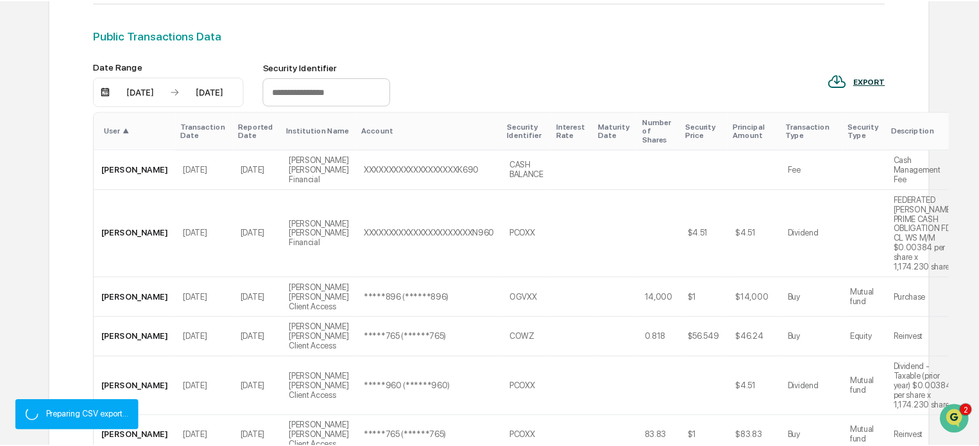
scroll to position [214, 0]
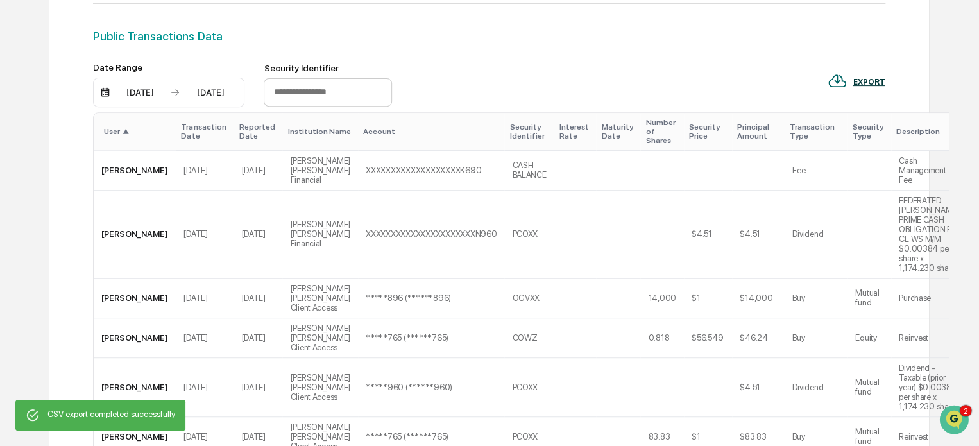
click at [581, 51] on div "Public Transactions Data" at bounding box center [489, 46] width 792 height 33
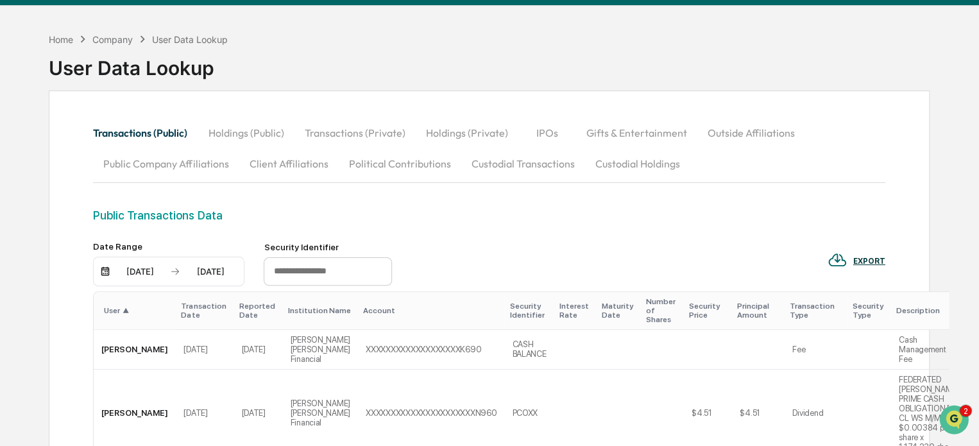
scroll to position [0, 0]
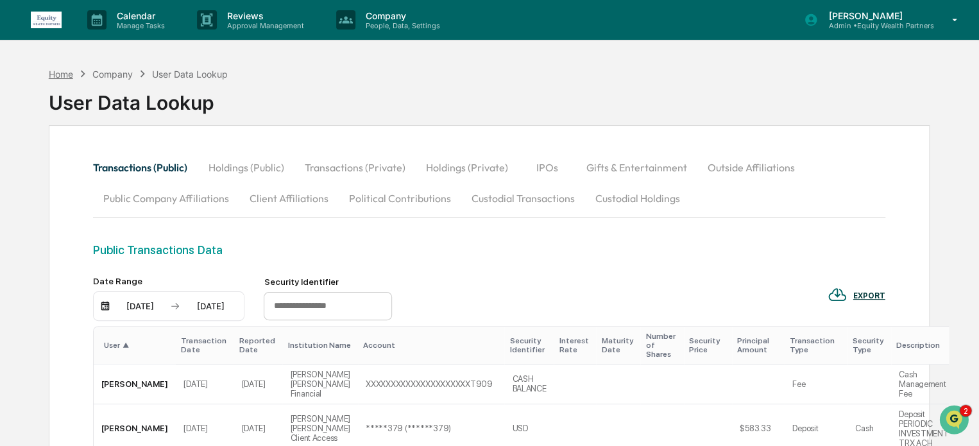
click at [59, 76] on div "Home" at bounding box center [61, 74] width 24 height 11
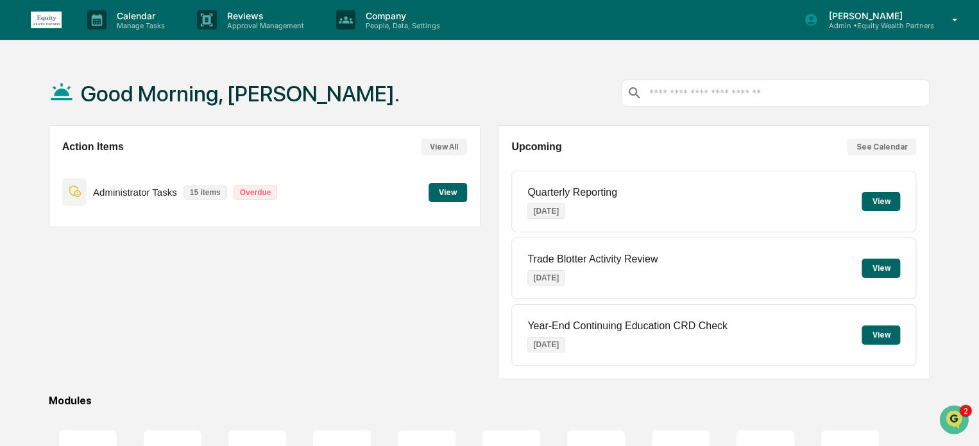
click at [454, 196] on button "View" at bounding box center [448, 192] width 38 height 19
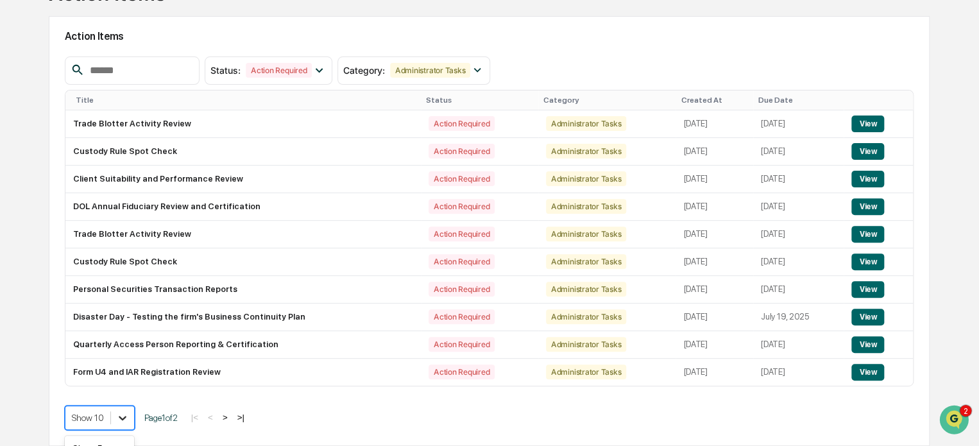
scroll to position [208, 0]
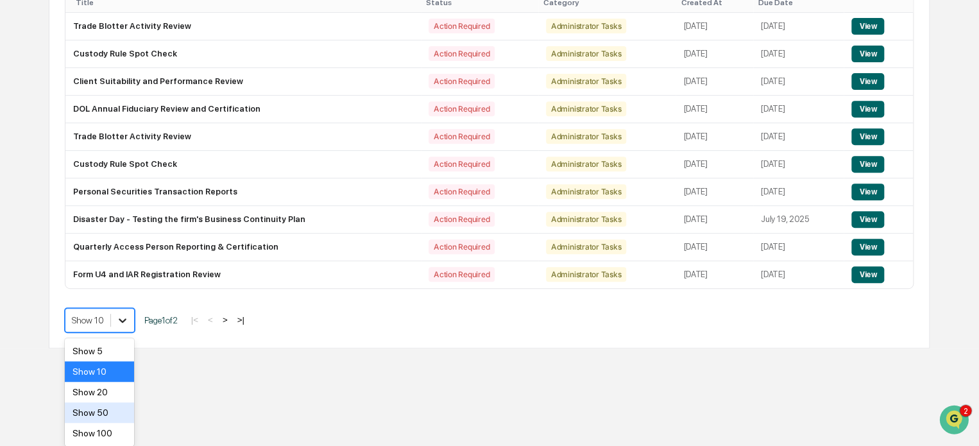
click at [114, 348] on body "Calendar Manage Tasks Reviews Approval Management Company People, Data, Setting…" at bounding box center [489, 70] width 979 height 555
click at [115, 393] on div "Show 20" at bounding box center [99, 392] width 69 height 21
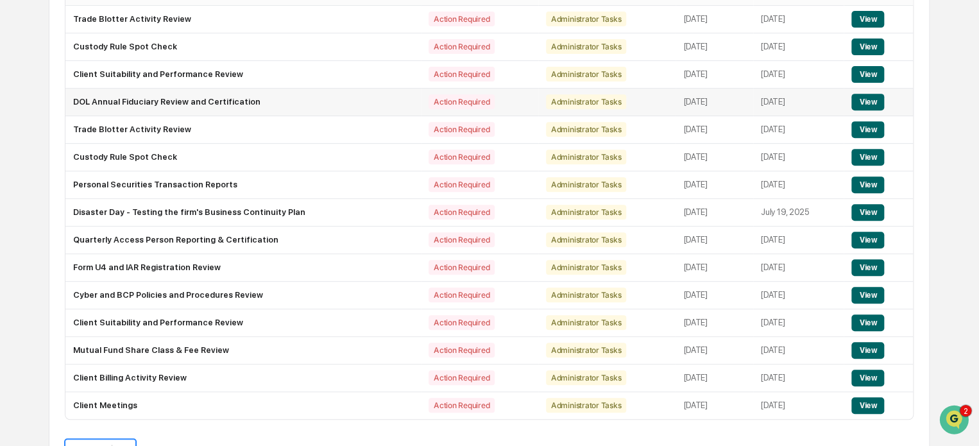
scroll to position [106, 0]
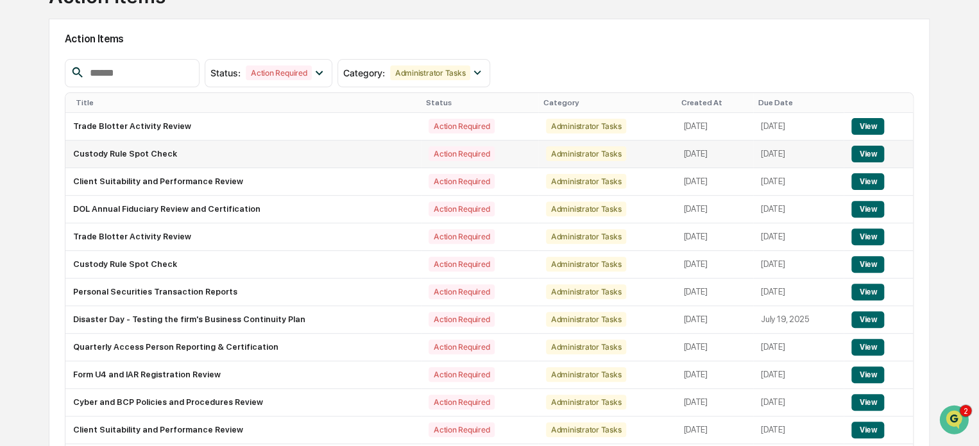
click at [878, 151] on button "View" at bounding box center [867, 154] width 33 height 17
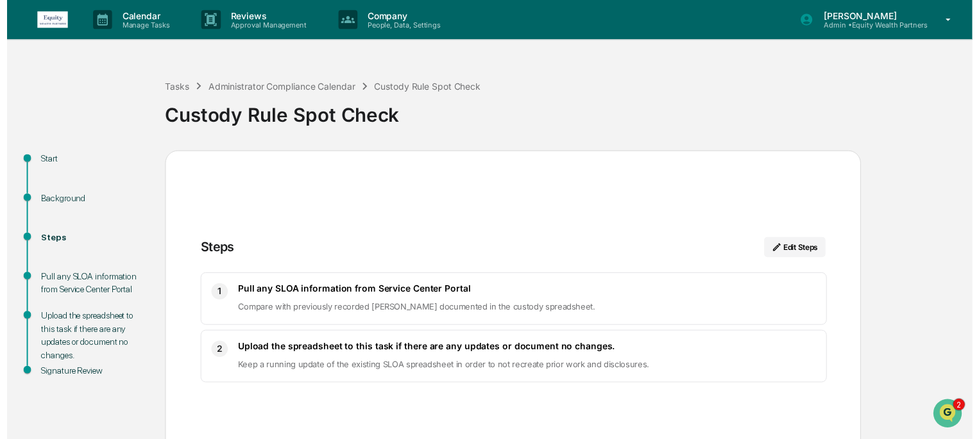
scroll to position [70, 0]
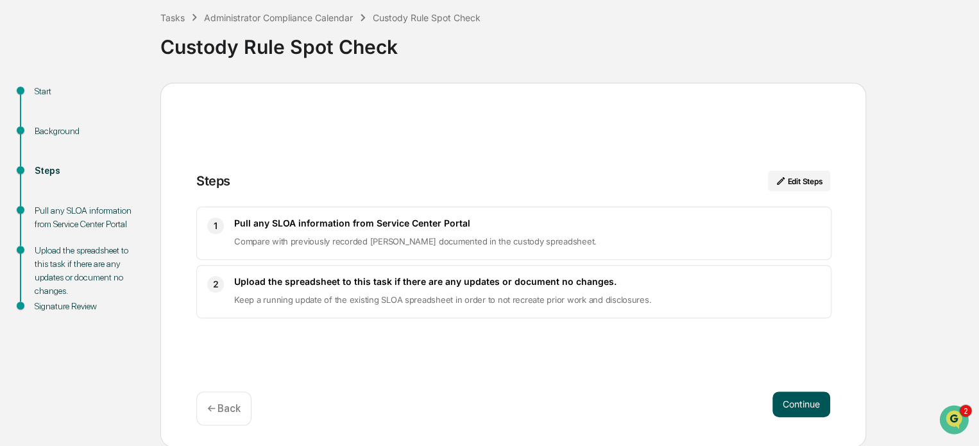
click at [802, 406] on button "Continue" at bounding box center [801, 404] width 58 height 26
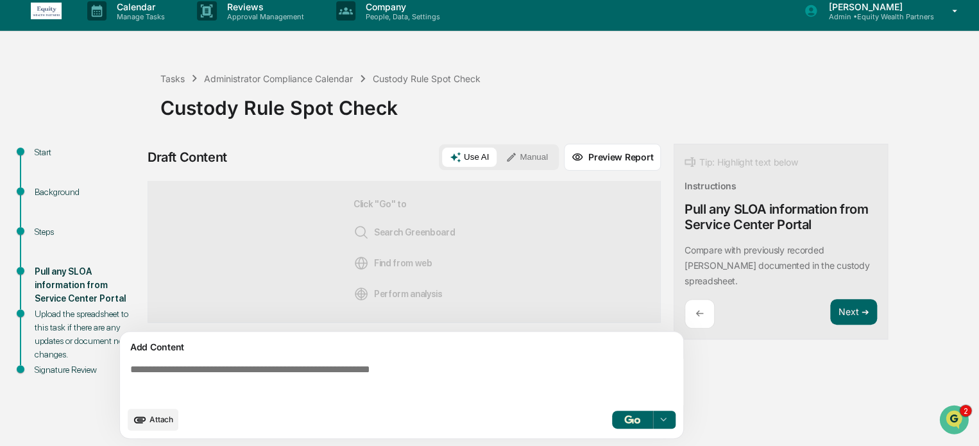
scroll to position [4, 0]
click at [44, 229] on div "Steps" at bounding box center [87, 231] width 105 height 13
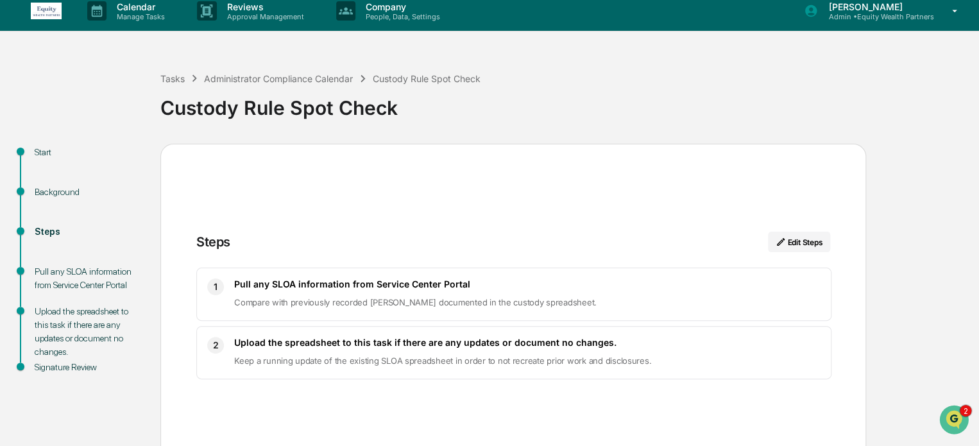
click at [303, 287] on h3 "Pull any SLOA information from Service Center Portal" at bounding box center [527, 283] width 586 height 11
click at [105, 288] on div "Pull any SLOA information from Service Center Portal" at bounding box center [87, 278] width 105 height 27
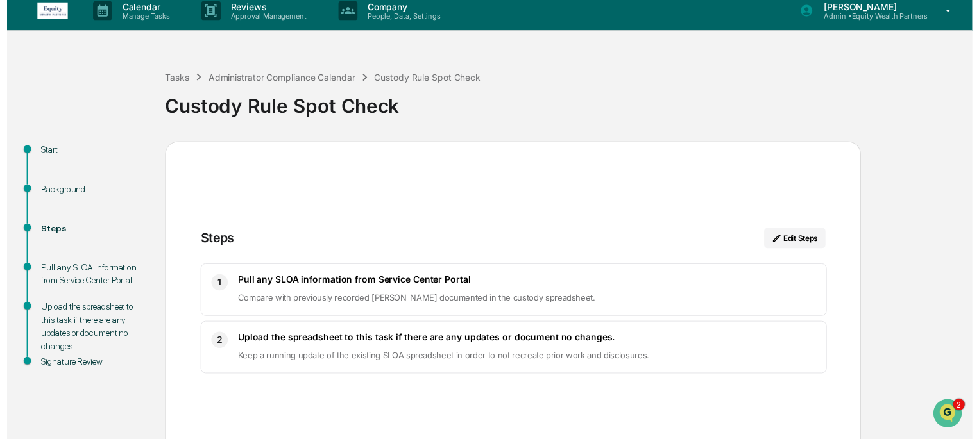
scroll to position [70, 0]
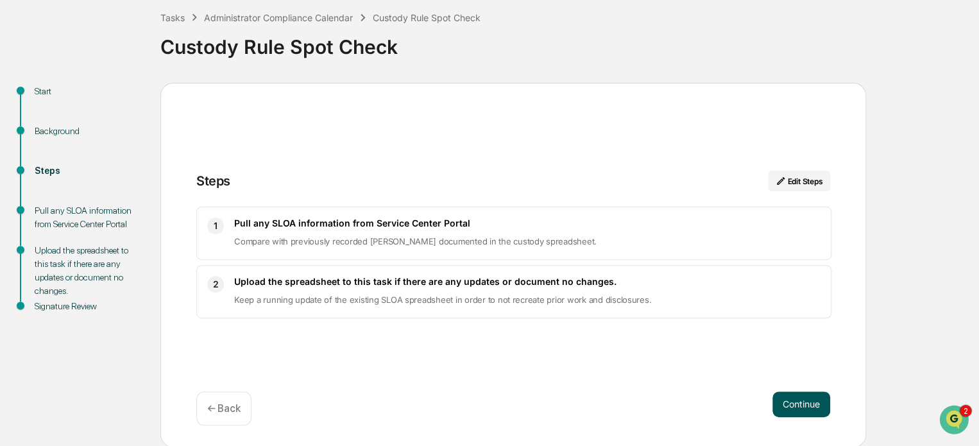
click at [806, 402] on button "Continue" at bounding box center [801, 404] width 58 height 26
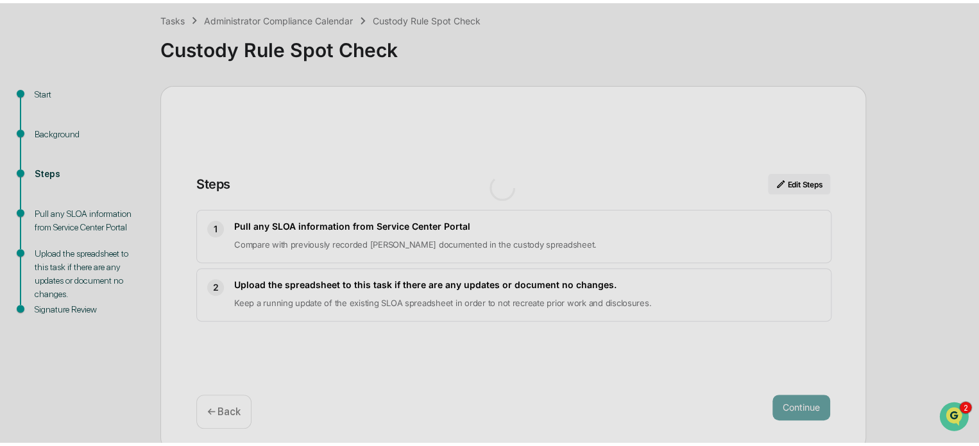
scroll to position [9, 0]
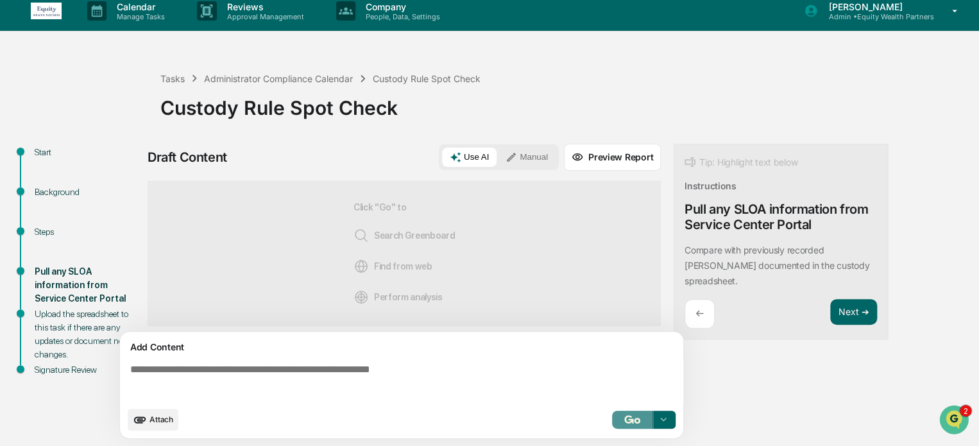
click at [652, 421] on button "button" at bounding box center [632, 420] width 41 height 18
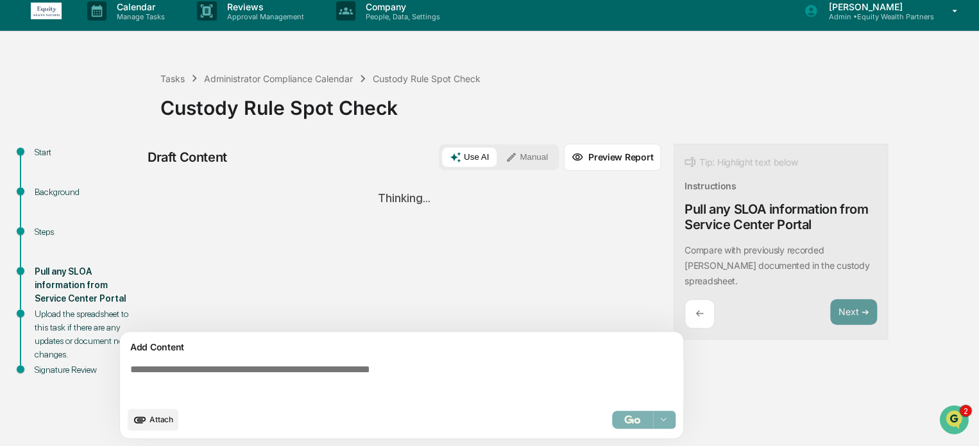
click at [783, 388] on div "Draft Content Use AI Manual Preview Report Sources Thinking... Add Content Atta…" at bounding box center [507, 295] width 718 height 303
